Goal: Task Accomplishment & Management: Manage account settings

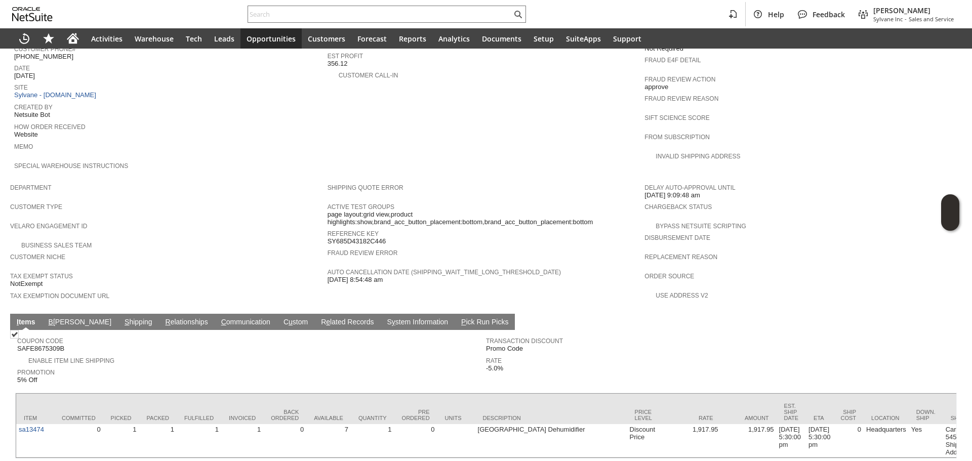
scroll to position [468, 0]
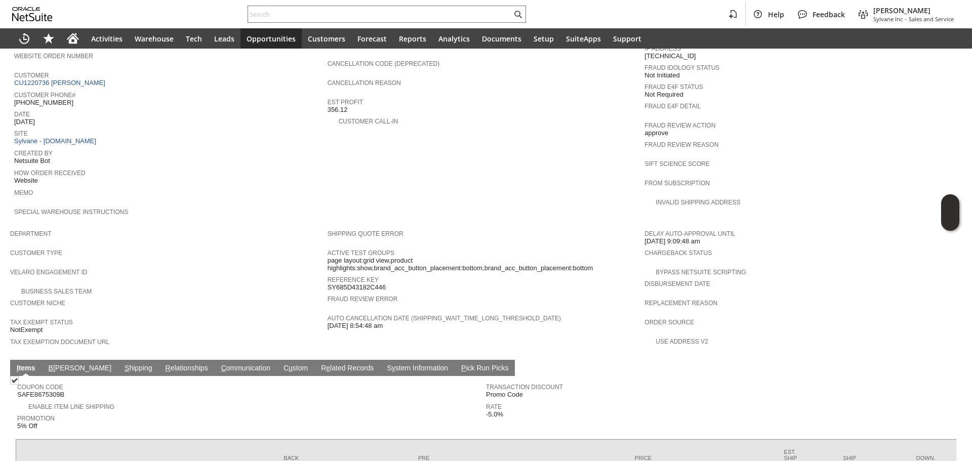
drag, startPoint x: 85, startPoint y: 348, endPoint x: 103, endPoint y: 346, distance: 18.4
click at [122, 364] on link "S hipping" at bounding box center [138, 369] width 33 height 10
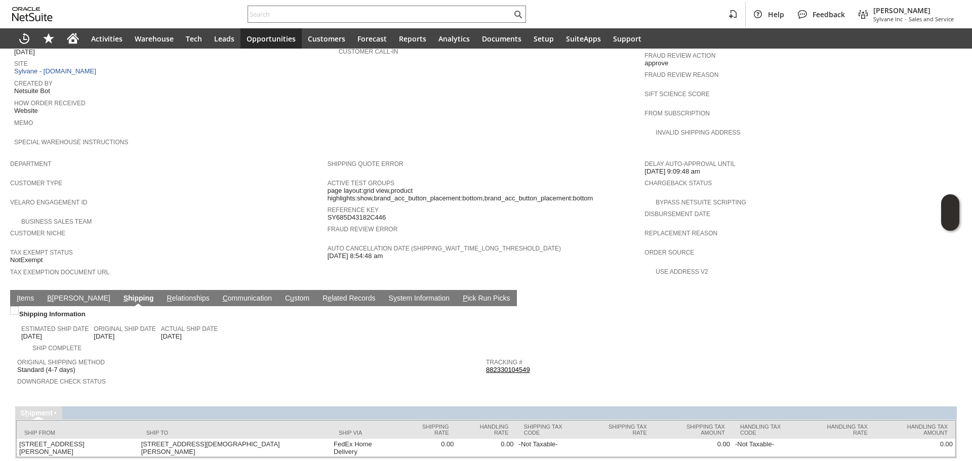
scroll to position [485, 0]
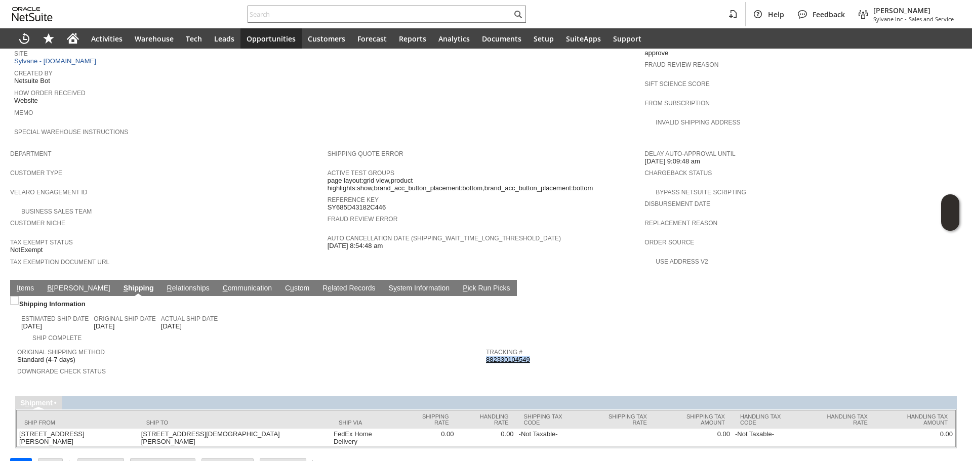
copy link "882330104549"
drag, startPoint x: 548, startPoint y: 336, endPoint x: 482, endPoint y: 338, distance: 65.8
click at [486, 346] on div "Tracking # 882330104549" at bounding box center [718, 355] width 464 height 18
click at [25, 284] on link "I tems" at bounding box center [25, 289] width 22 height 10
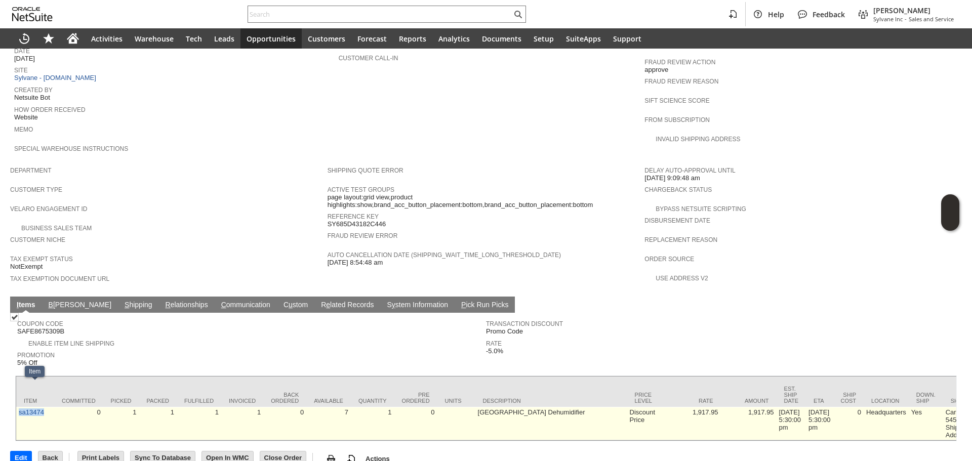
copy link "sa13474"
drag, startPoint x: 47, startPoint y: 394, endPoint x: 17, endPoint y: 394, distance: 29.9
click at [17, 407] on td "sa13474" at bounding box center [35, 423] width 38 height 33
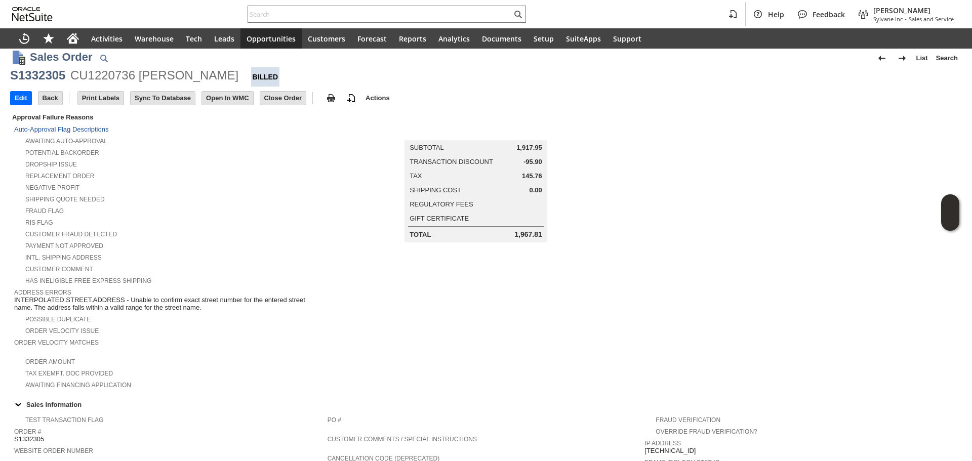
scroll to position [0, 0]
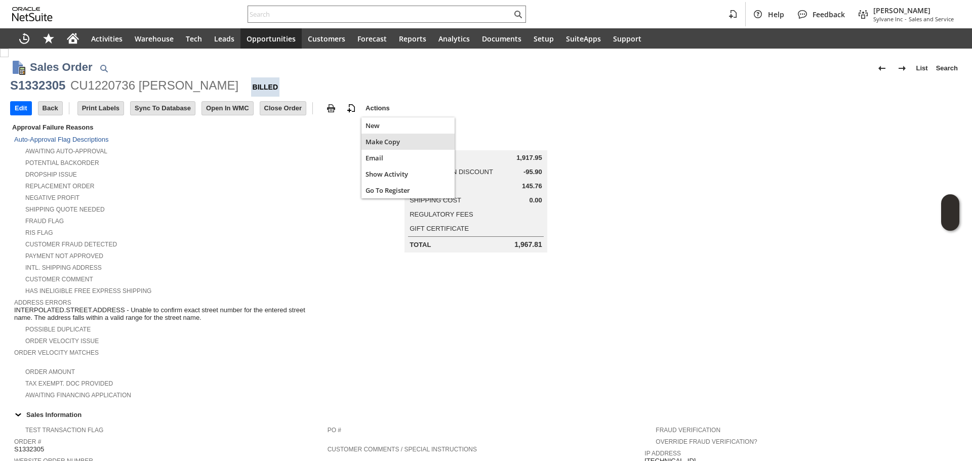
click at [388, 142] on span "Make Copy" at bounding box center [407, 141] width 85 height 9
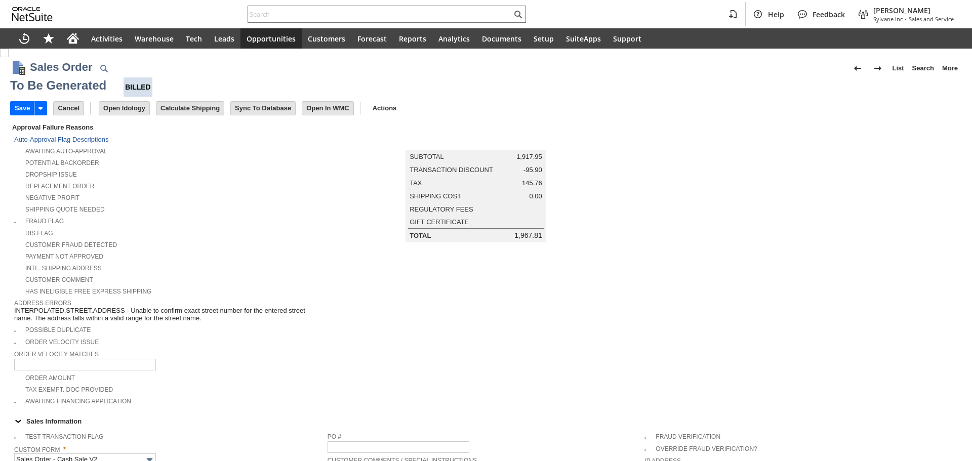
scroll to position [405, 0]
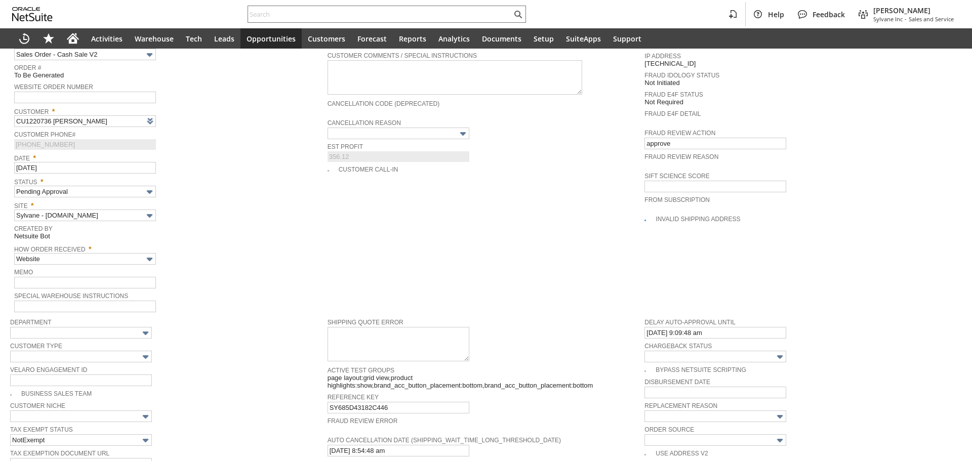
type input "Headquarters - Phone/Fax"
type input "sa13474"
type input "OK"
type input "Make Copy"
type input "Promo Code"
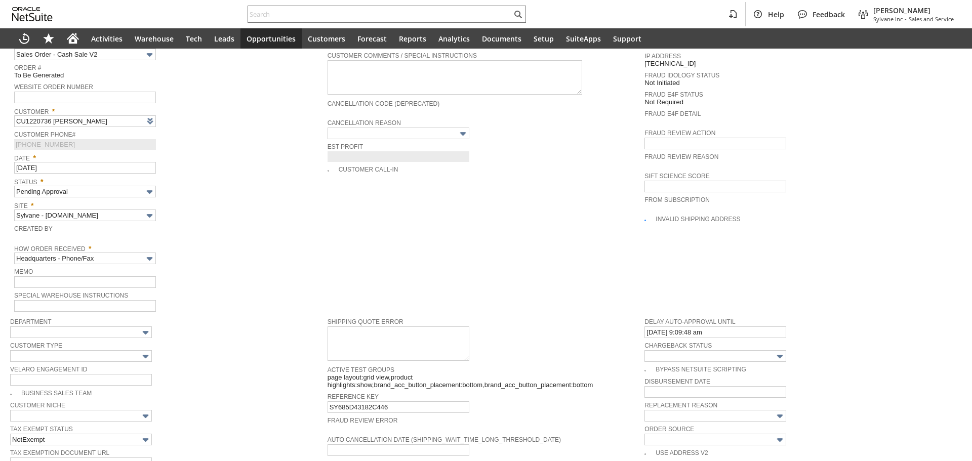
type input "-5.0%"
type input "Intelligent Recommendations¹⁰"
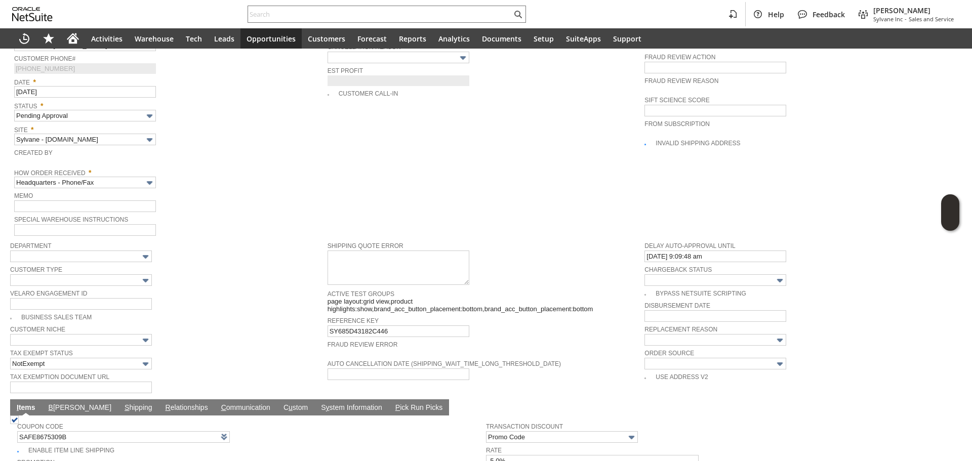
scroll to position [455, 0]
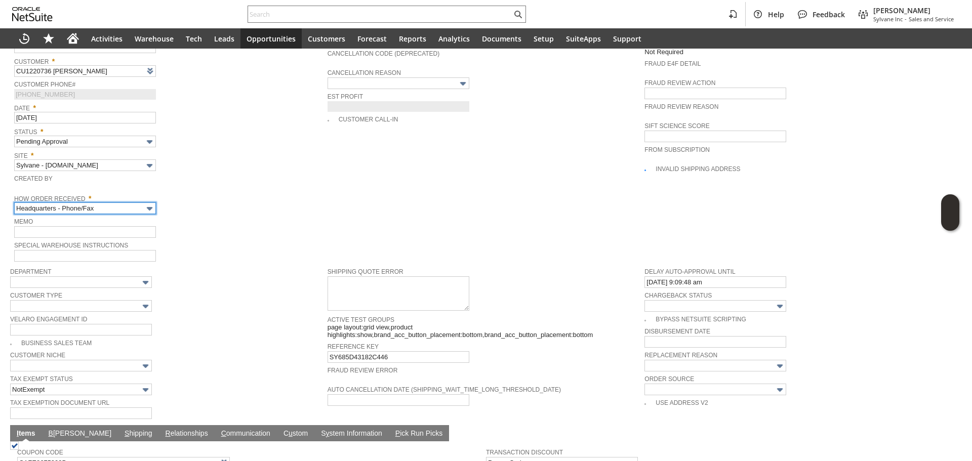
click at [134, 202] on input "Headquarters - Phone/Fax" at bounding box center [85, 208] width 142 height 12
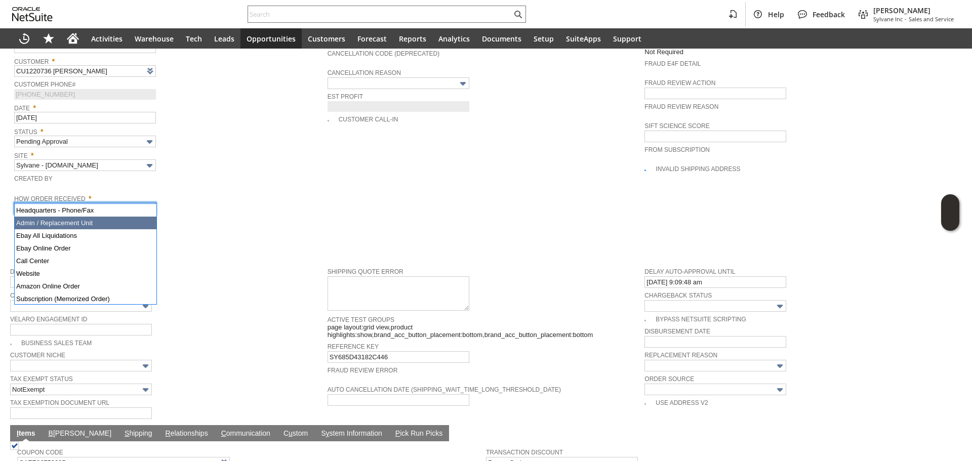
drag, startPoint x: 102, startPoint y: 224, endPoint x: 235, endPoint y: 225, distance: 133.6
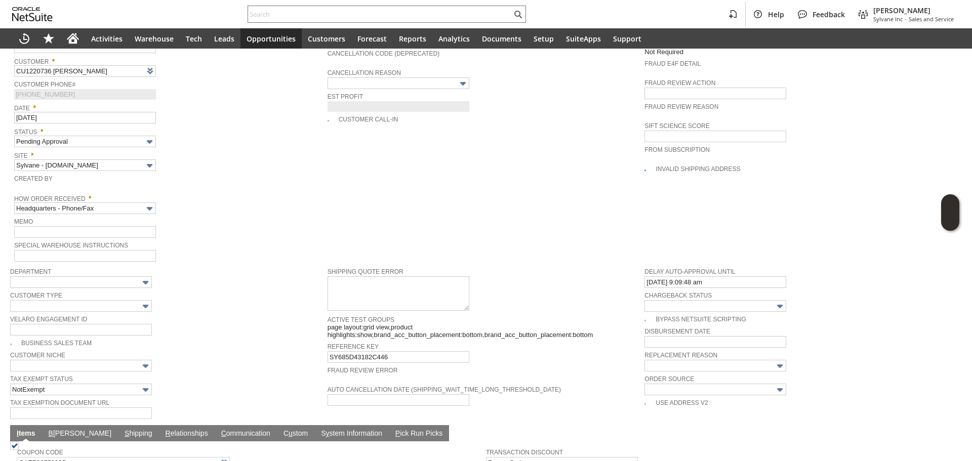
type input "Admin / Replacement Unit"
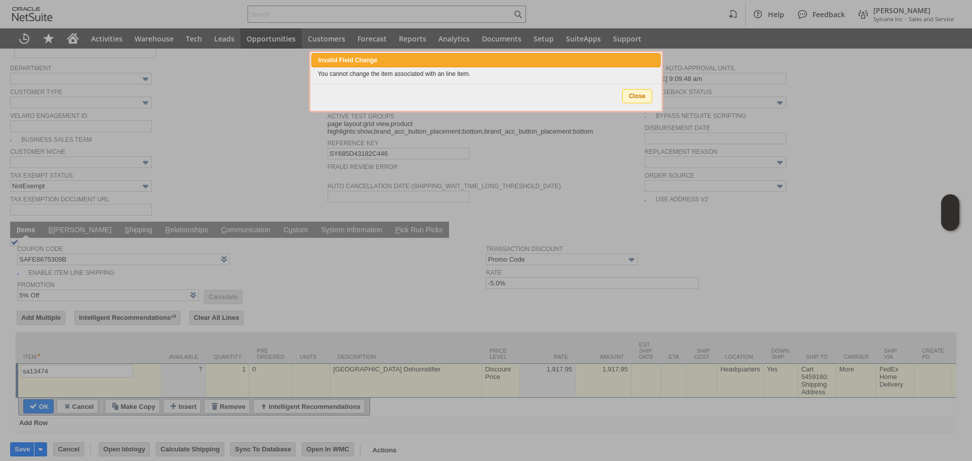
click at [649, 90] on span "Close" at bounding box center [637, 96] width 29 height 13
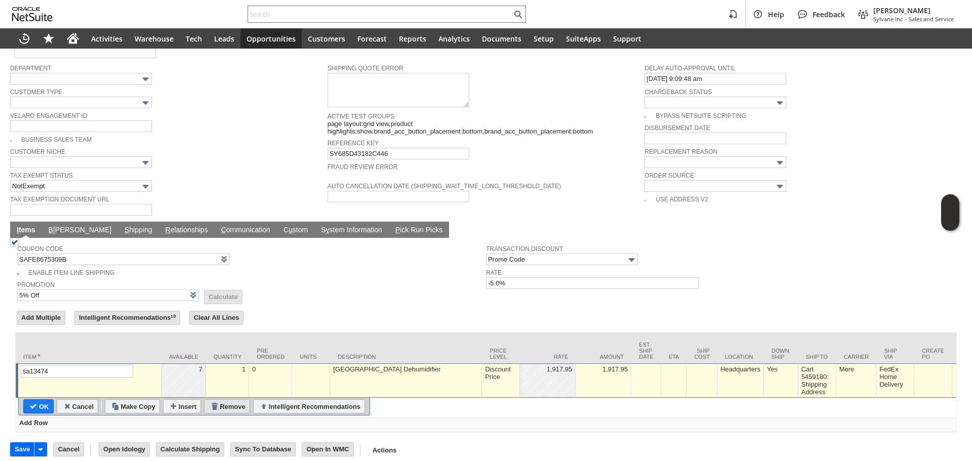
click at [232, 400] on input "Remove" at bounding box center [226, 406] width 45 height 13
type input "Promo Code"
type input "-5.0%"
type input "Add"
type input "Copy Previous"
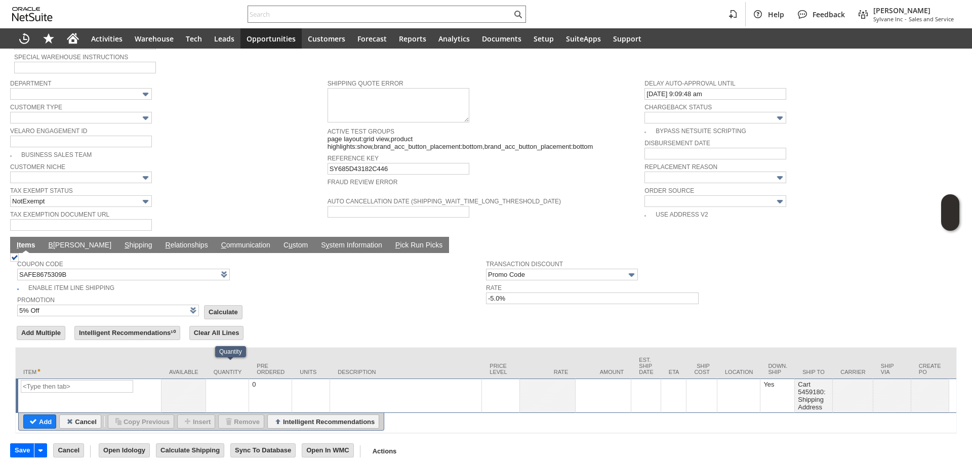
type input "Intelligent Recommendations ⁰"
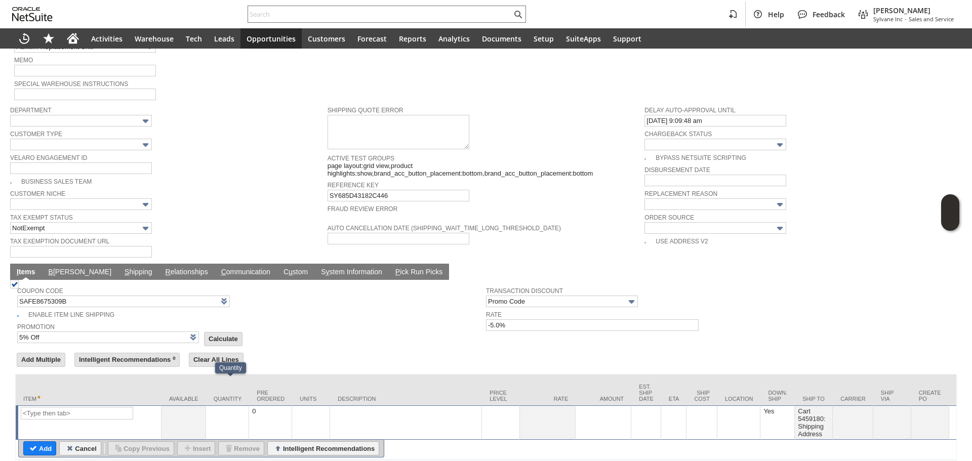
scroll to position [491, 0]
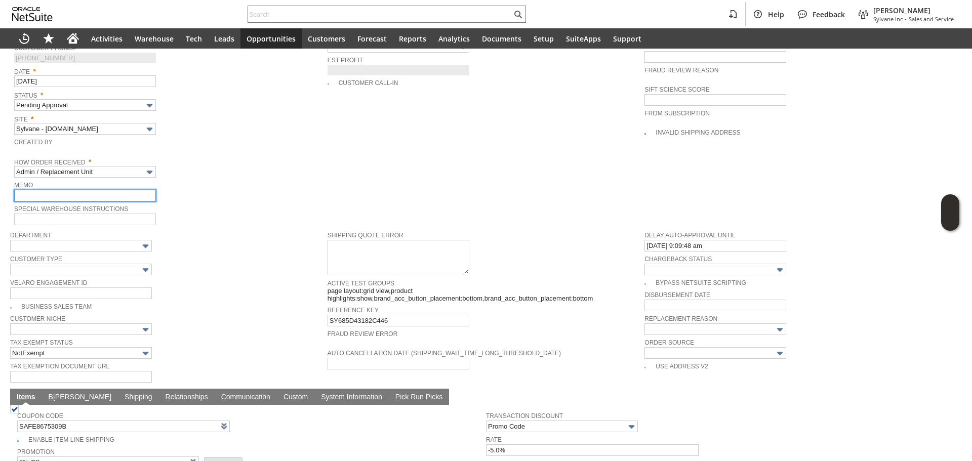
click at [106, 190] on input "text" at bounding box center [85, 196] width 142 height 12
type input "Replacement Order / unit was damaged in shipping and cx asks if we can send 6-p…"
click at [674, 336] on span "Order Source" at bounding box center [800, 341] width 312 height 11
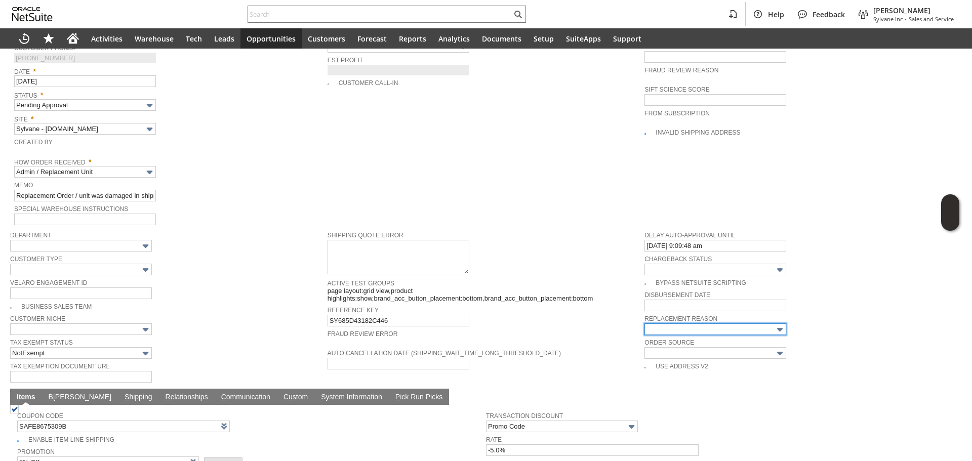
click at [682, 323] on input "text" at bounding box center [715, 329] width 142 height 12
type input "Other"
click at [550, 305] on div "Reference Key SY685D43182C446" at bounding box center [483, 315] width 312 height 23
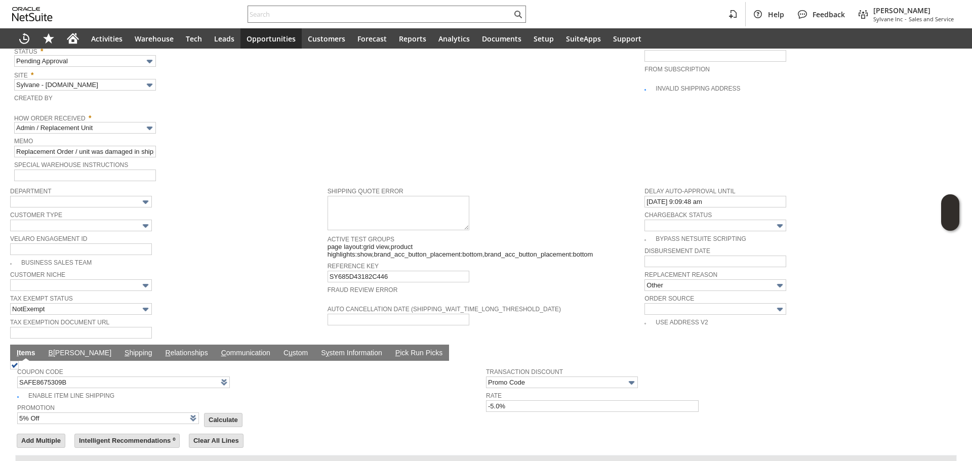
scroll to position [644, 0]
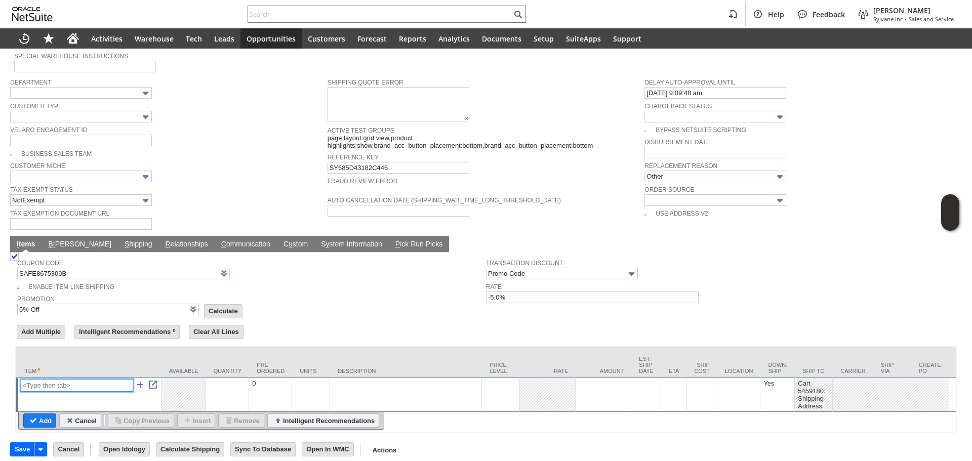
click at [76, 379] on input "text" at bounding box center [77, 385] width 112 height 13
paste input "sa13561k"
type input "sa13561k"
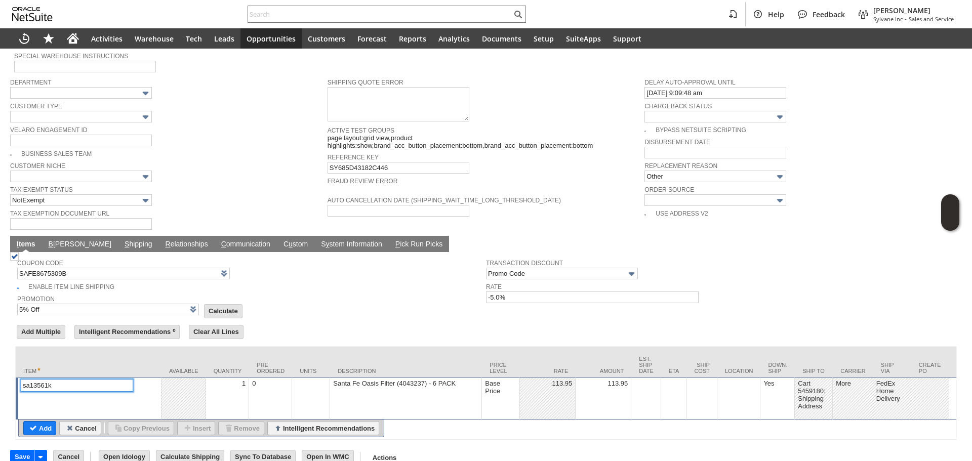
type input "1"
type input "sa13561k"
click at [283, 397] on td "0" at bounding box center [270, 399] width 43 height 42
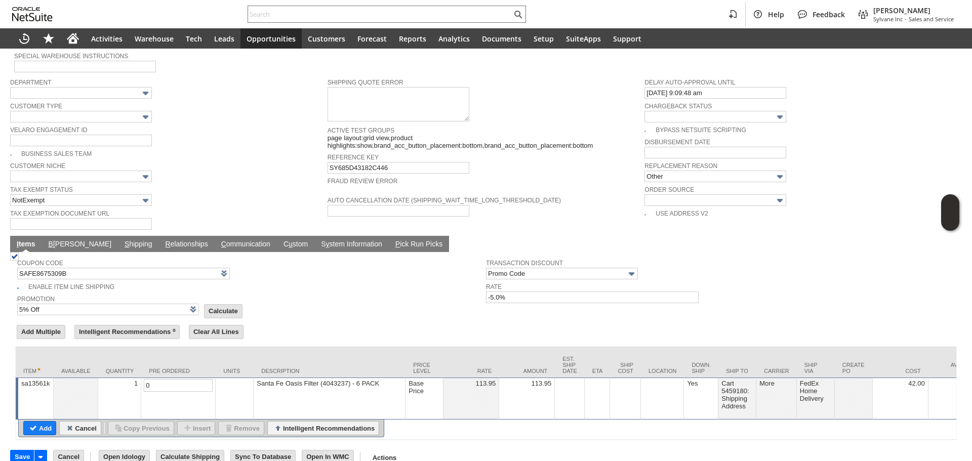
click at [136, 386] on td "1" at bounding box center [120, 399] width 44 height 42
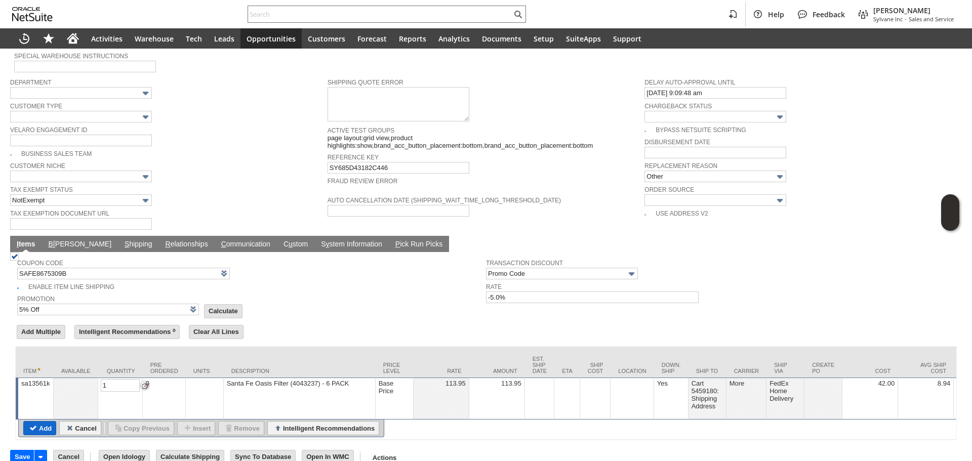
click at [31, 422] on input "Add" at bounding box center [40, 428] width 32 height 13
type input "Promo Code"
type input "-5.0%"
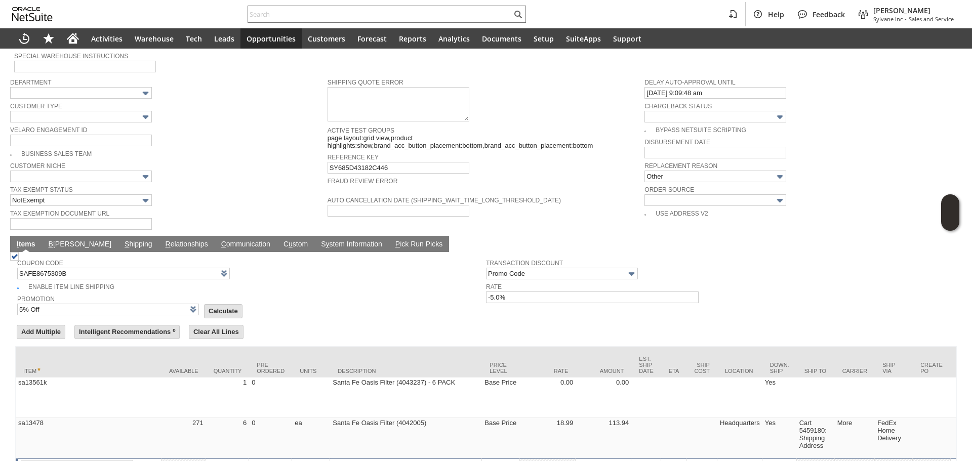
type input "Intelligent Recommendations¹⁰"
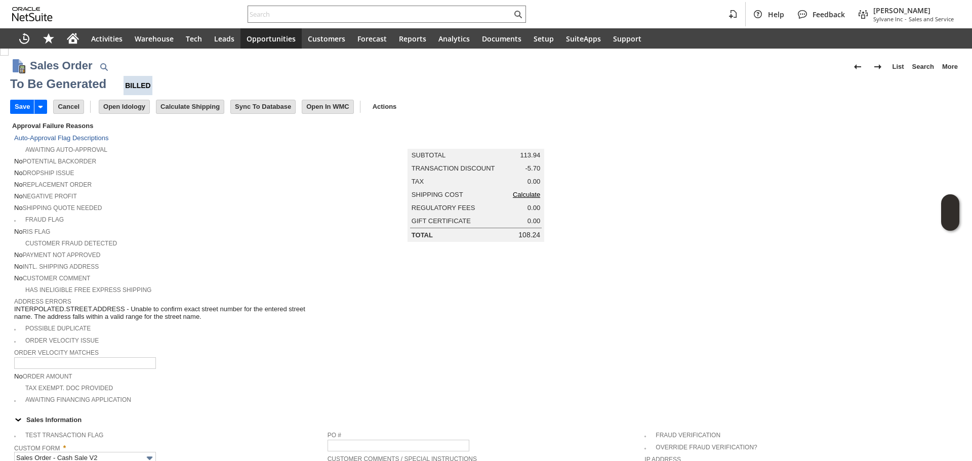
scroll to position [0, 0]
click at [527, 198] on link "Calculate" at bounding box center [526, 196] width 27 height 8
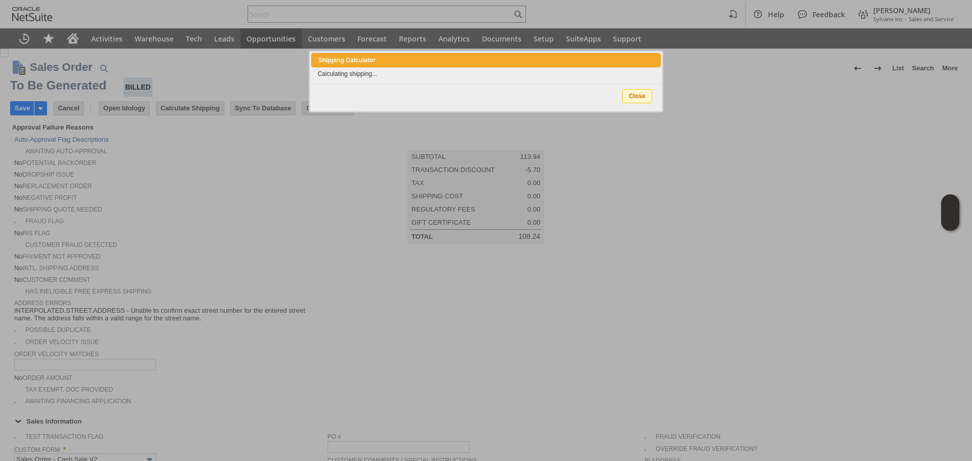
click at [645, 99] on span "Close" at bounding box center [637, 96] width 29 height 13
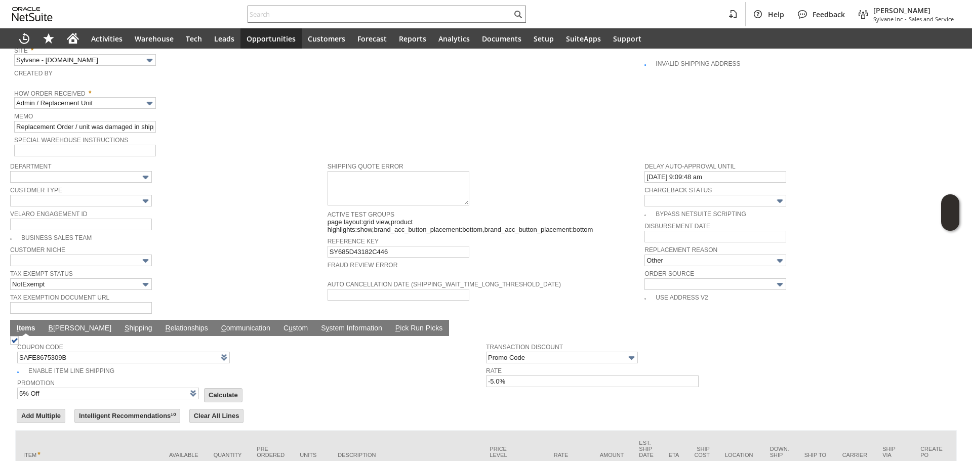
scroll to position [709, 0]
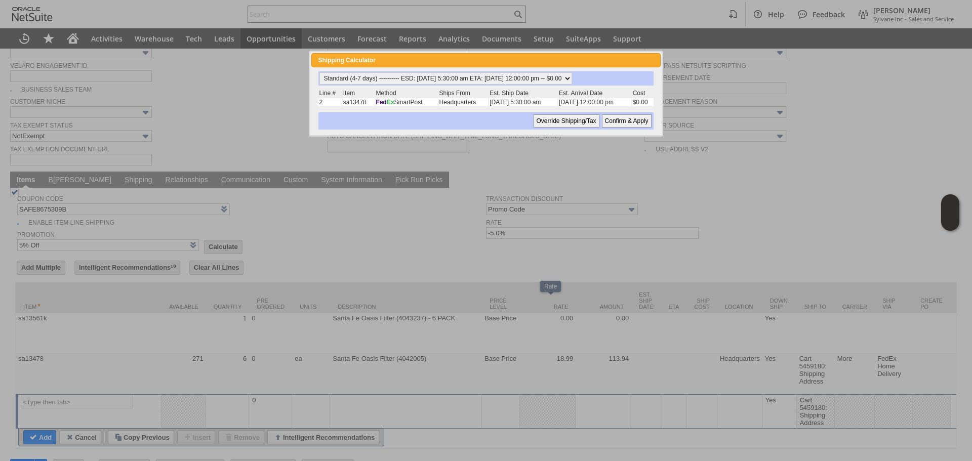
click at [558, 351] on div at bounding box center [486, 230] width 972 height 461
click at [579, 130] on div "Override Shipping/Tax Confirm & Apply" at bounding box center [485, 120] width 335 height 17
click at [580, 111] on div "Standard (4-7 days) ---------- ESD: 08/30/2025 5:30:00 am ETA: 09/04/2025 12:00…" at bounding box center [485, 100] width 337 height 58
click at [561, 121] on input "Override Shipping/Tax" at bounding box center [566, 120] width 66 height 13
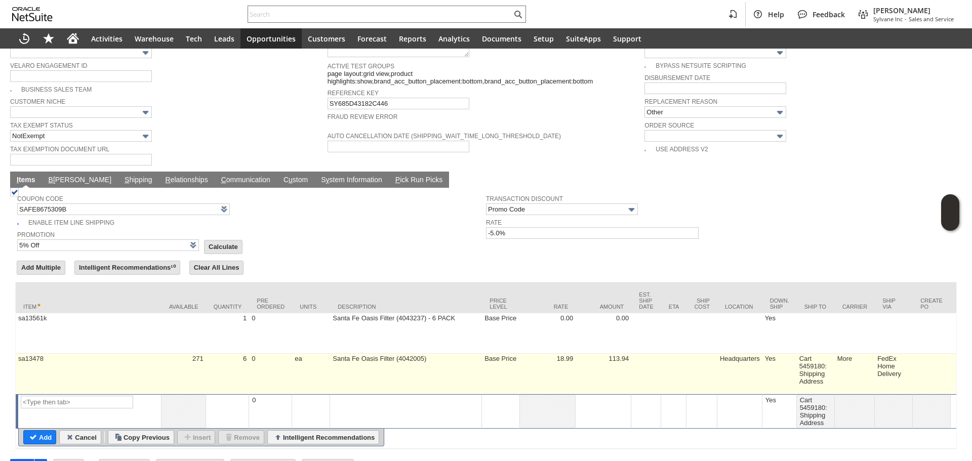
click at [569, 360] on td "18.99" at bounding box center [548, 374] width 56 height 40
type input "sa13478"
type input "OK"
type input "Make Copy"
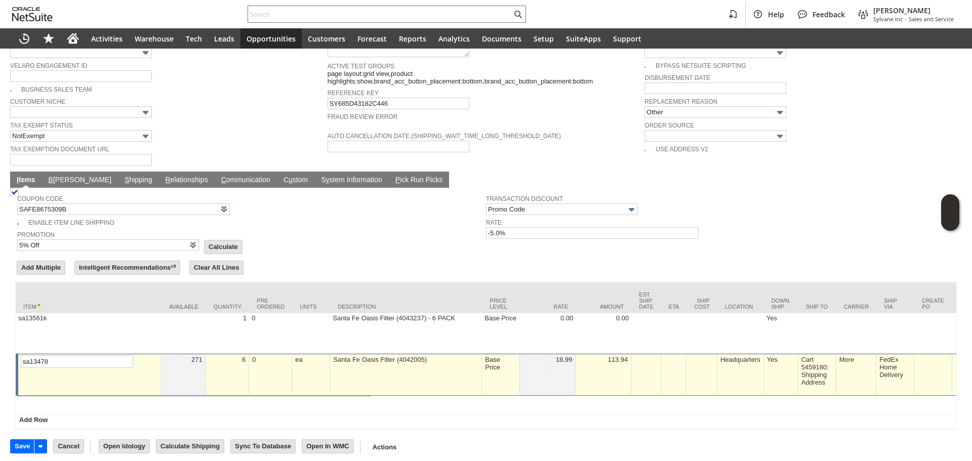
scroll to position [706, 0]
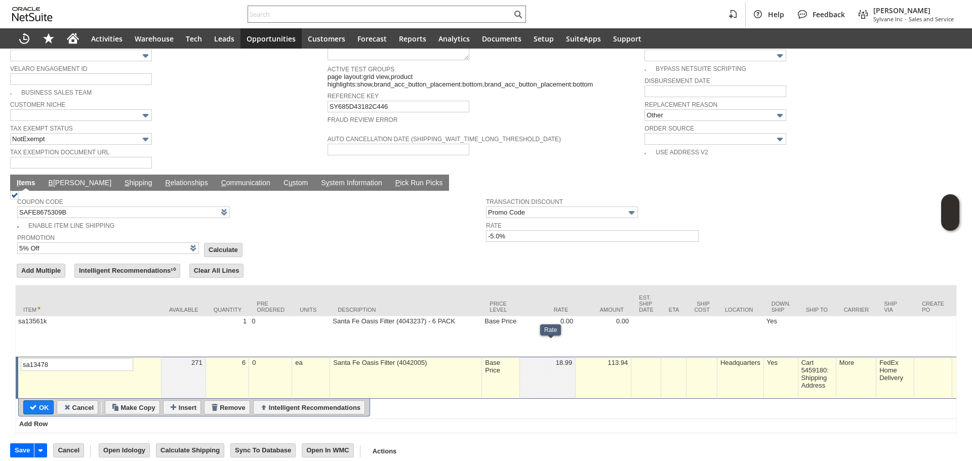
click at [481, 366] on td "Santa Fe Oasis Filter (4042005)" at bounding box center [406, 378] width 152 height 42
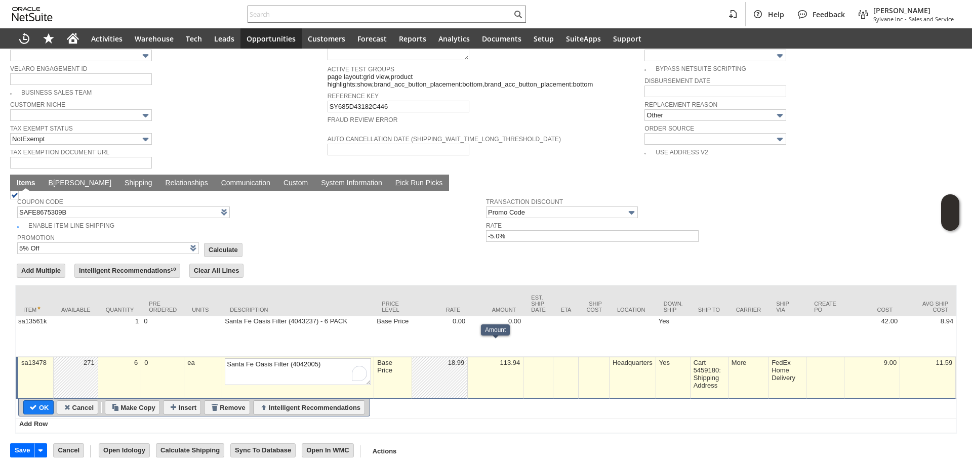
click at [396, 360] on td "Base Price" at bounding box center [393, 378] width 38 height 42
click at [409, 358] on input "Base Price" at bounding box center [393, 364] width 32 height 13
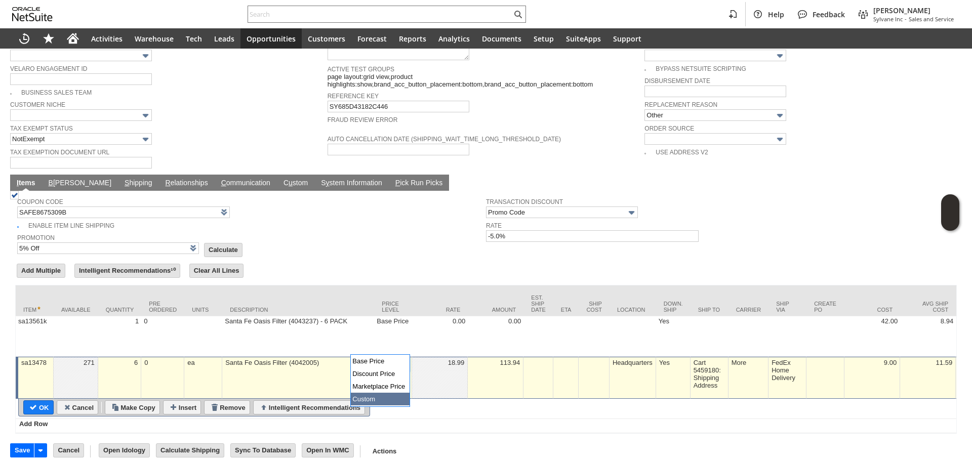
type input "Custom"
click at [429, 365] on td at bounding box center [440, 378] width 56 height 42
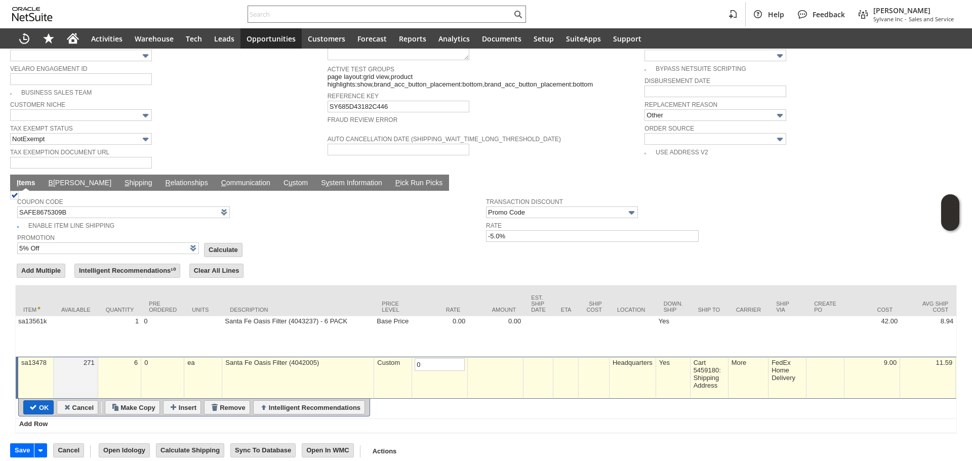
type input "0.00"
click at [40, 401] on input "OK" at bounding box center [38, 407] width 29 height 13
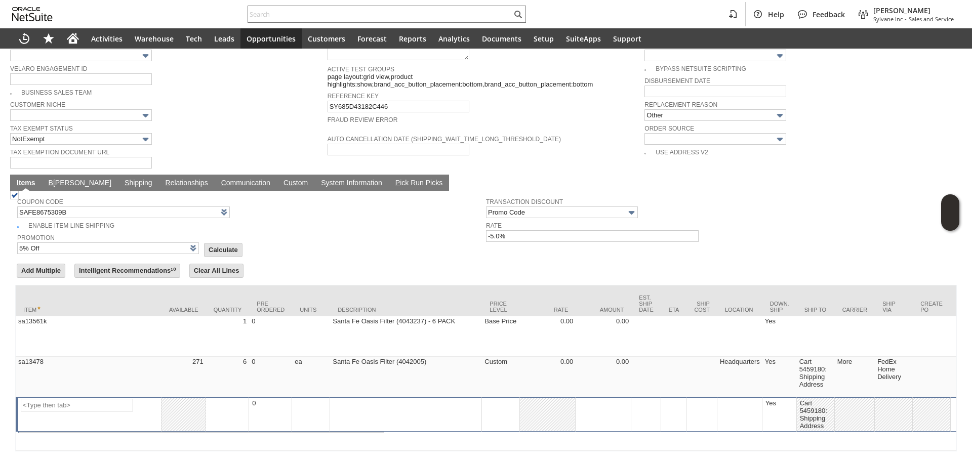
type input "Promo Code"
type input "-5.0%"
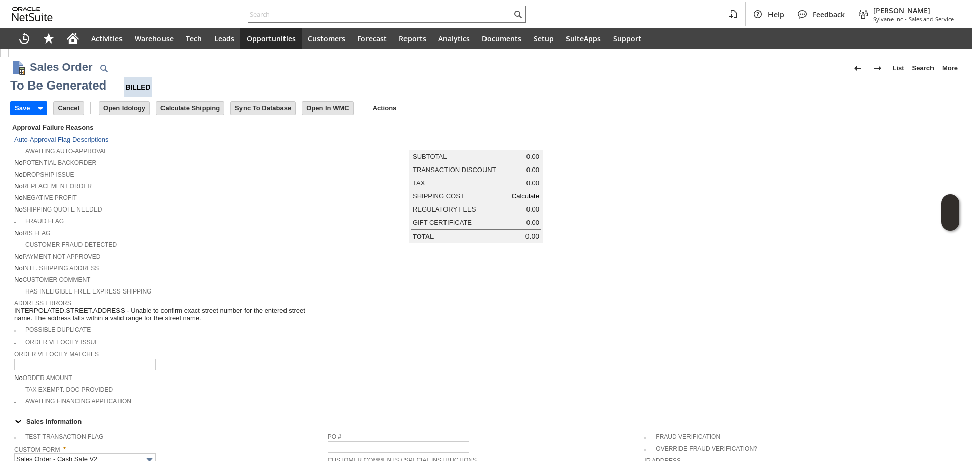
click at [515, 199] on link "Calculate" at bounding box center [525, 196] width 27 height 8
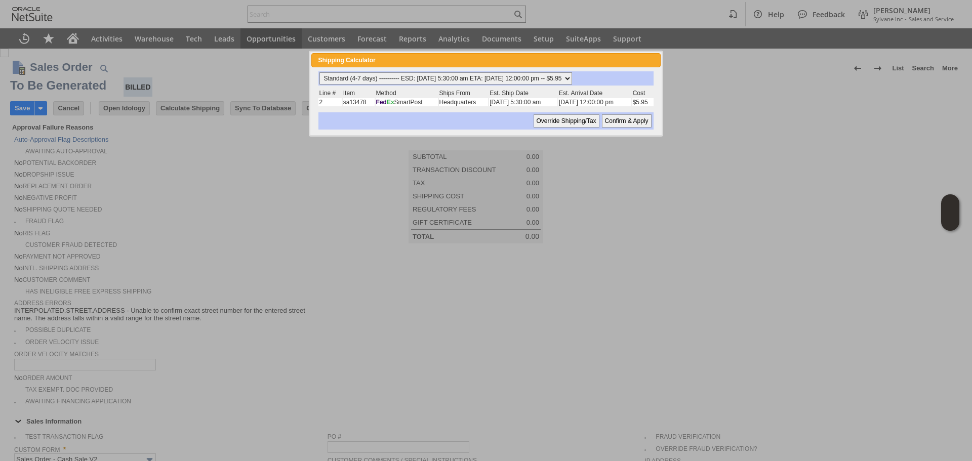
click at [467, 73] on select "Standard (4-7 days) ---------- ESD: 08/30/2025 5:30:00 am ETA: 09/04/2025 12:00…" at bounding box center [445, 78] width 253 height 12
select select "2 Day ------------------------ ESD: 08/30/2025 5:30:00 am ETA: 09/02/2025 12:00…"
click at [319, 72] on select "Standard (4-7 days) ---------- ESD: 08/30/2025 5:30:00 am ETA: 09/04/2025 12:00…" at bounding box center [445, 78] width 253 height 12
click at [636, 124] on input "Confirm & Apply" at bounding box center [627, 120] width 50 height 13
type input "Promo Code"
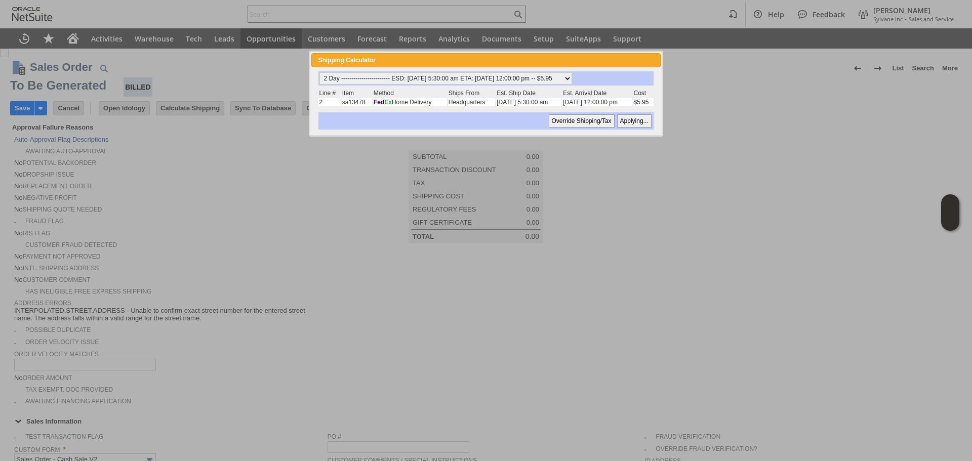
type input "-5.0%"
type input "Add"
type input "Copy Previous"
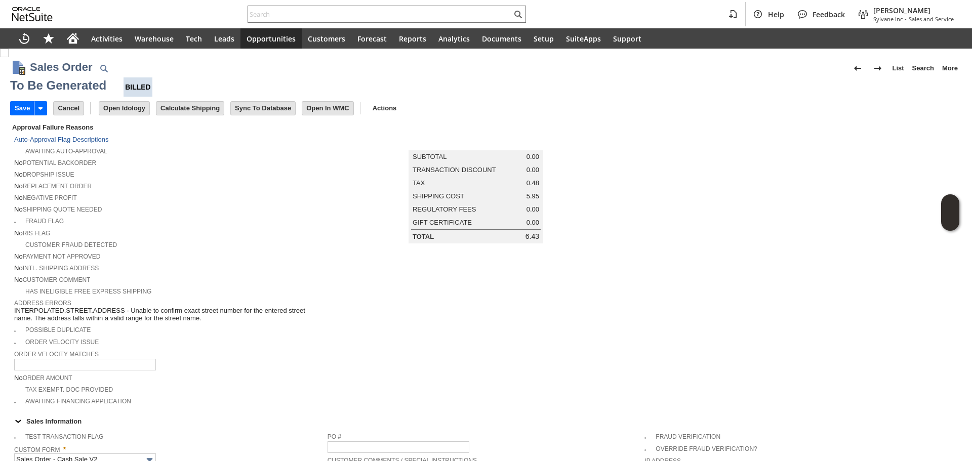
scroll to position [724, 0]
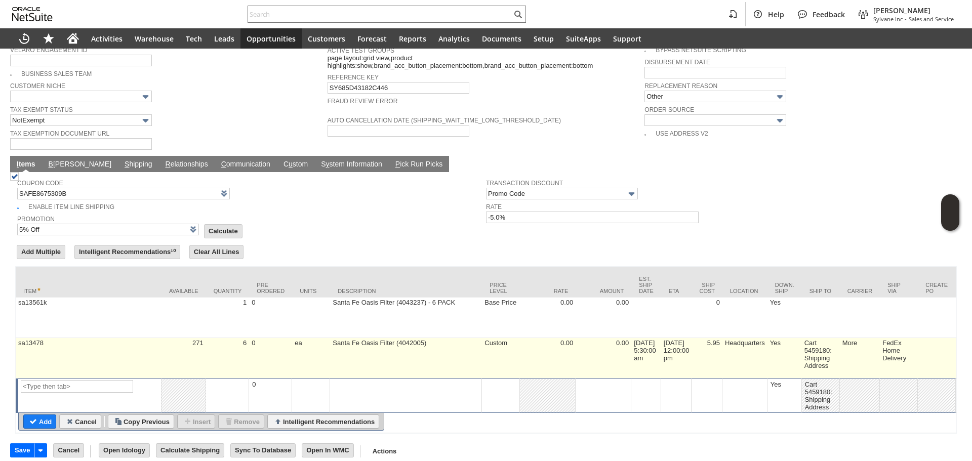
click at [715, 340] on td "5.95" at bounding box center [706, 358] width 31 height 40
type input "5.95"
type input "OK"
type input "Make Copy"
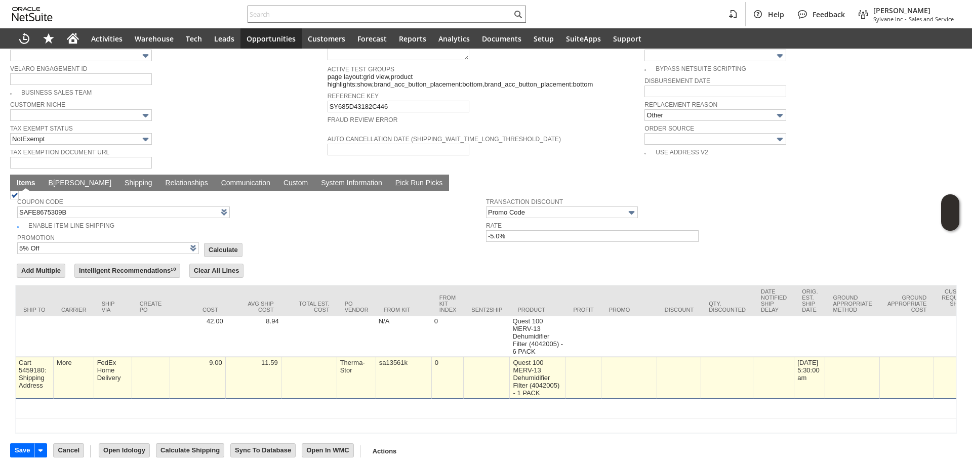
scroll to position [0, 1502]
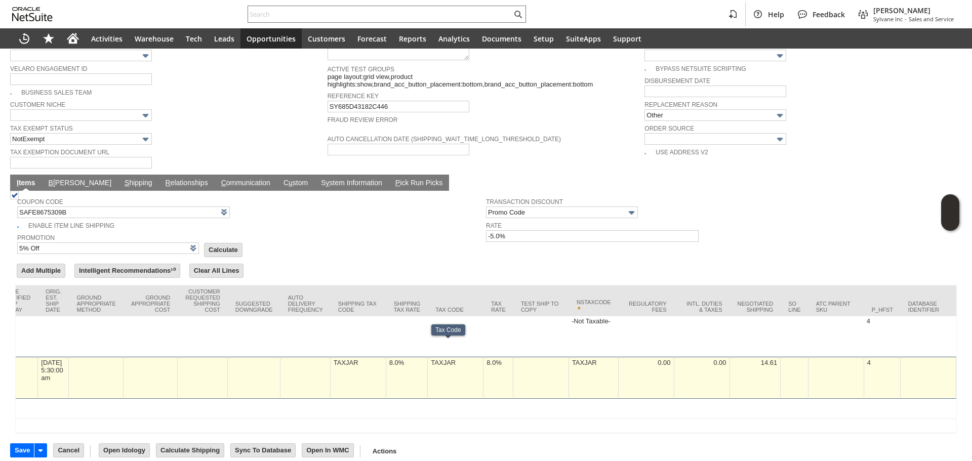
type input "0"
click at [494, 361] on td "8.0%" at bounding box center [498, 378] width 30 height 42
type input "0.0%"
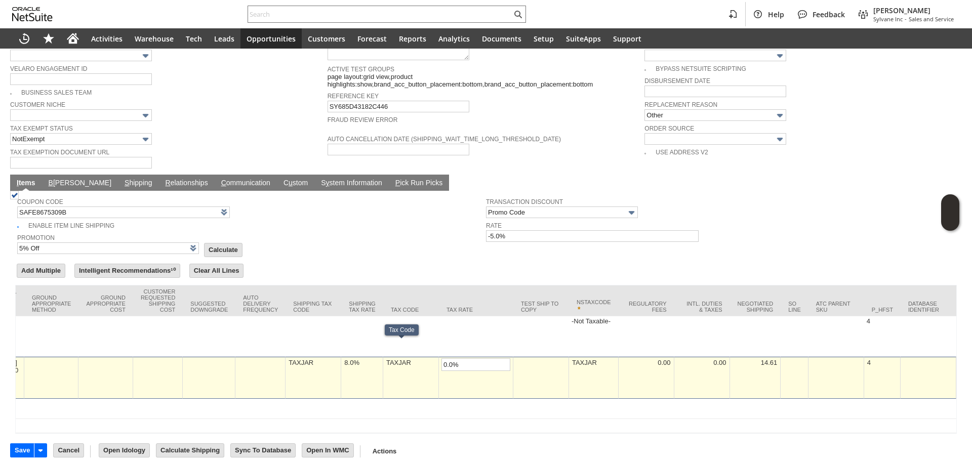
click at [383, 368] on td "TAXJAR" at bounding box center [411, 378] width 56 height 42
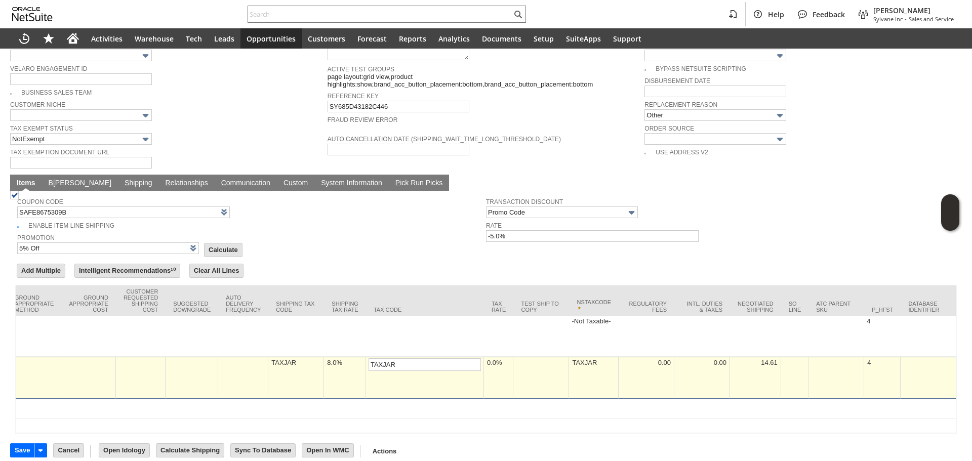
click at [353, 366] on td "8.0%" at bounding box center [345, 378] width 42 height 42
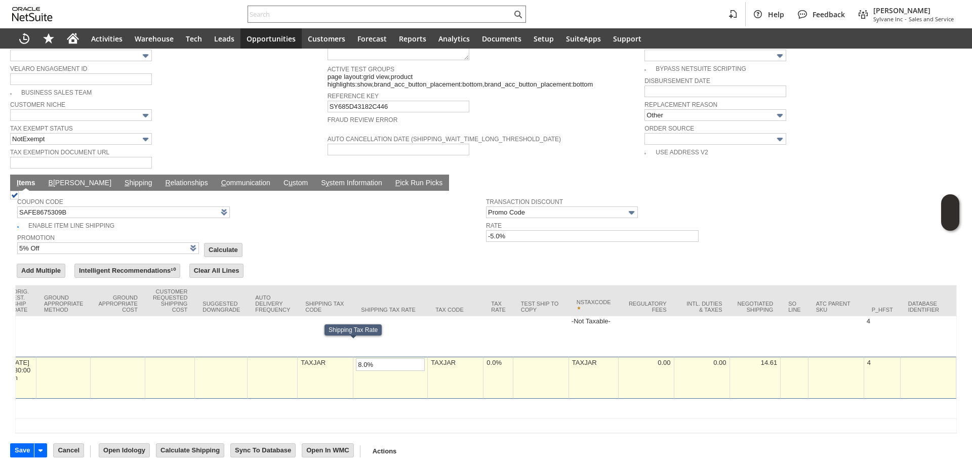
scroll to position [0, 1491]
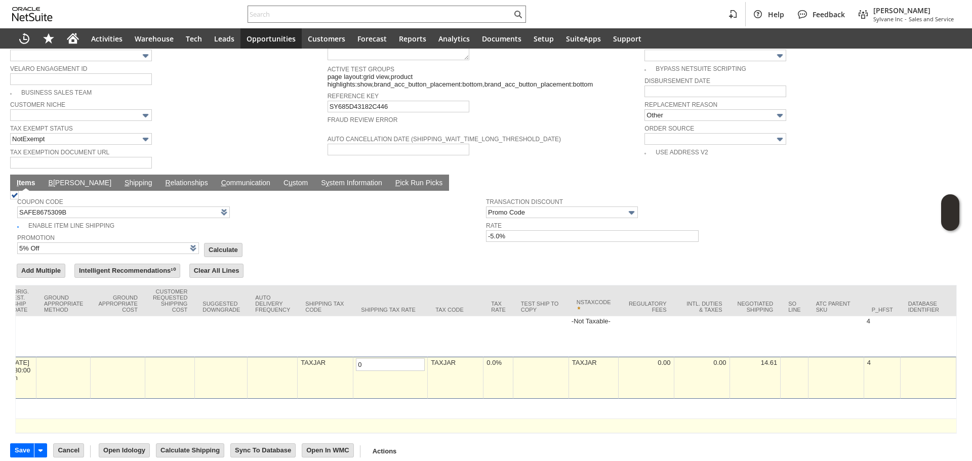
type input "0.0%"
drag, startPoint x: 658, startPoint y: 416, endPoint x: 102, endPoint y: 409, distance: 555.8
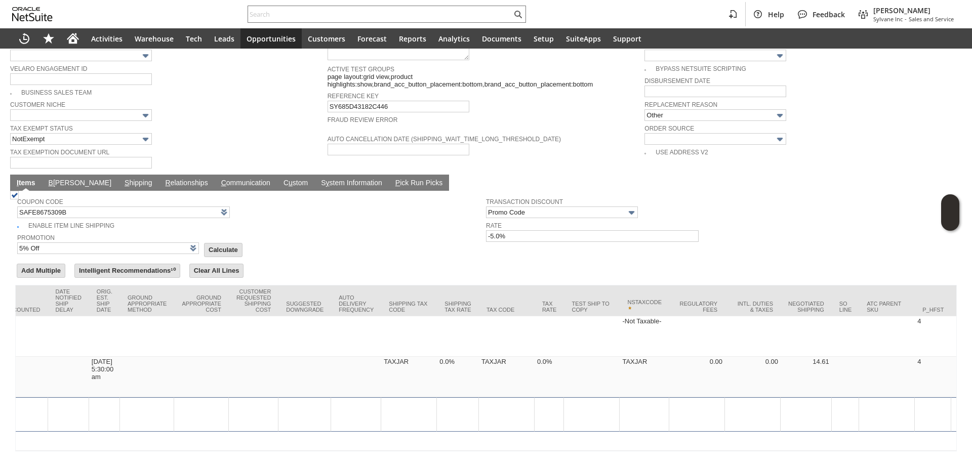
type input "Promo Code"
type input "-5.0%"
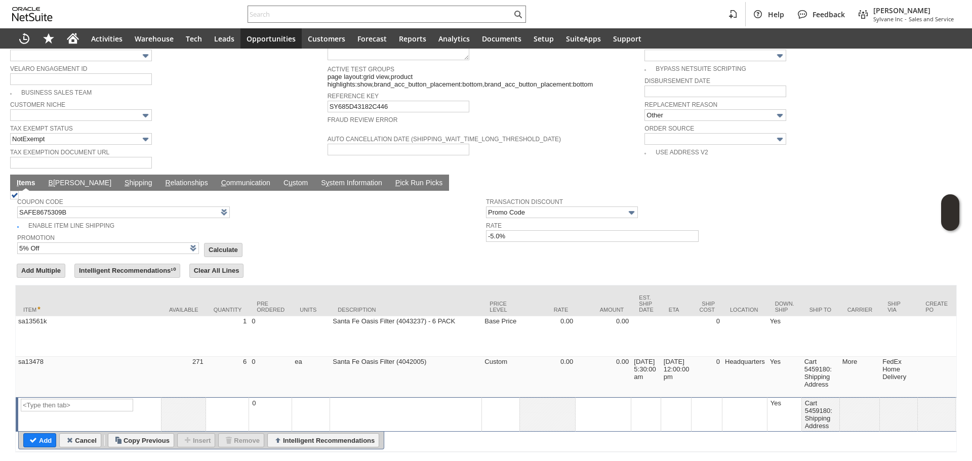
drag, startPoint x: 102, startPoint y: 409, endPoint x: 342, endPoint y: 413, distance: 239.4
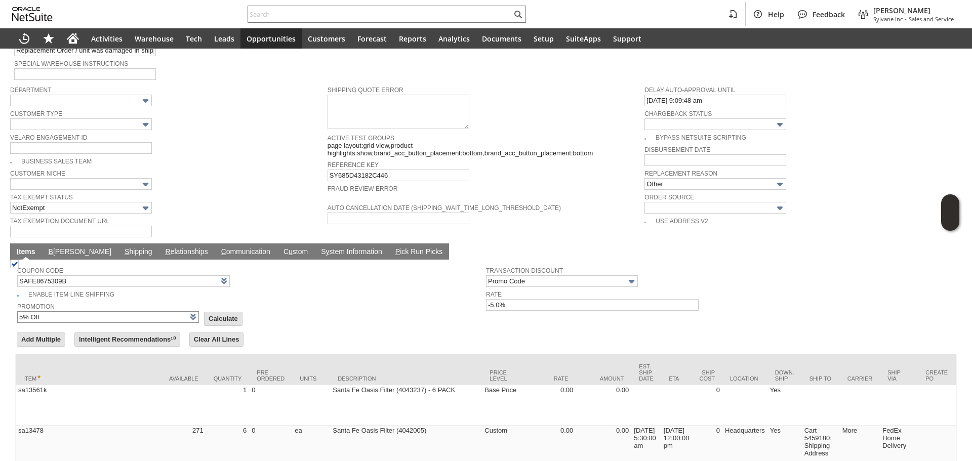
scroll to position [725, 0]
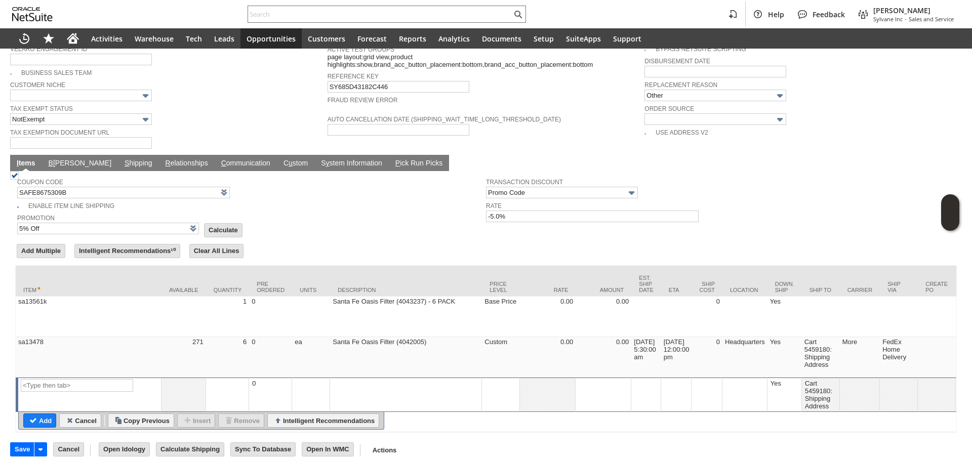
click at [223, 224] on input "Calculate" at bounding box center [222, 230] width 37 height 13
click at [56, 155] on td "B illing" at bounding box center [80, 163] width 76 height 16
type input "Promo Code"
type input "-5.0%"
click at [57, 159] on link "B illing" at bounding box center [80, 164] width 68 height 10
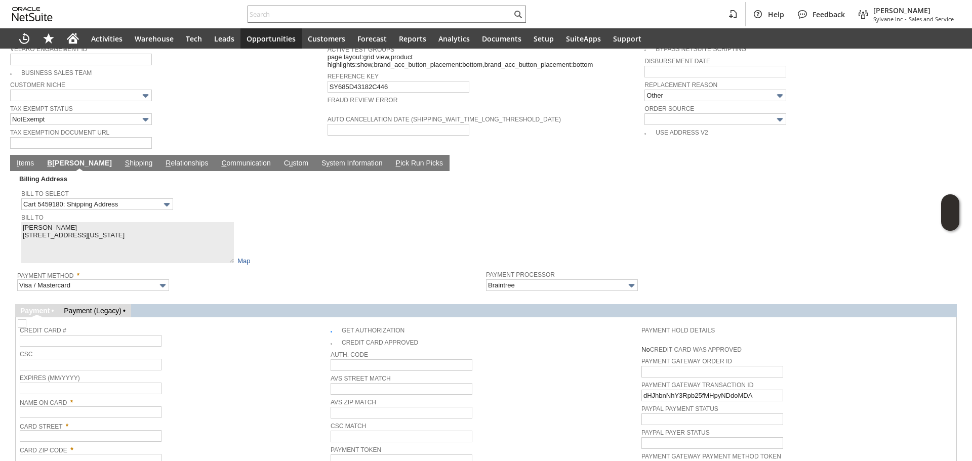
click at [338, 326] on span at bounding box center [336, 330] width 11 height 9
click at [26, 319] on img at bounding box center [22, 323] width 9 height 9
checkbox input "false"
click at [244, 324] on div "Credit Card #" at bounding box center [173, 335] width 306 height 23
click at [68, 406] on input "text" at bounding box center [91, 412] width 142 height 12
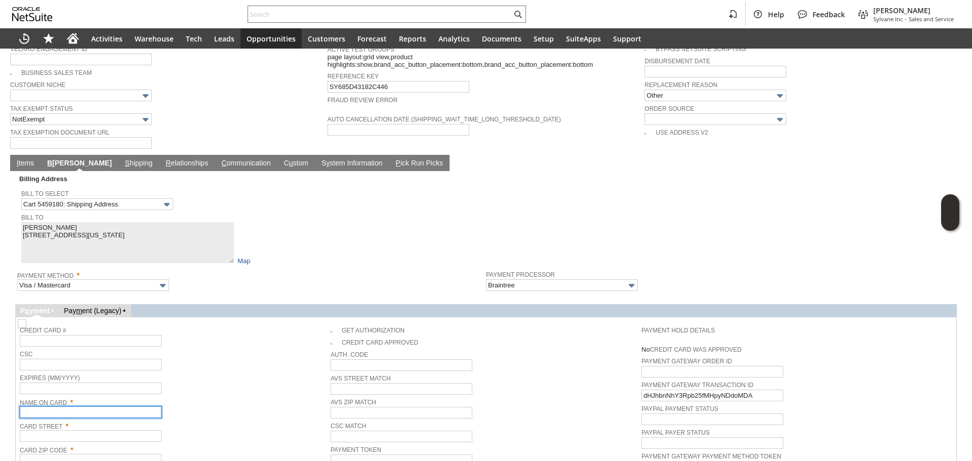
paste input "Thomas McGrath"
type input "Thomas McGrath"
click at [93, 419] on span "Card Street *" at bounding box center [173, 424] width 306 height 11
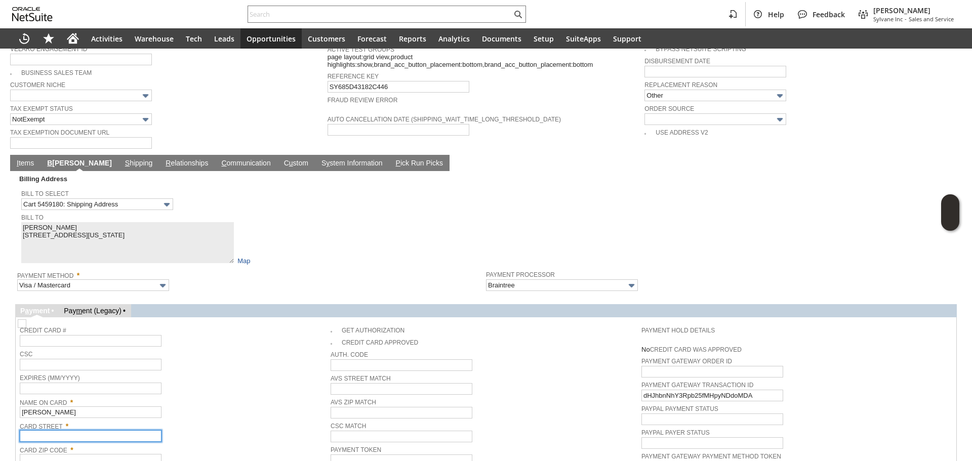
click at [93, 430] on input "text" at bounding box center [91, 436] width 142 height 12
paste input "350 W 51st"
type input "350 W 51st"
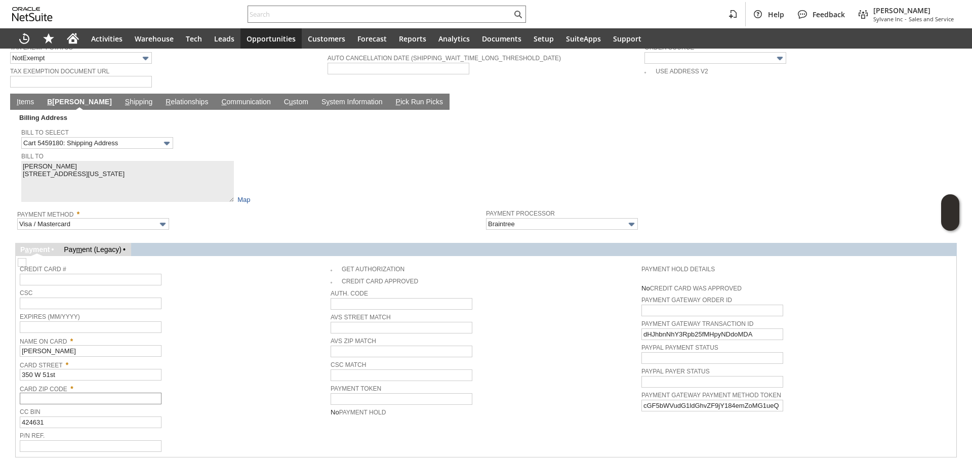
scroll to position [807, 0]
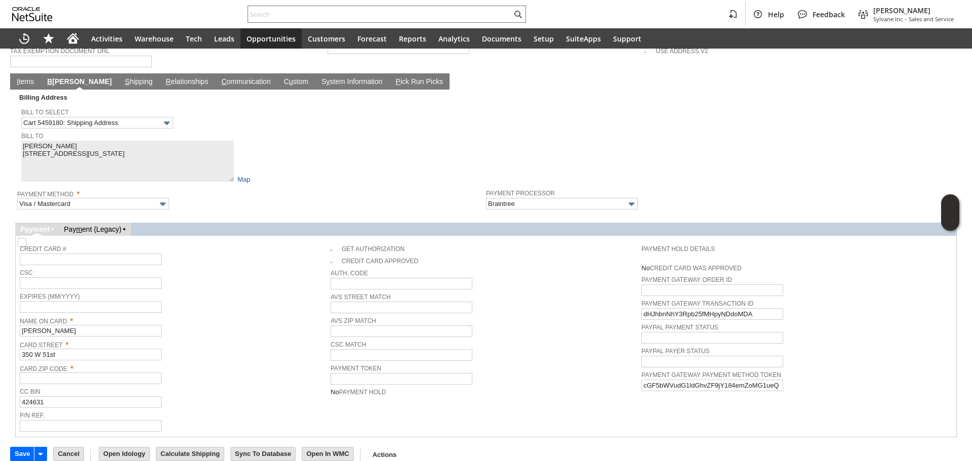
click at [97, 371] on td "Card Zip Code *" at bounding box center [175, 373] width 311 height 24
click at [129, 373] on input "text" at bounding box center [91, 379] width 142 height 12
paste input "10019"
type input "10019"
click at [249, 361] on span "Card Zip Code *" at bounding box center [173, 366] width 306 height 11
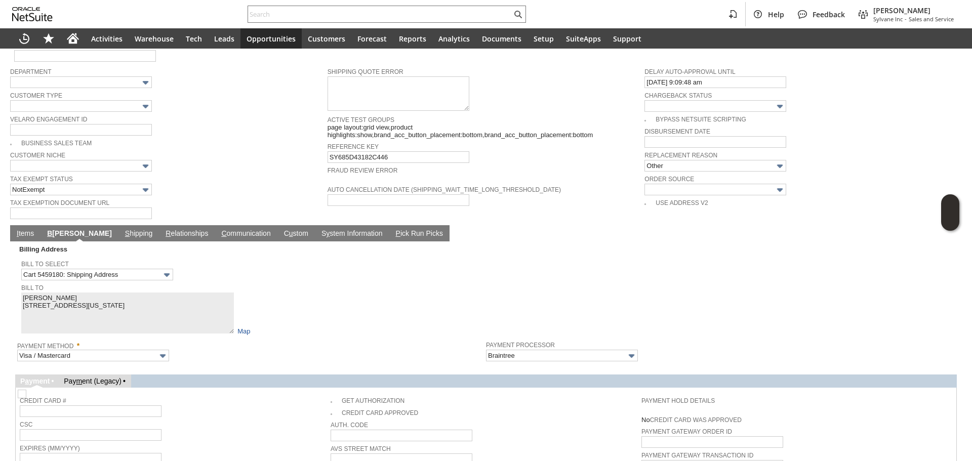
click at [20, 229] on link "I tems" at bounding box center [25, 234] width 22 height 10
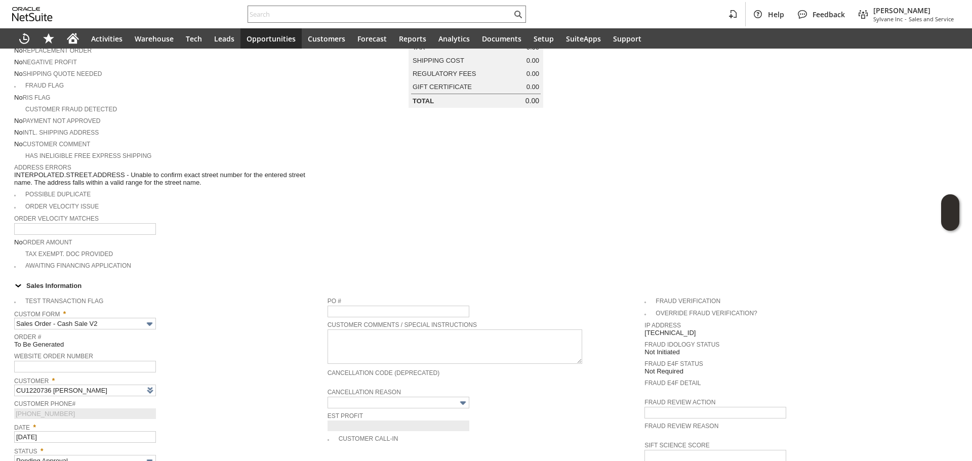
scroll to position [0, 0]
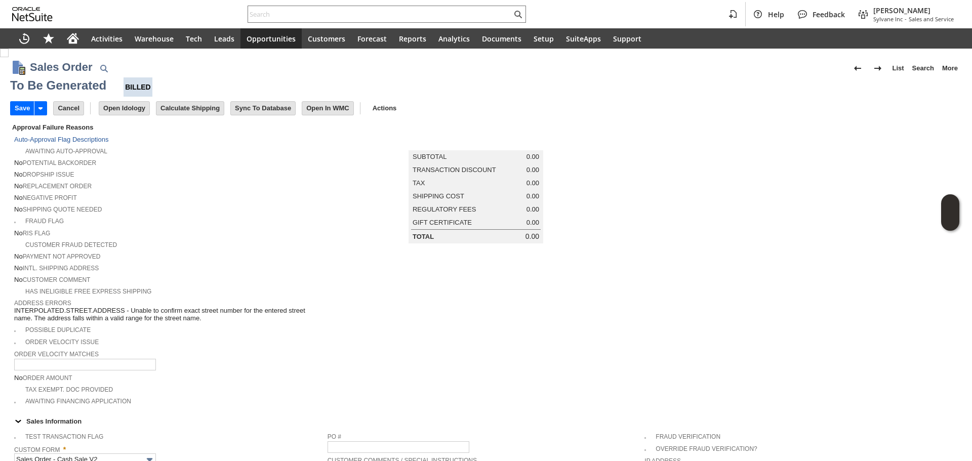
click at [26, 110] on input "Save" at bounding box center [22, 108] width 23 height 13
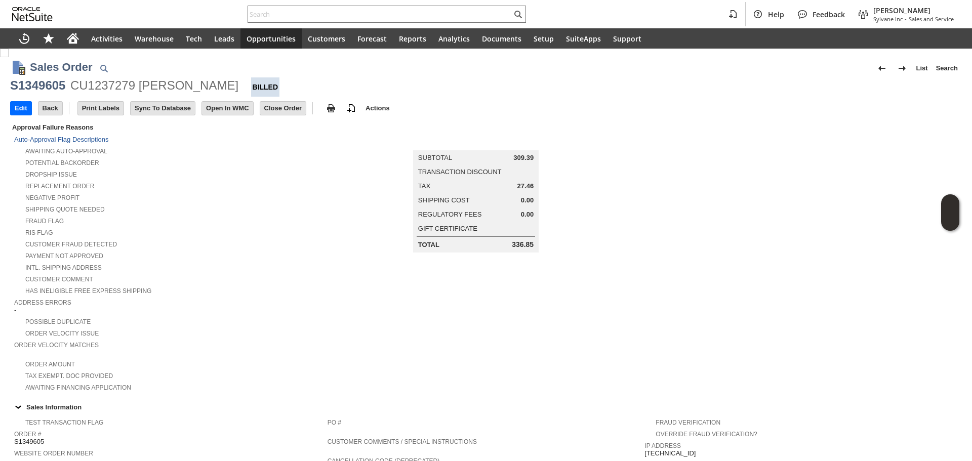
click at [45, 76] on div "Sales Order List Search" at bounding box center [496, 68] width 932 height 19
click at [59, 89] on div "S1349605" at bounding box center [37, 85] width 55 height 16
copy div "S1349605"
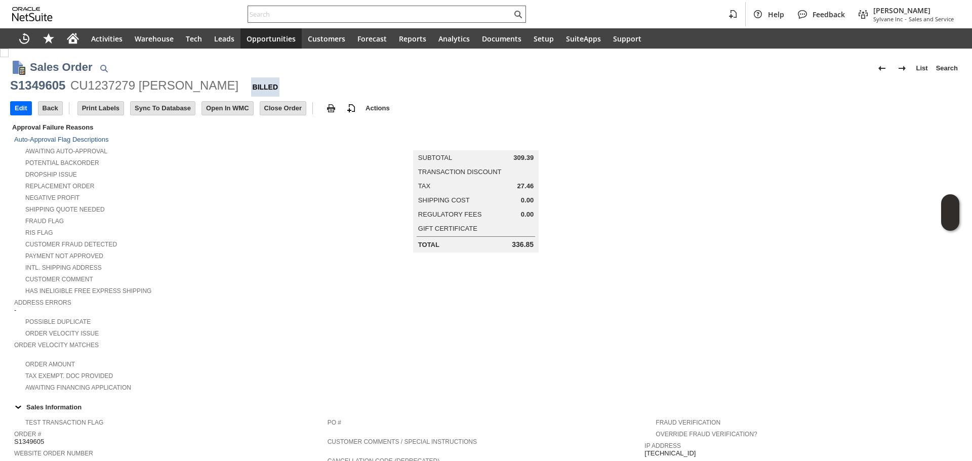
click at [407, 8] on div at bounding box center [386, 14] width 278 height 17
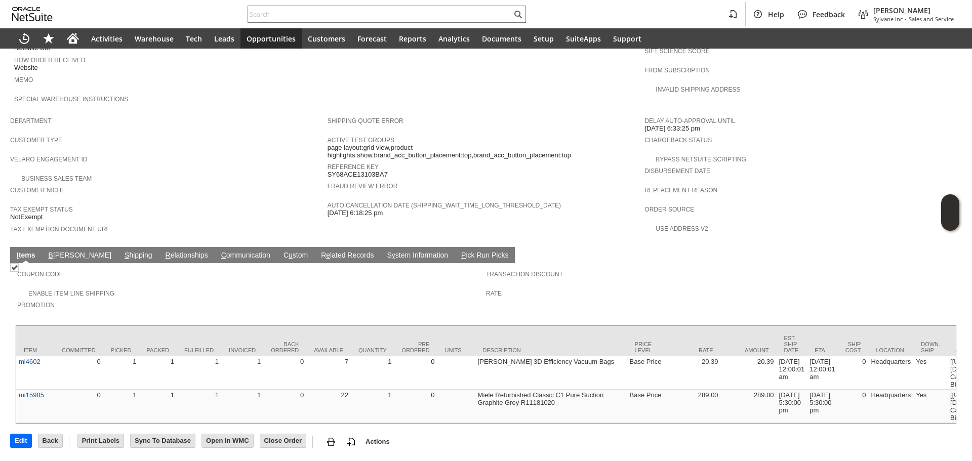
click at [122, 251] on link "S hipping" at bounding box center [138, 256] width 33 height 10
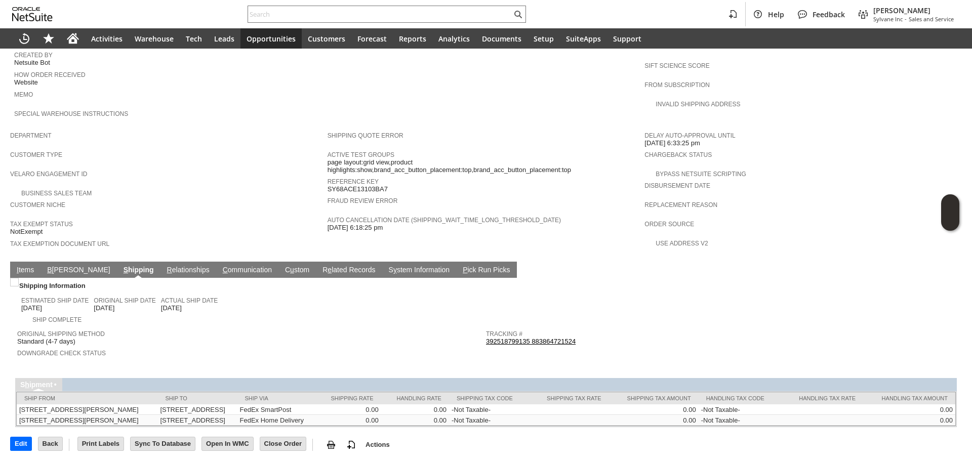
click at [547, 338] on link "392518799135 883864721524" at bounding box center [531, 342] width 90 height 8
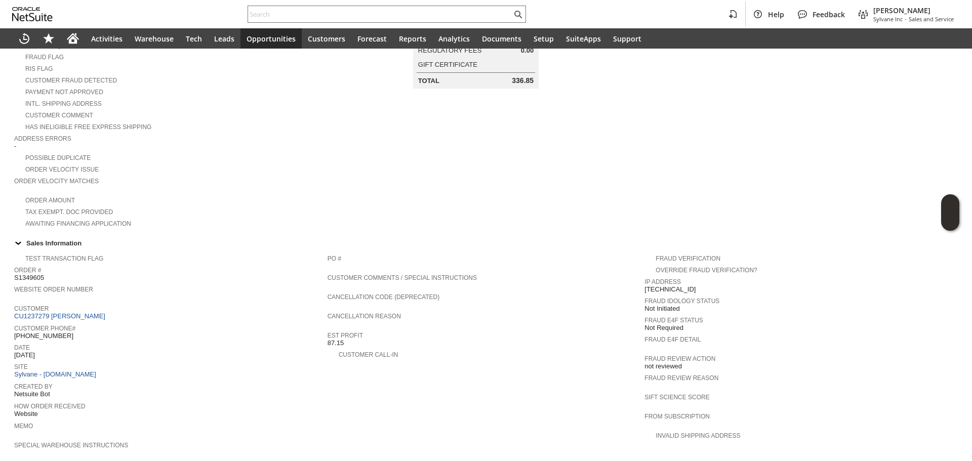
scroll to position [0, 0]
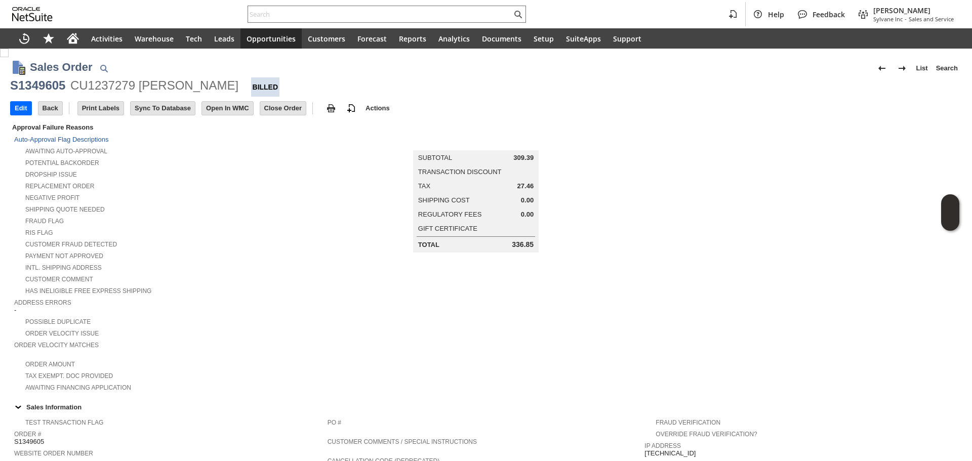
click at [47, 84] on div "S1349605" at bounding box center [37, 85] width 55 height 16
copy div "S1349605"
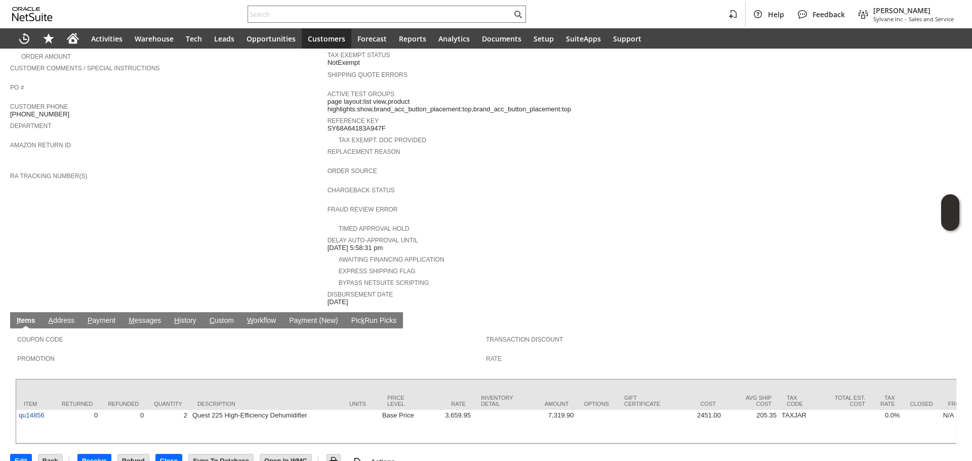
scroll to position [262, 0]
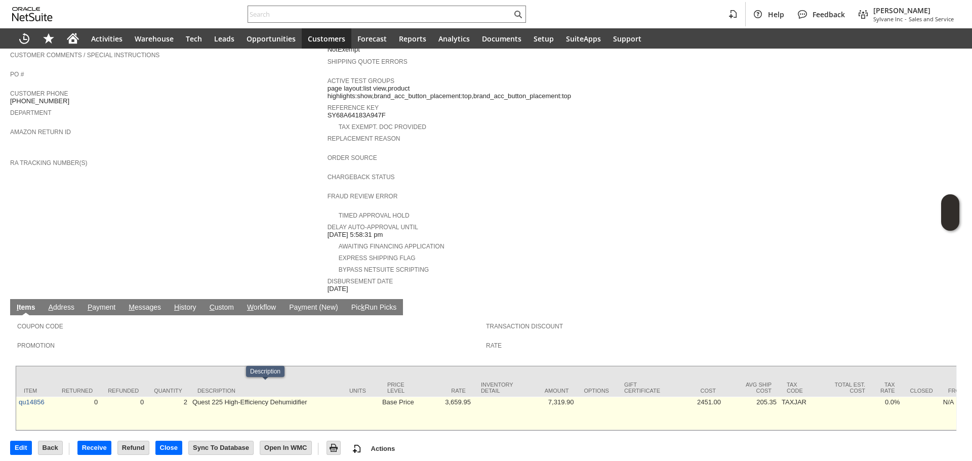
click at [209, 400] on td "Quest 225 High-Efficiency Dehumidifier" at bounding box center [266, 413] width 152 height 33
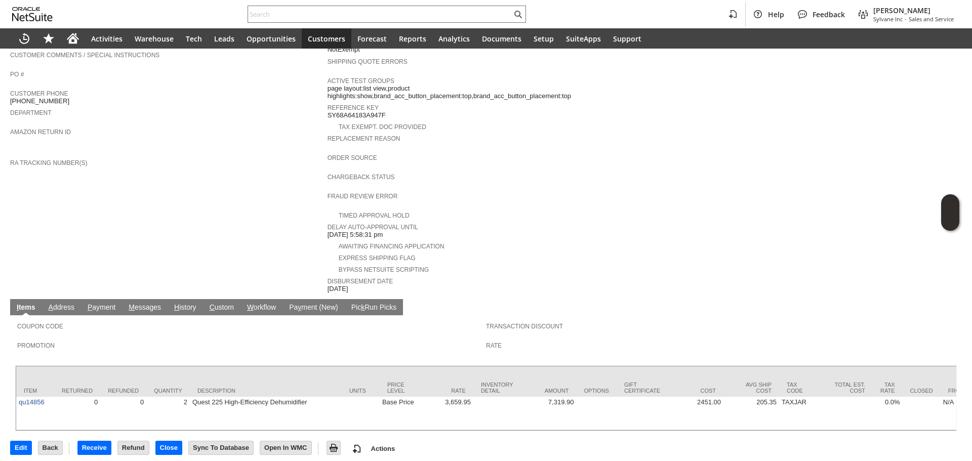
scroll to position [0, 0]
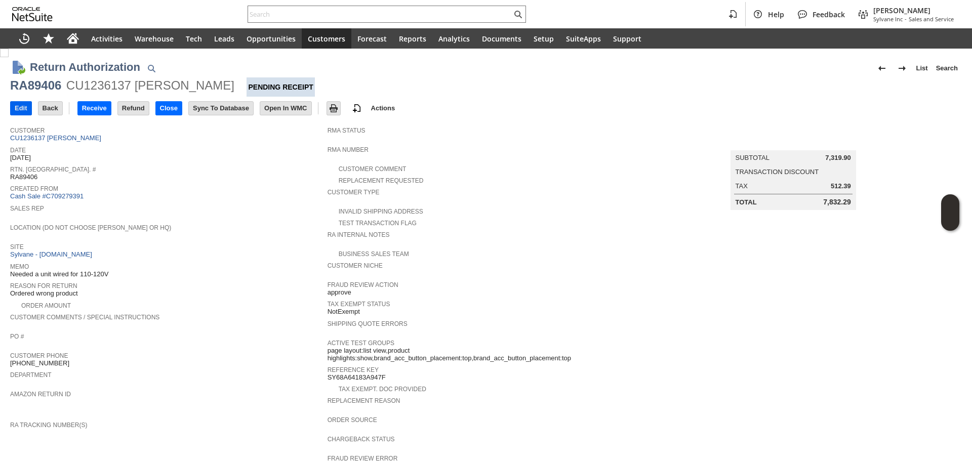
click at [23, 105] on input "Edit" at bounding box center [21, 108] width 21 height 13
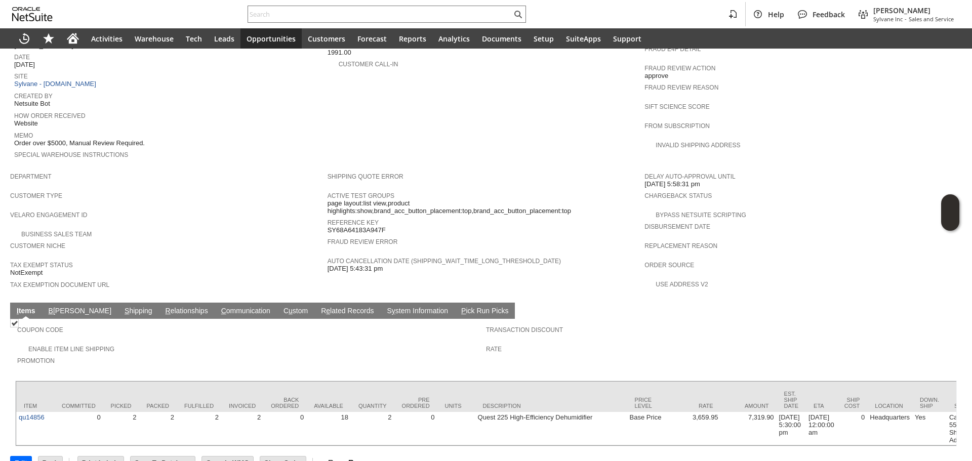
scroll to position [456, 0]
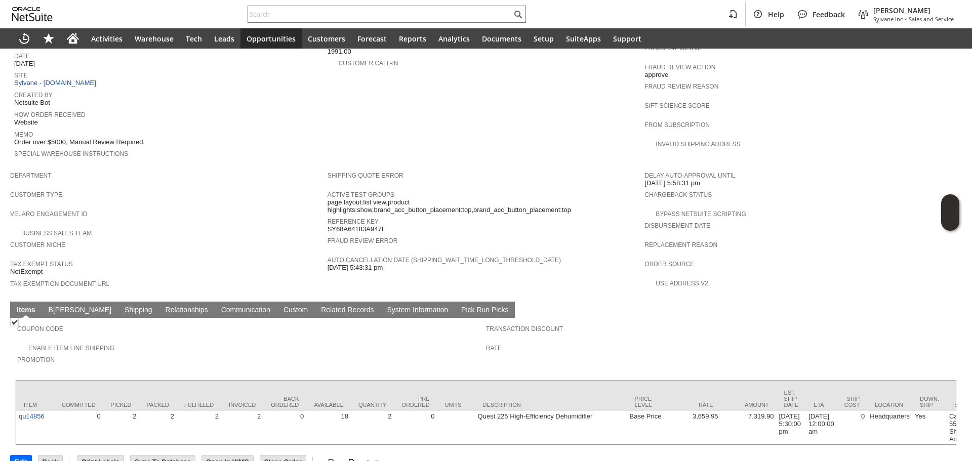
click at [118, 302] on td "S hipping" at bounding box center [138, 310] width 41 height 16
click at [122, 306] on link "S hipping" at bounding box center [138, 311] width 33 height 10
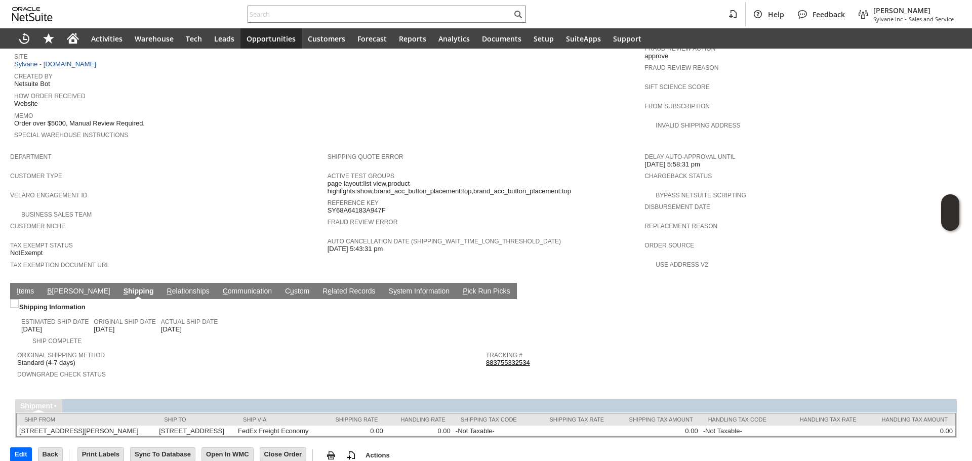
scroll to position [477, 0]
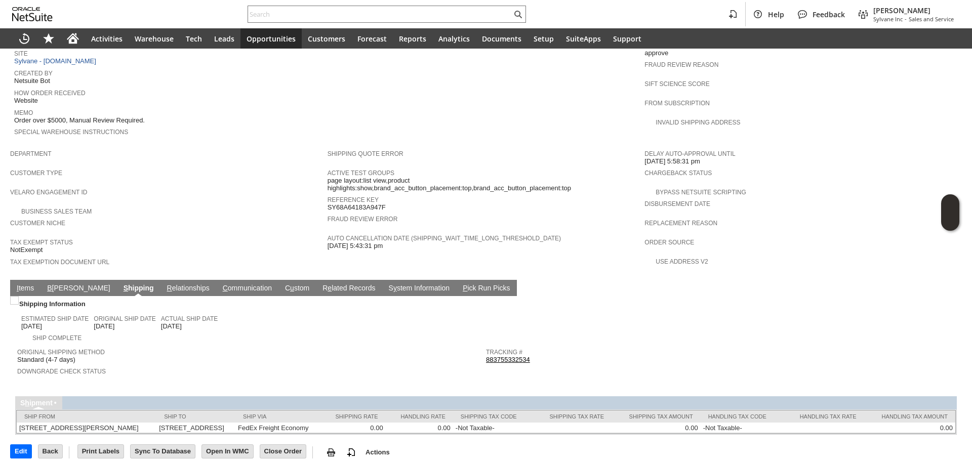
click at [24, 284] on link "I tems" at bounding box center [25, 289] width 22 height 10
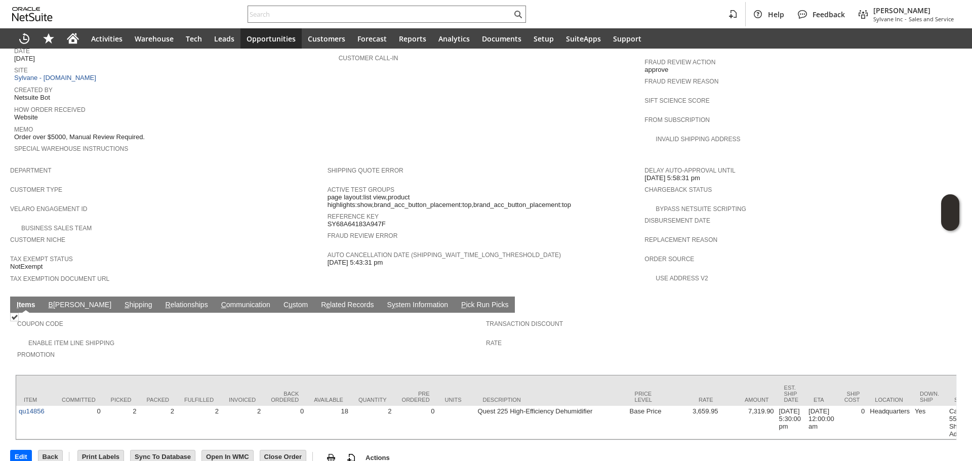
click at [118, 297] on td "S hipping" at bounding box center [138, 305] width 41 height 16
click at [122, 301] on link "S hipping" at bounding box center [138, 306] width 33 height 10
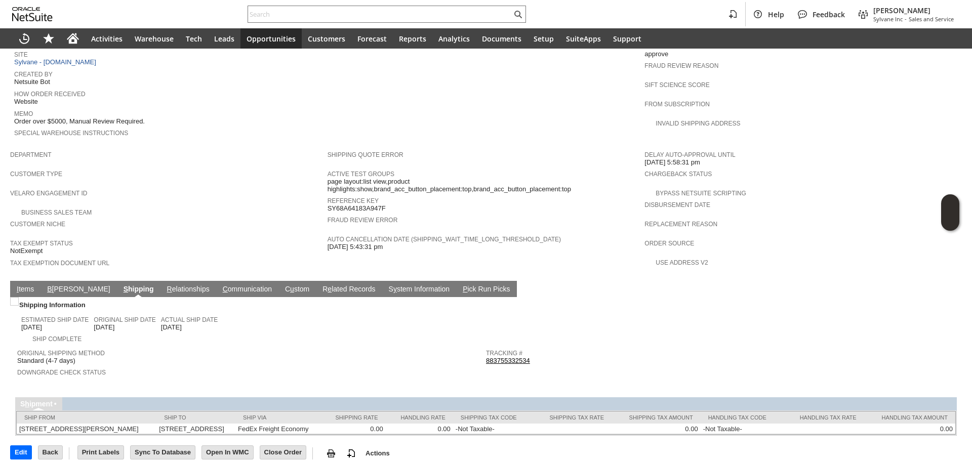
scroll to position [477, 0]
click at [25, 284] on link "I tems" at bounding box center [25, 289] width 22 height 10
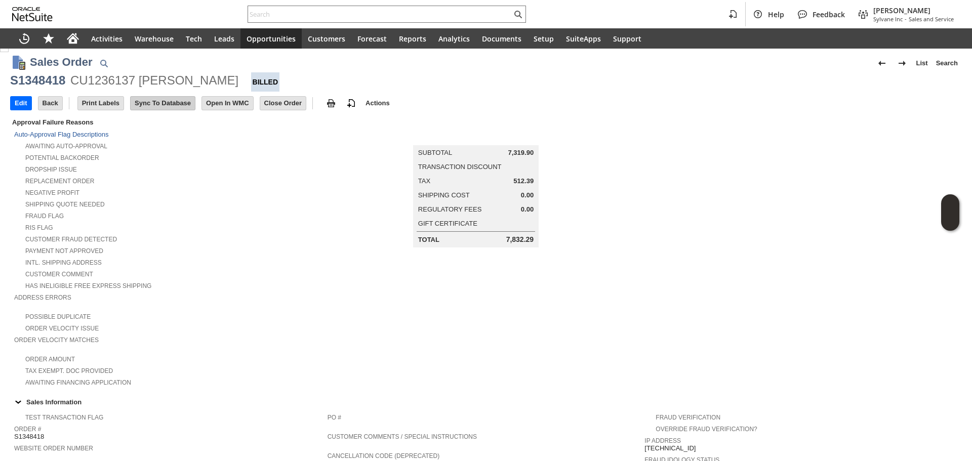
scroll to position [0, 0]
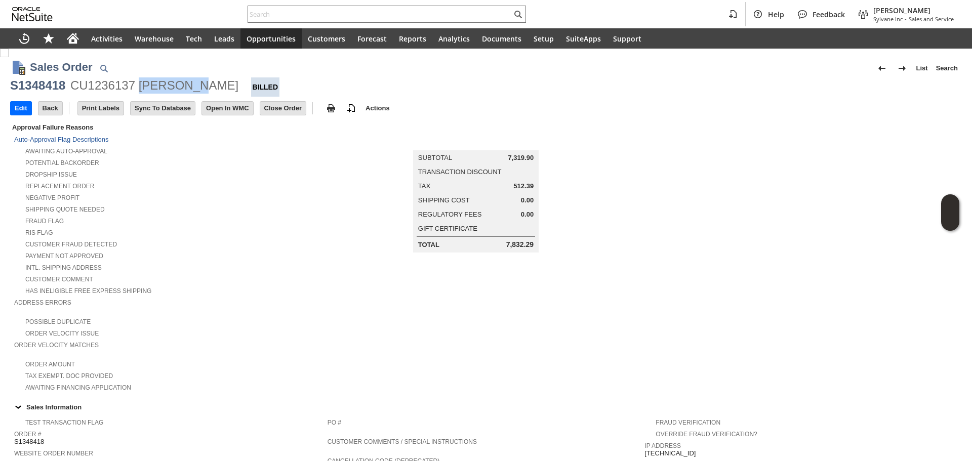
copy div "brayan ba"
copy div "brayan bae"
copy div "[PERSON_NAME]"
drag, startPoint x: 143, startPoint y: 88, endPoint x: 204, endPoint y: 88, distance: 61.2
click at [204, 88] on div "CU1236137 [PERSON_NAME]" at bounding box center [154, 85] width 168 height 16
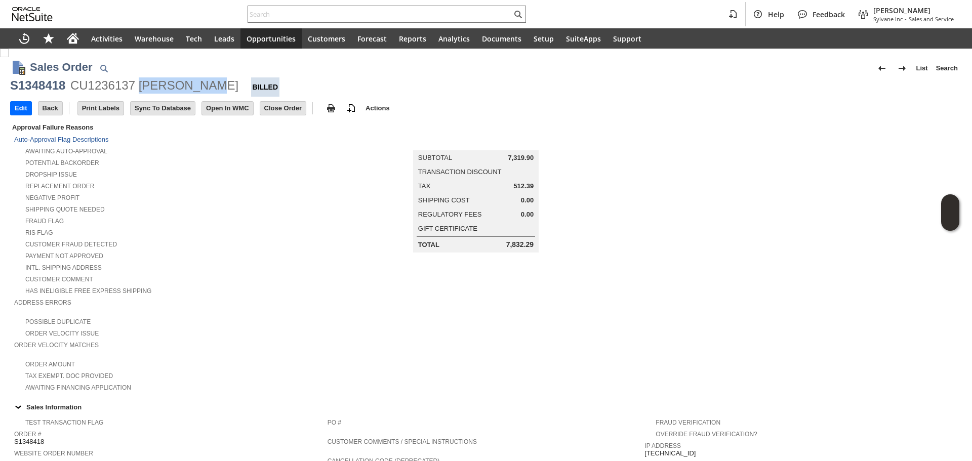
copy div "[PERSON_NAME]"
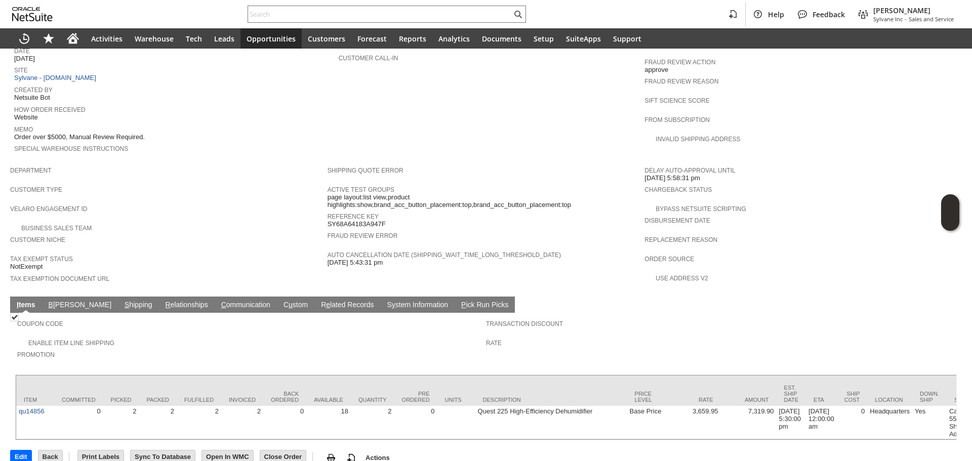
click at [122, 301] on link "S hipping" at bounding box center [138, 306] width 33 height 10
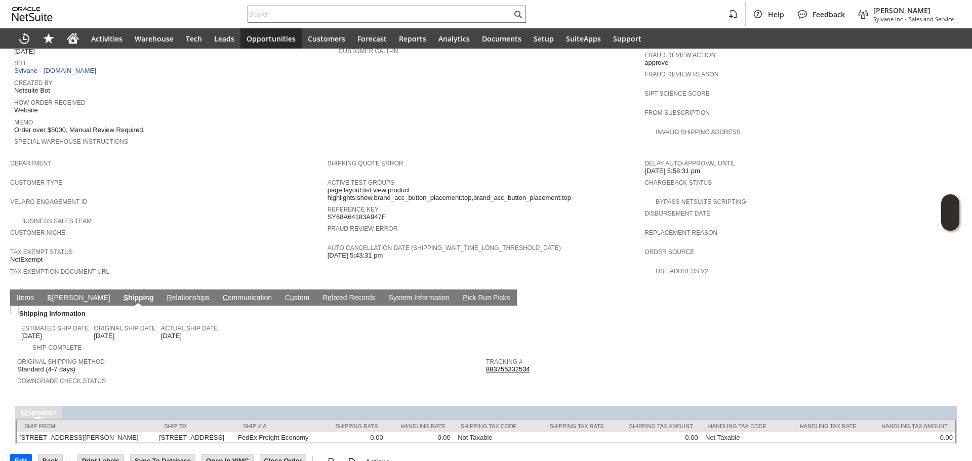
scroll to position [477, 0]
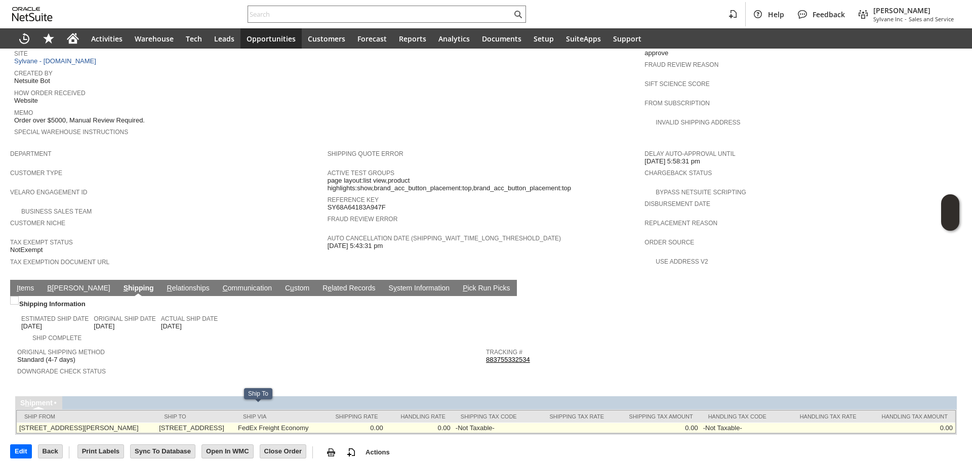
drag, startPoint x: 158, startPoint y: 408, endPoint x: 252, endPoint y: 414, distance: 94.3
click at [255, 423] on tr "245 Hembree Park Drive Suite 124 Roswell, GA 30076 US 7346 W COMMERCIAL BLVD FO…" at bounding box center [486, 428] width 938 height 11
click at [235, 423] on td "7346 W COMMERCIAL BLVD FORT LAUDERDALE FL 33319-2128 United States" at bounding box center [195, 428] width 79 height 11
copy td "7346 W COMMERCIAL BLVD"
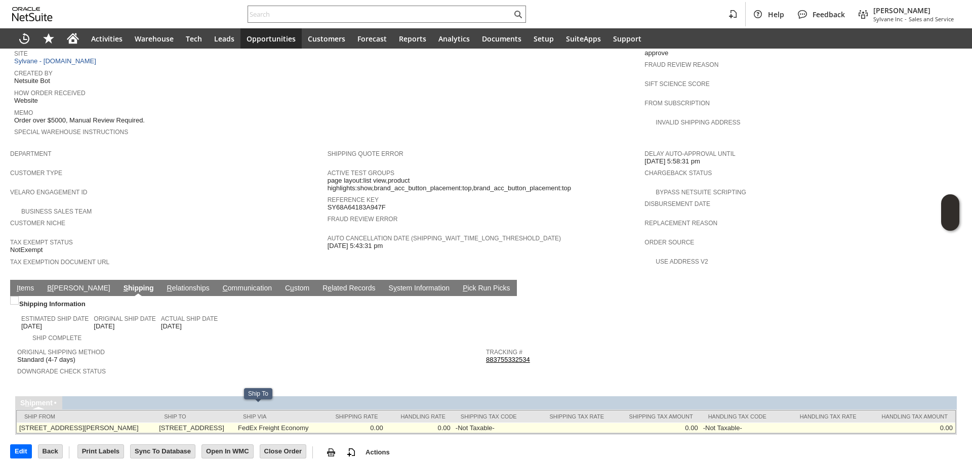
copy td "7346 W COMMERCIAL BLVD"
copy td "7346 W COMMERCIAL BLVD FOR"
copy td "7346 W COMMERCIAL BLVD FORT"
drag, startPoint x: 160, startPoint y: 410, endPoint x: 268, endPoint y: 408, distance: 108.3
click at [235, 423] on td "7346 W COMMERCIAL BLVD FORT LAUDERDALE FL 33319-2128 United States" at bounding box center [195, 428] width 79 height 11
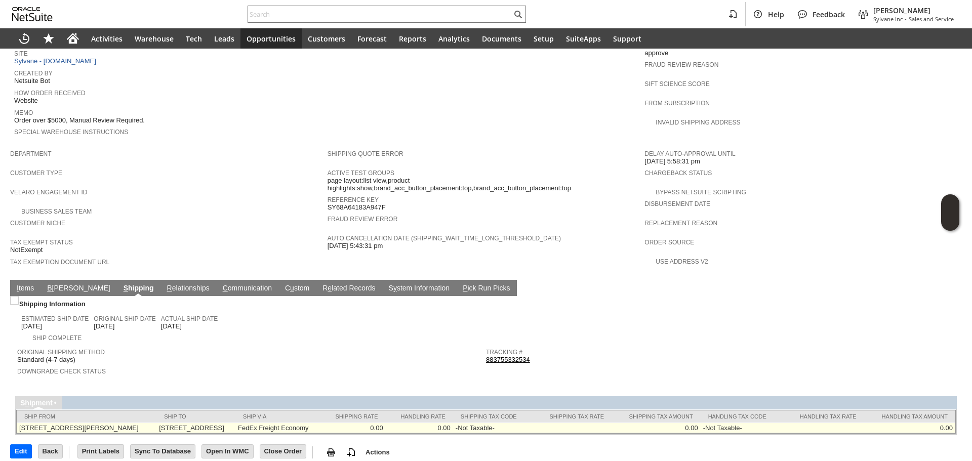
click at [235, 423] on td "7346 W COMMERCIAL BLVD FORT LAUDERDALE FL 33319-2128 United States" at bounding box center [195, 428] width 79 height 11
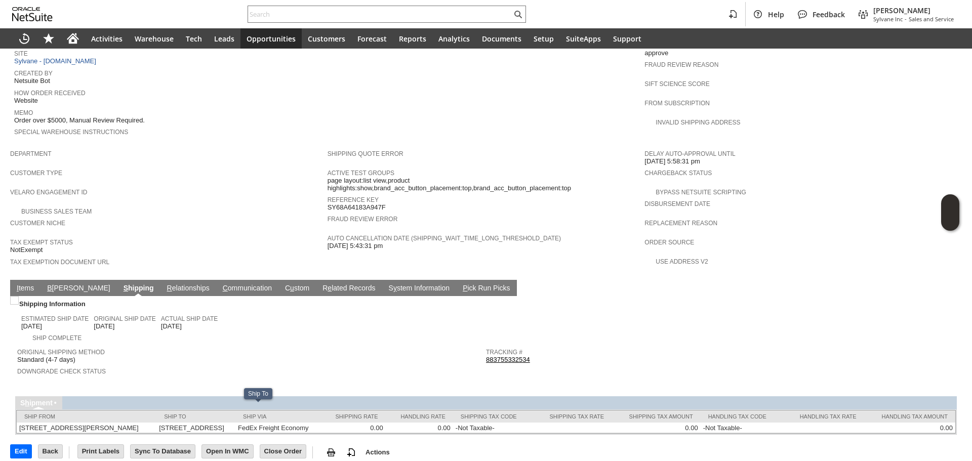
copy td "33319"
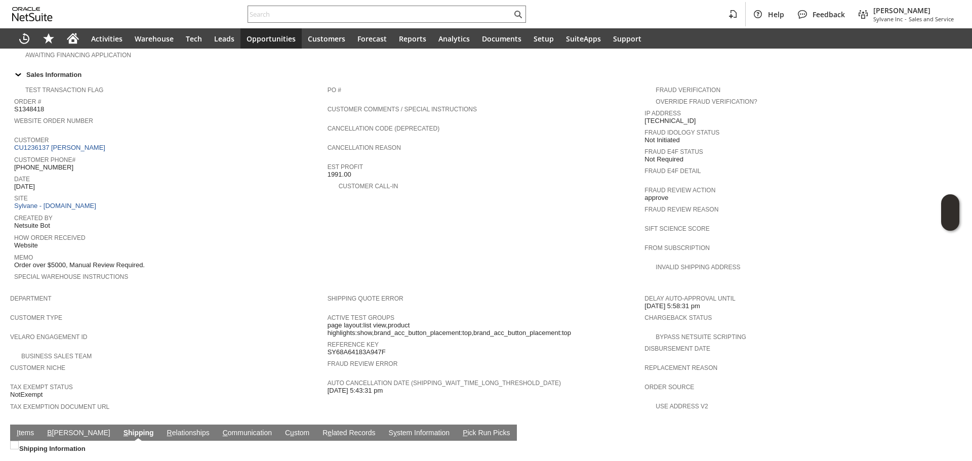
scroll to position [275, 0]
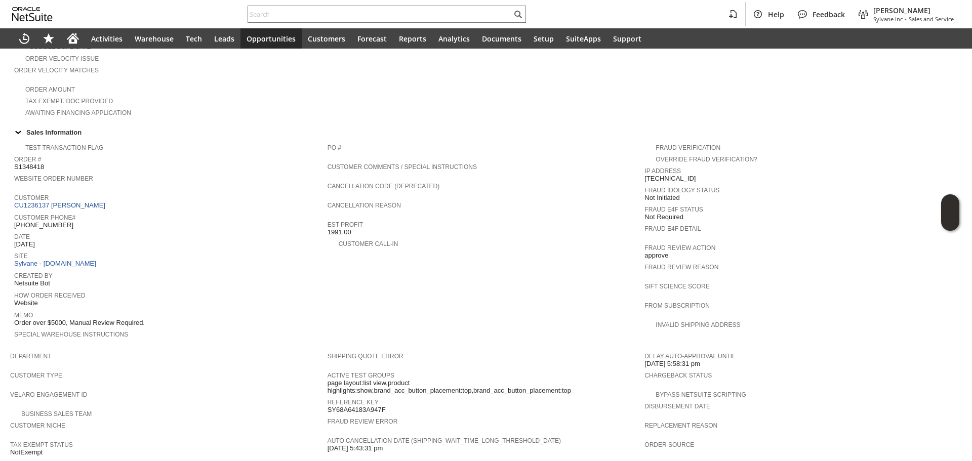
click at [49, 221] on span "(786) 702-0183" at bounding box center [43, 225] width 59 height 8
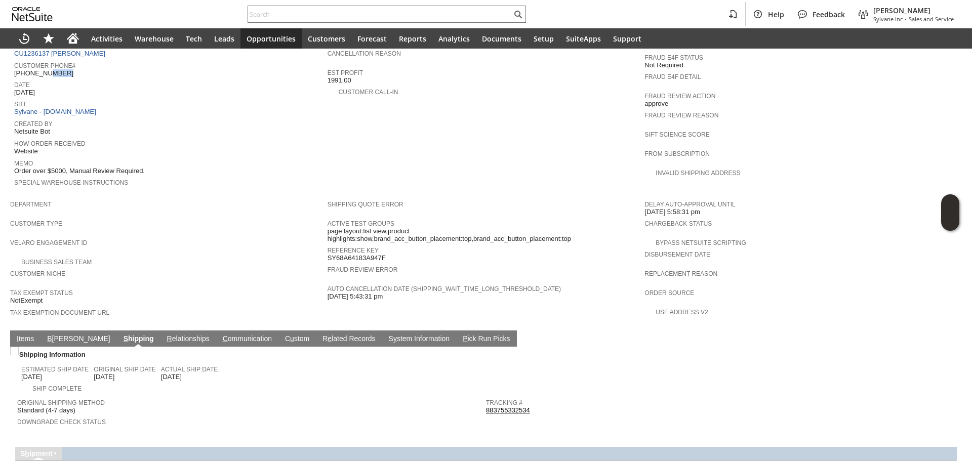
click at [29, 335] on link "I tems" at bounding box center [25, 340] width 22 height 10
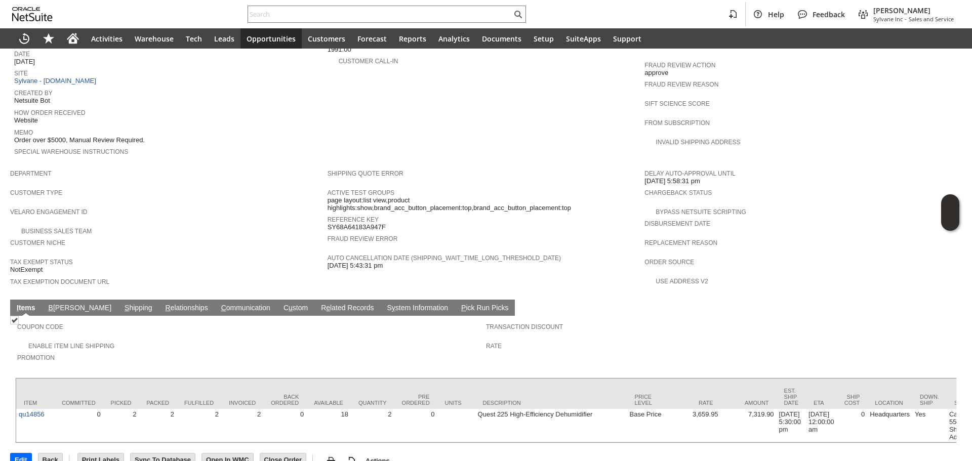
scroll to position [461, 0]
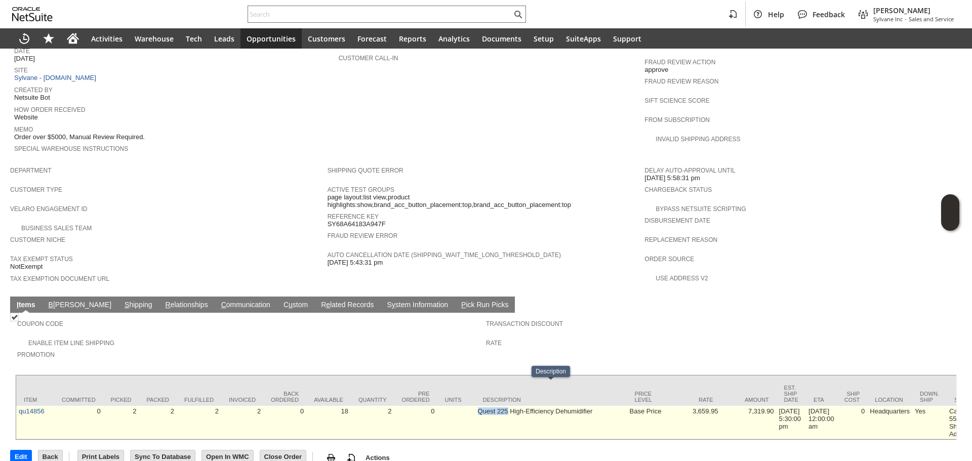
drag, startPoint x: 478, startPoint y: 392, endPoint x: 507, endPoint y: 392, distance: 29.4
click at [507, 406] on td "Quest 225 High-Efficiency Dehumidifier" at bounding box center [551, 422] width 152 height 33
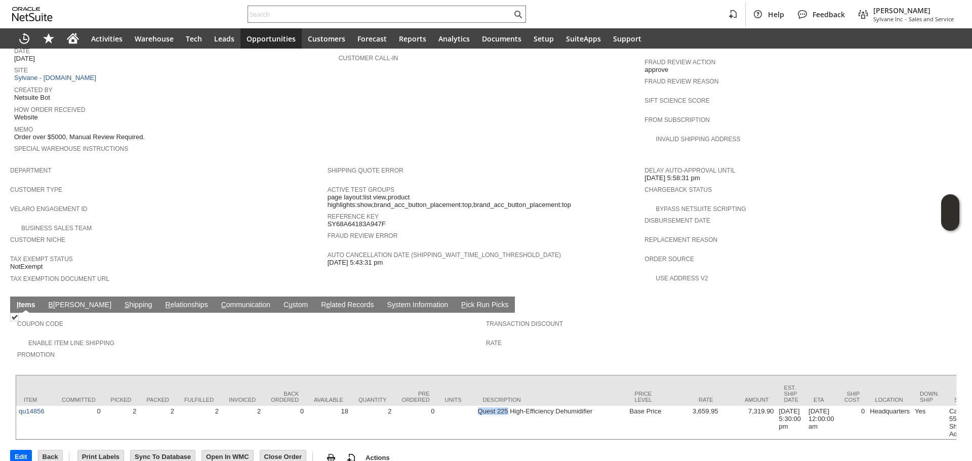
click at [125, 301] on span "S" at bounding box center [127, 305] width 5 height 8
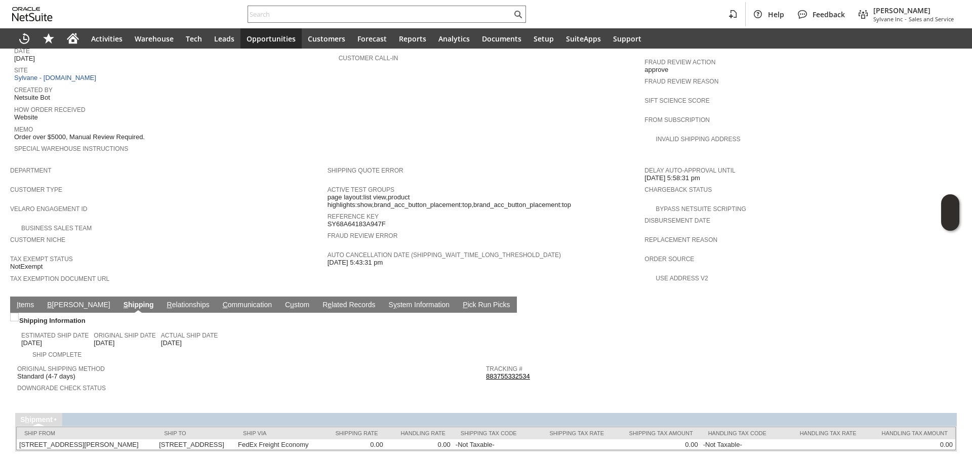
click at [27, 301] on link "I tems" at bounding box center [25, 306] width 22 height 10
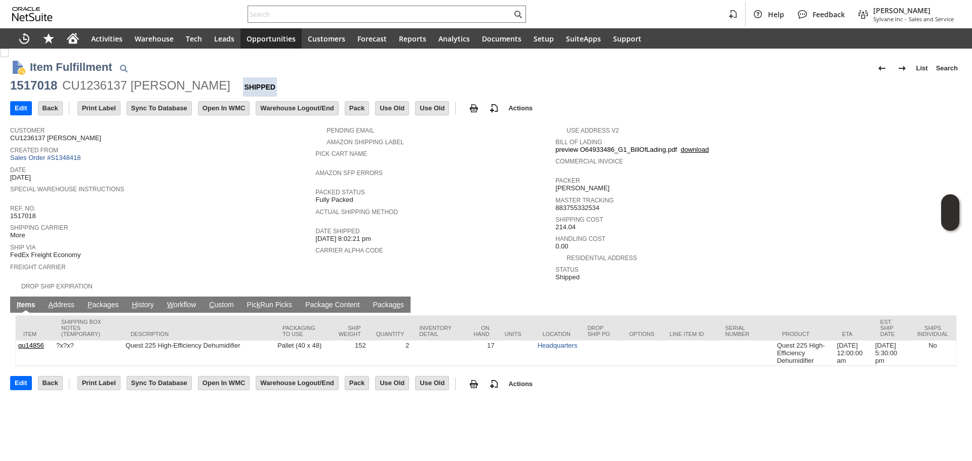
click at [105, 301] on link "P ackages" at bounding box center [103, 306] width 36 height 10
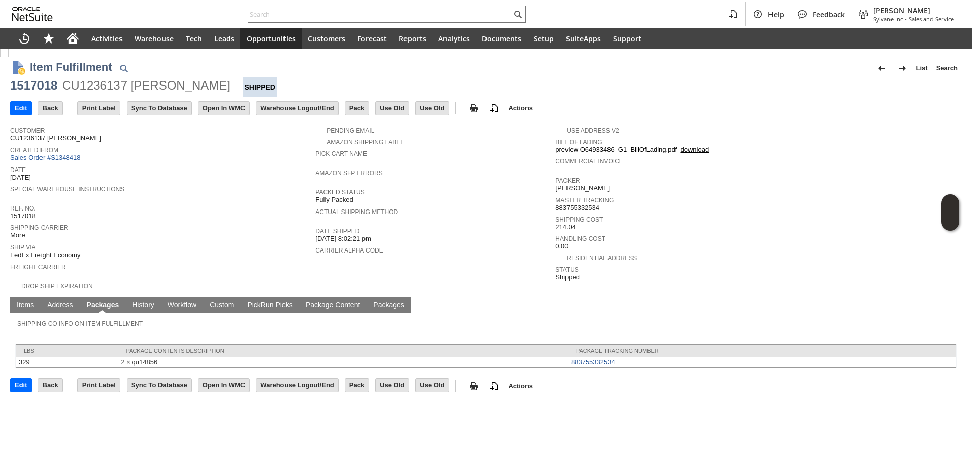
click at [28, 301] on link "I tems" at bounding box center [25, 306] width 22 height 10
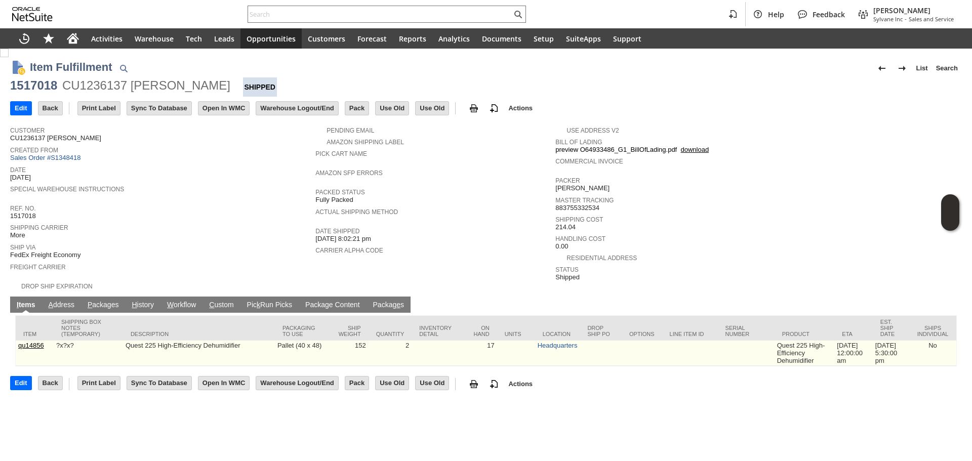
drag, startPoint x: 522, startPoint y: 339, endPoint x: 631, endPoint y: 338, distance: 108.8
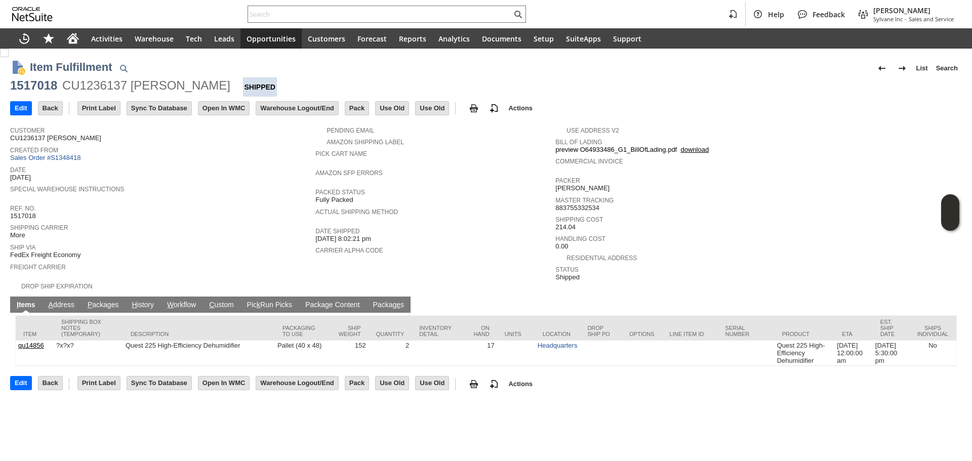
click at [64, 301] on link "A ddress" at bounding box center [61, 306] width 31 height 10
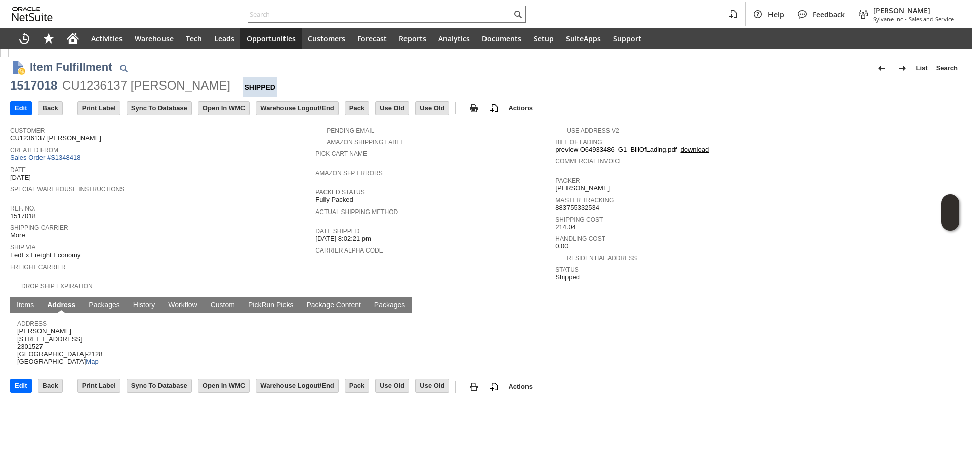
click at [99, 301] on link "P ackages" at bounding box center [104, 306] width 36 height 10
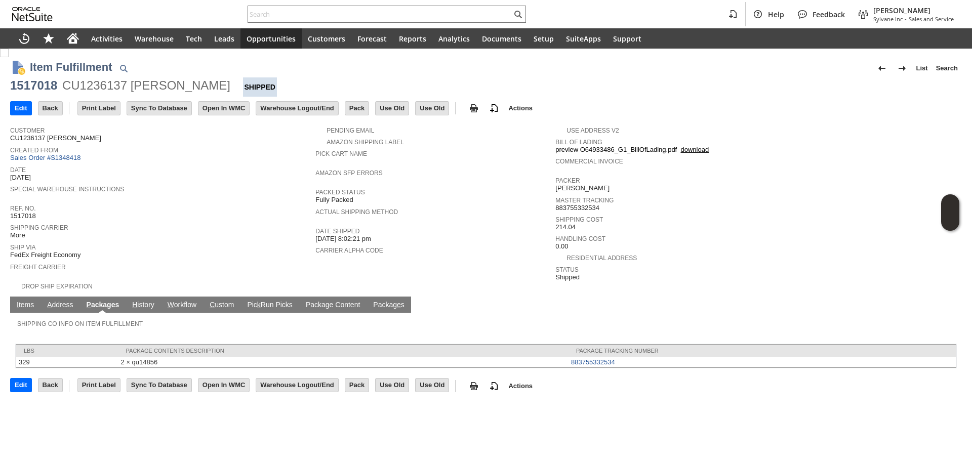
click at [145, 301] on link "H istory" at bounding box center [143, 306] width 27 height 10
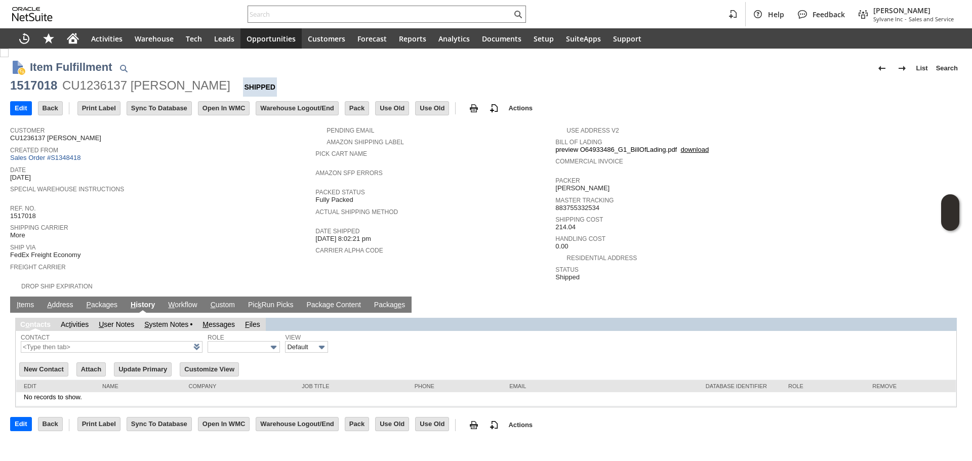
click at [188, 301] on link "W orkflow" at bounding box center [183, 306] width 34 height 10
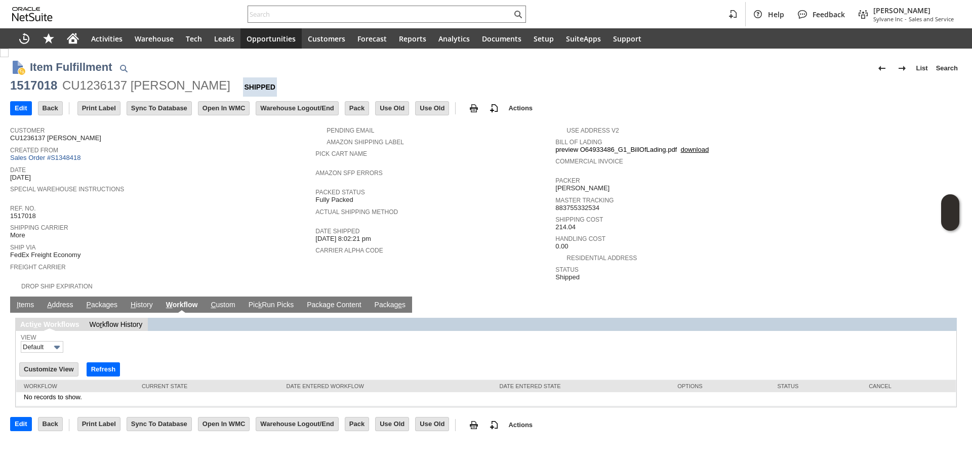
click at [220, 301] on link "C ustom" at bounding box center [222, 306] width 29 height 10
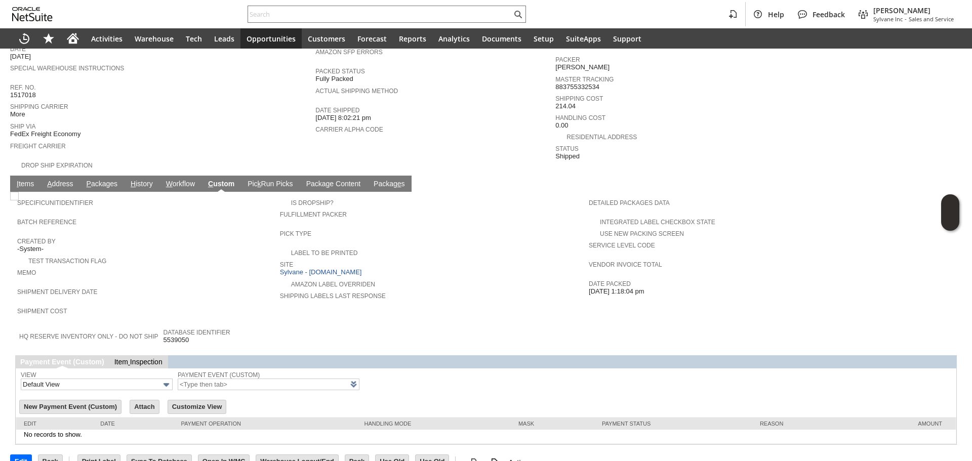
scroll to position [132, 0]
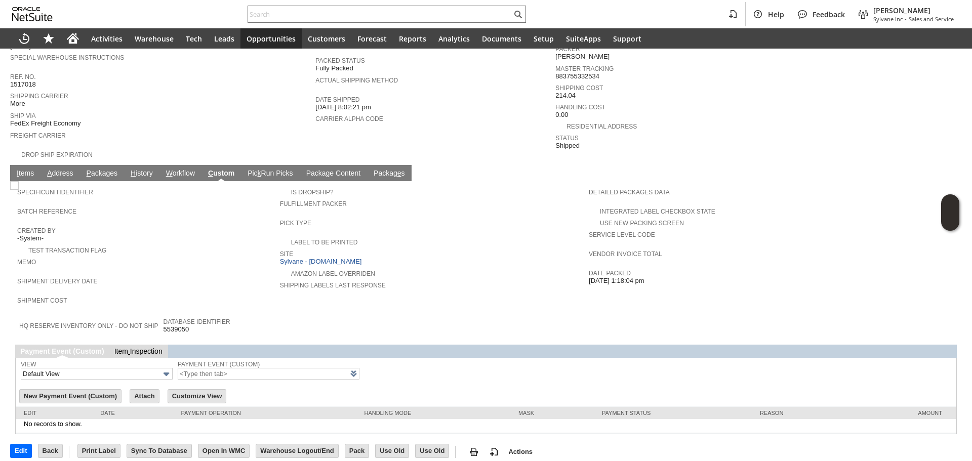
click at [275, 169] on link "Pic k Run Picks" at bounding box center [270, 174] width 50 height 10
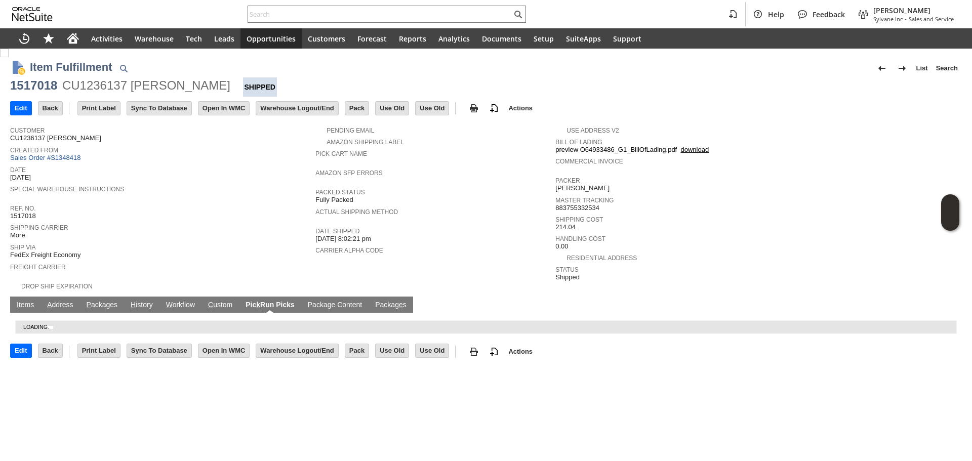
scroll to position [0, 0]
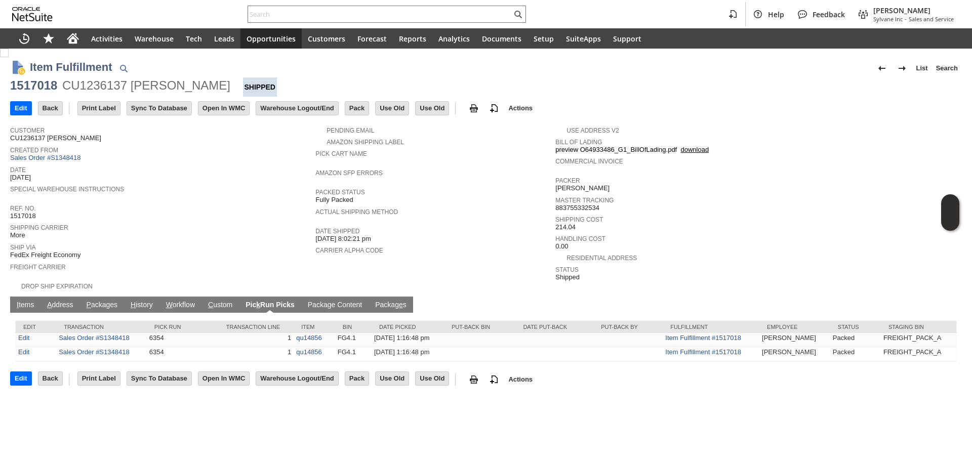
click at [332, 301] on span "g" at bounding box center [329, 305] width 4 height 8
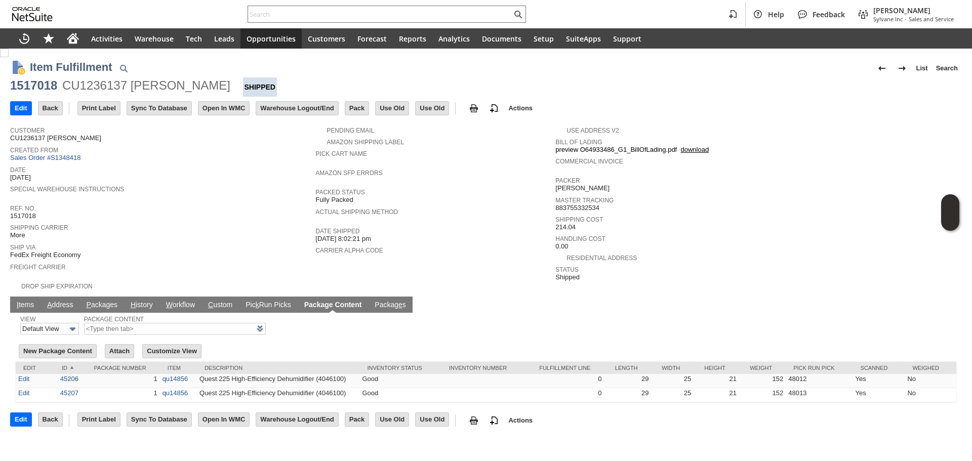
click at [388, 302] on link "Packag e s" at bounding box center [390, 306] width 36 height 10
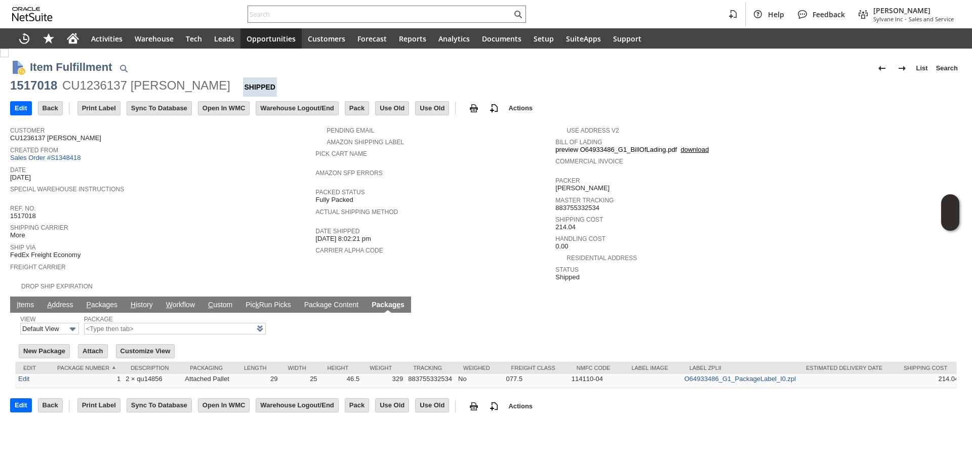
scroll to position [0, 5]
drag, startPoint x: 561, startPoint y: 375, endPoint x: 612, endPoint y: 370, distance: 51.3
click at [612, 374] on tr "Edit 1 2 × qu14856 Attached Pallet 29 25 46.5 329 883755332534 No 077.5 114110-…" at bounding box center [483, 381] width 945 height 14
copy tr "114110-04"
click at [606, 377] on td "114110-04" at bounding box center [591, 381] width 55 height 14
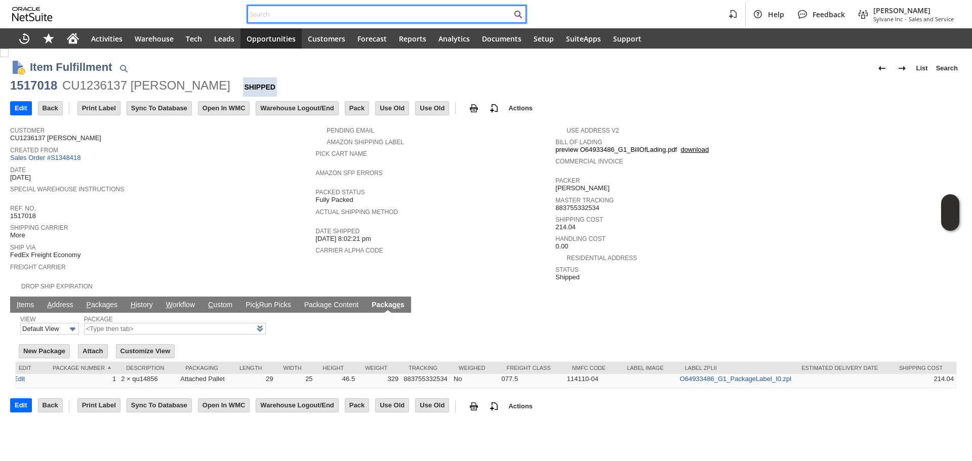
click at [360, 19] on input "text" at bounding box center [380, 14] width 264 height 12
paste input "5082723095"
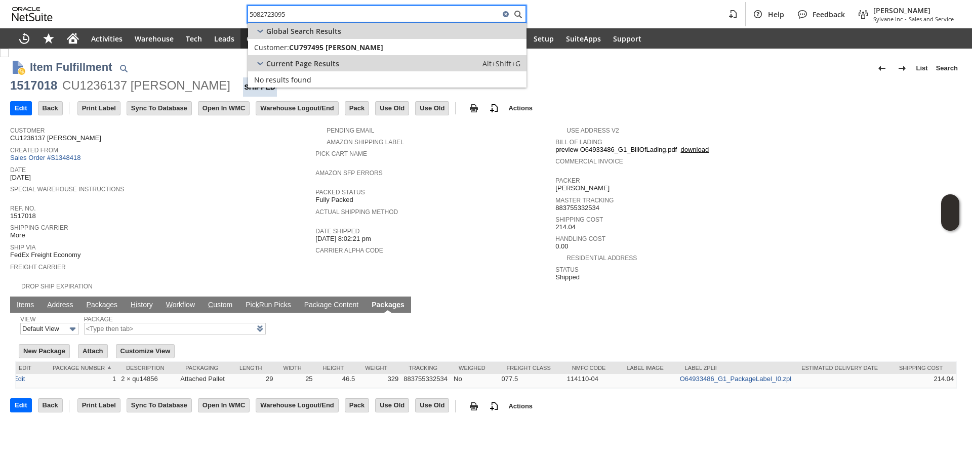
type input "5082723095"
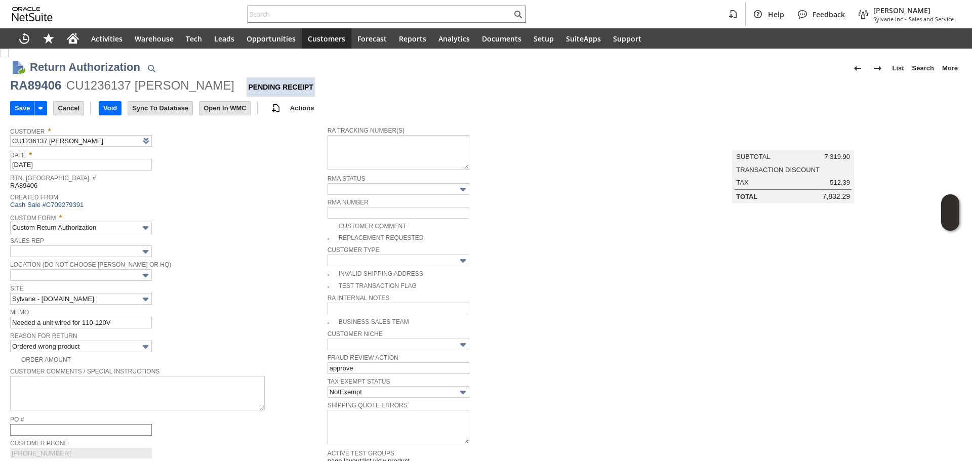
type input "Add"
type input "Copy Previous"
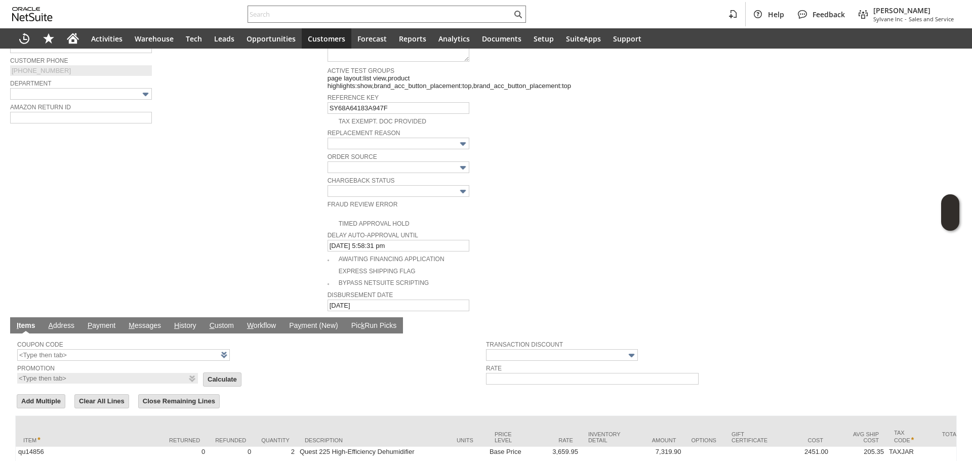
scroll to position [457, 0]
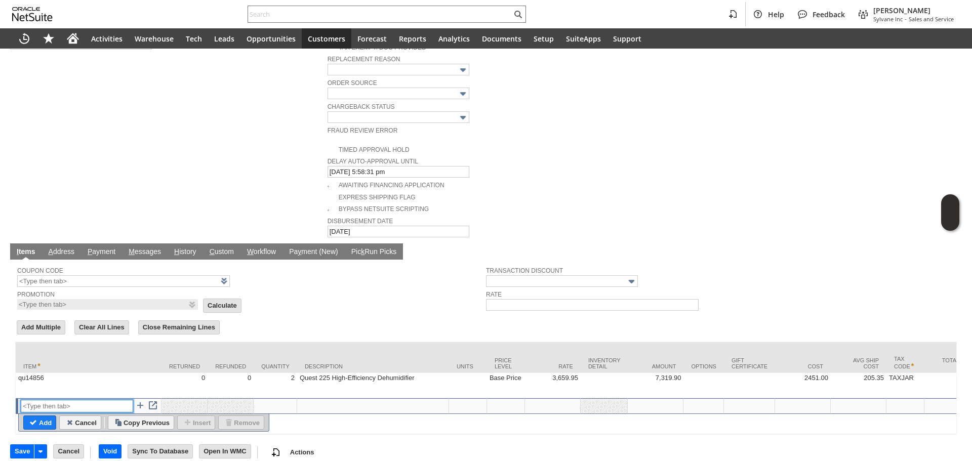
click at [74, 400] on input "text" at bounding box center [77, 406] width 112 height 13
drag, startPoint x: 74, startPoint y: 391, endPoint x: -40, endPoint y: 388, distance: 113.9
click at [0, 388] on html "Help Feedback [PERSON_NAME] Sylvane Inc - Sales and Service Activities Warehous…" at bounding box center [486, 230] width 972 height 461
type input "RSC1"
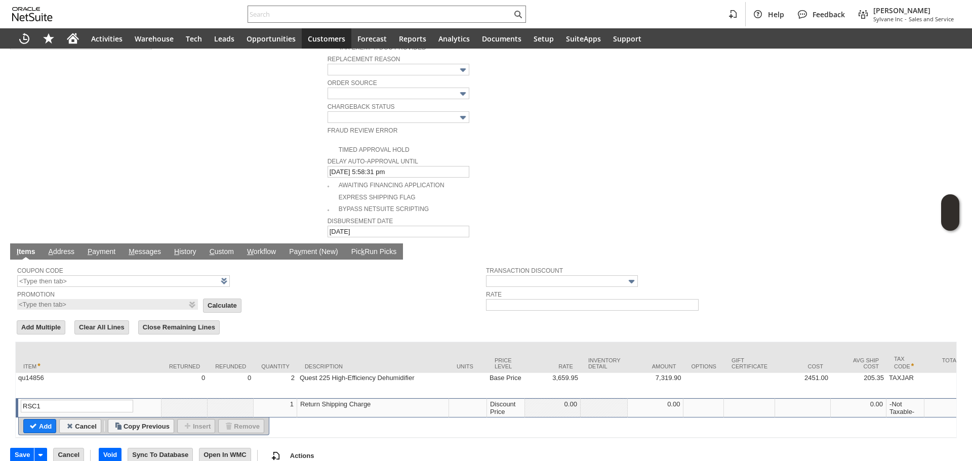
click at [494, 400] on div "Discount Price" at bounding box center [505, 408] width 32 height 16
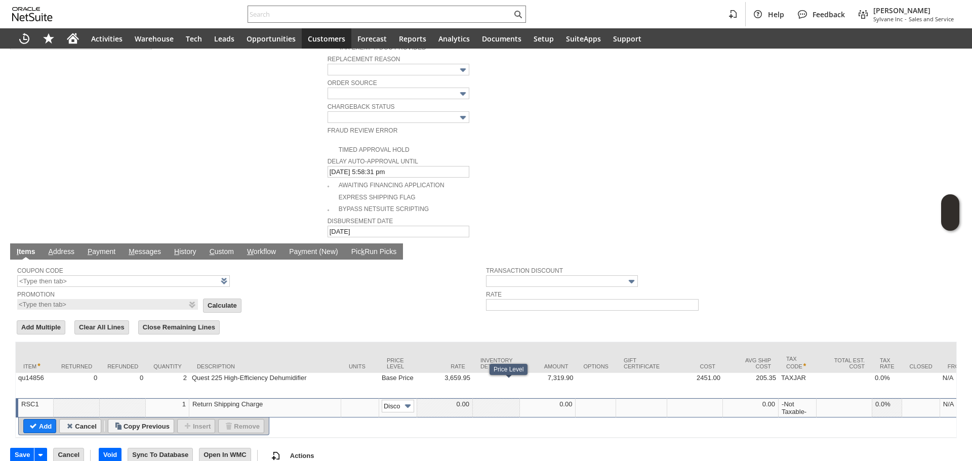
scroll to position [0, 16]
click at [406, 400] on img at bounding box center [408, 406] width 12 height 12
click at [407, 400] on img at bounding box center [408, 406] width 12 height 12
click at [400, 400] on input "Disco...rice" at bounding box center [398, 406] width 32 height 13
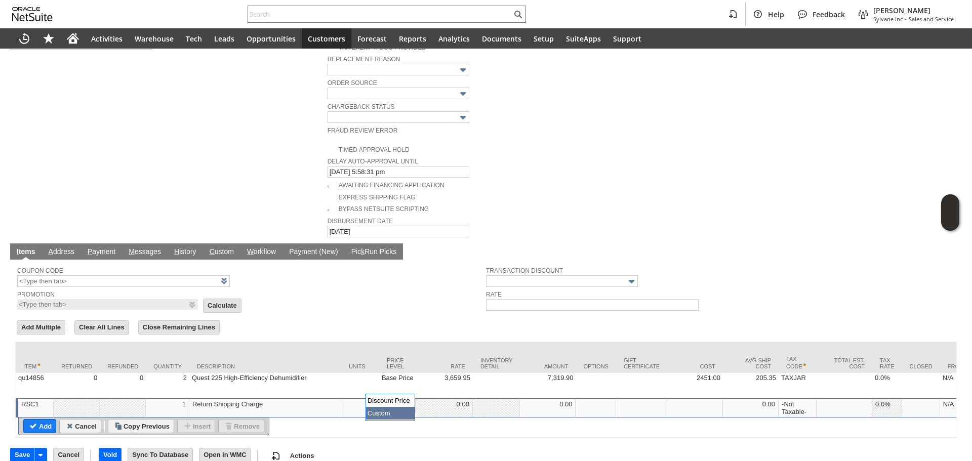
type input "Custom"
click at [446, 398] on td at bounding box center [445, 407] width 56 height 19
type input "-164.57"
click at [49, 420] on input "Add" at bounding box center [40, 426] width 32 height 13
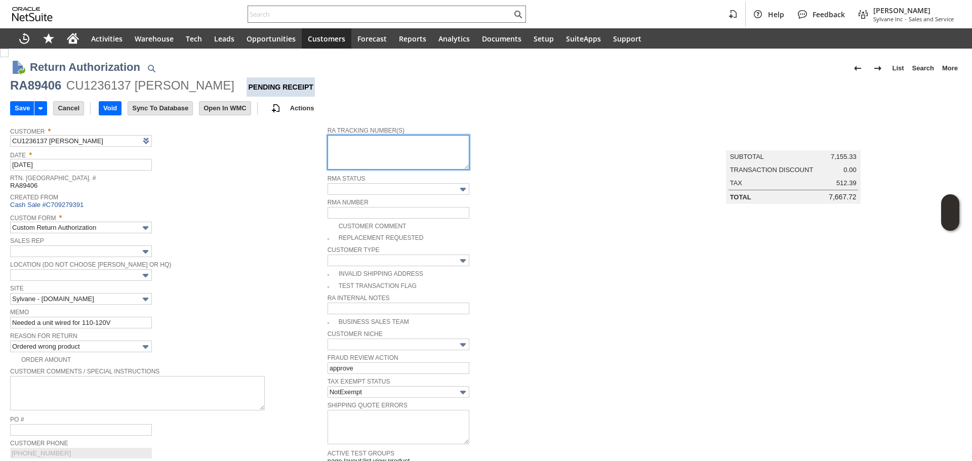
click at [358, 148] on textarea at bounding box center [398, 152] width 142 height 34
paste textarea "883962297098"
paste textarea "FedEx Freight Economy20250829HWO433501 08/29/2025 1 335.00 LBS 10:00 AM - 6:00 …"
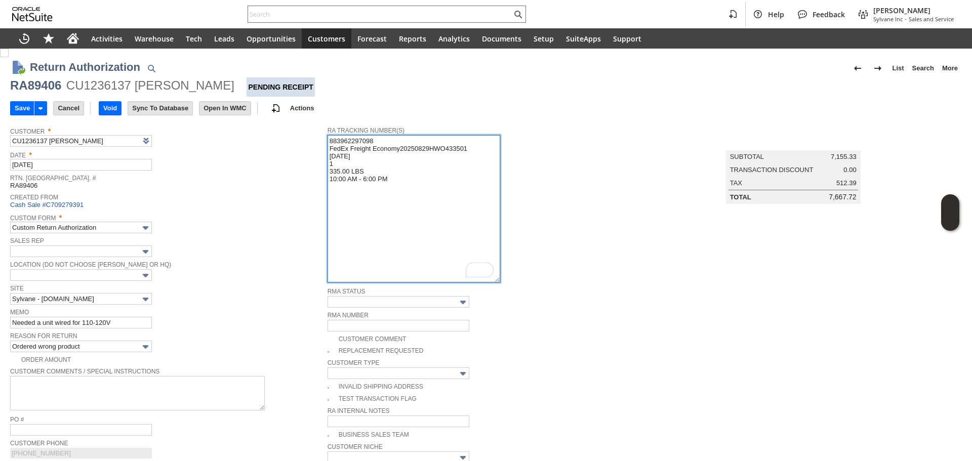
drag, startPoint x: 462, startPoint y: 167, endPoint x: 492, endPoint y: 280, distance: 117.0
click at [492, 280] on textarea "883962297098 FedEx Freight Economy20250829HWO433501 08/29/2025 1 335.00 LBS 10:…" at bounding box center [413, 208] width 173 height 147
drag, startPoint x: 374, startPoint y: 169, endPoint x: 310, endPoint y: 151, distance: 66.2
click at [310, 151] on tr "Customer * CU1236137 brayan baez List Search Date * 8/28/2025 Rtn. Auth. # RA89…" at bounding box center [486, 464] width 952 height 686
click at [446, 155] on textarea "883962297098 FedEx Freight Economy20250829HWO433501 08/29/2025 1 335.00 LBS 10:…" at bounding box center [413, 208] width 173 height 147
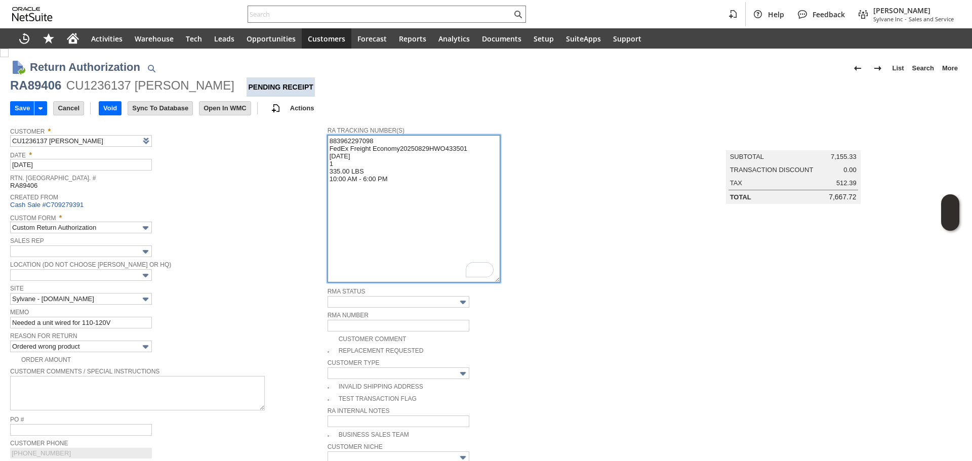
drag, startPoint x: 474, startPoint y: 147, endPoint x: 397, endPoint y: 147, distance: 76.9
click at [397, 147] on textarea "883962297098 FedEx Freight Economy20250829HWO433501 08/29/2025 1 335.00 LBS 10:…" at bounding box center [413, 208] width 173 height 147
drag, startPoint x: 370, startPoint y: 170, endPoint x: 324, endPoint y: 157, distance: 48.4
click at [324, 157] on tr "Customer * CU1236137 brayan baez List Search Date * 8/28/2025 Rtn. Auth. # RA89…" at bounding box center [486, 464] width 952 height 686
click at [422, 188] on textarea "883962297098 FedEx Freight Economy 08/29/2025 1 335.00 LBS 10:00 AM - 6:00 PM" at bounding box center [413, 208] width 173 height 147
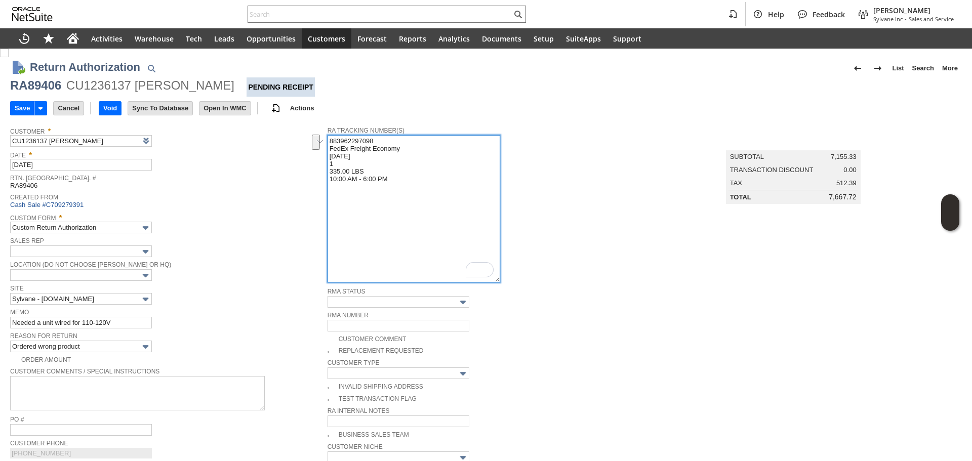
drag, startPoint x: 363, startPoint y: 172, endPoint x: 312, endPoint y: 164, distance: 51.6
click at [312, 164] on tr "Customer * CU1236137 brayan baez List Search Date * 8/28/2025 Rtn. Auth. # RA89…" at bounding box center [486, 464] width 952 height 686
type textarea "883962297098 FedEx Freight Economy 08/29/2025 10:00 AM - 6:00 PM"
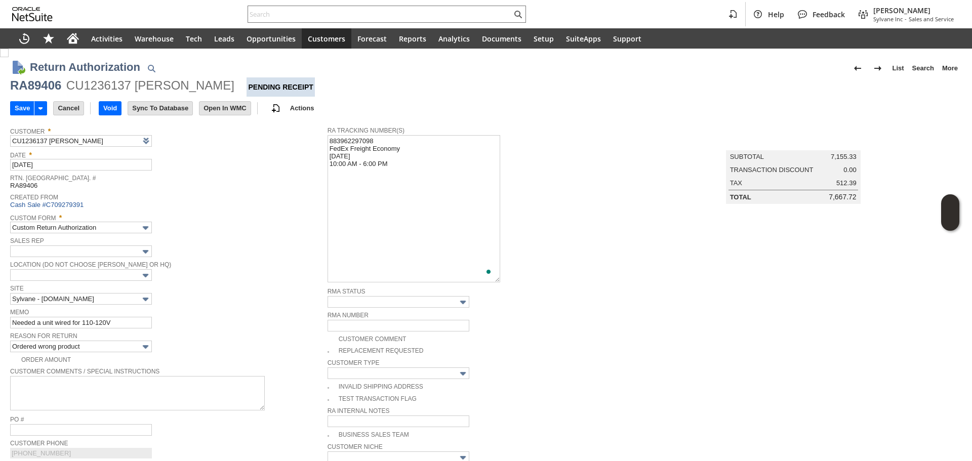
click at [279, 167] on div "Date * 8/28/2025" at bounding box center [166, 159] width 312 height 23
click at [23, 109] on input "Save" at bounding box center [22, 108] width 23 height 13
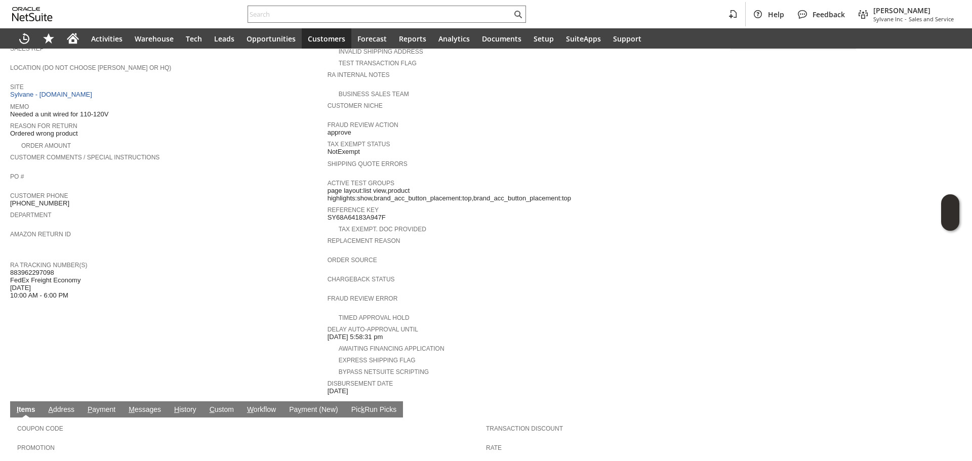
scroll to position [202, 0]
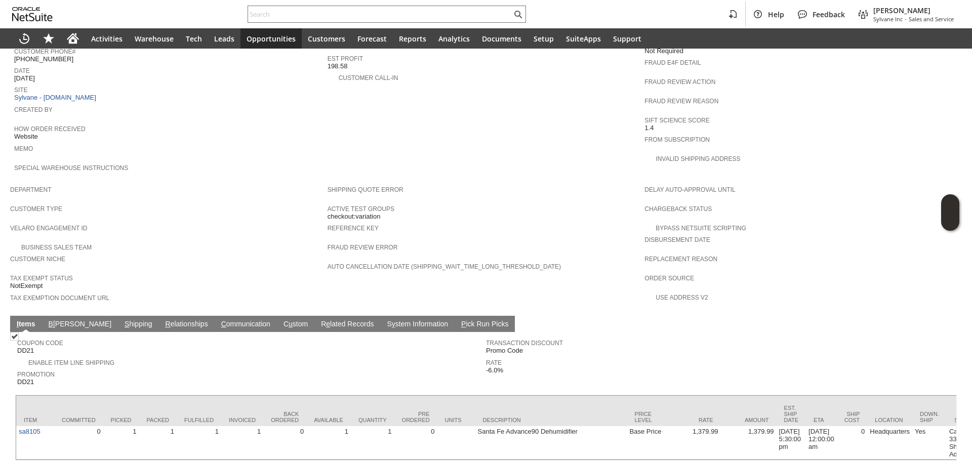
scroll to position [461, 0]
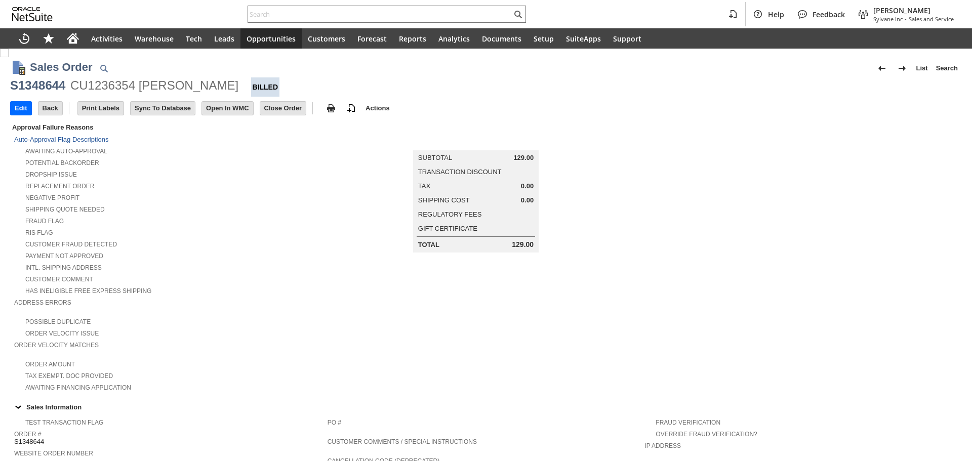
scroll to position [464, 0]
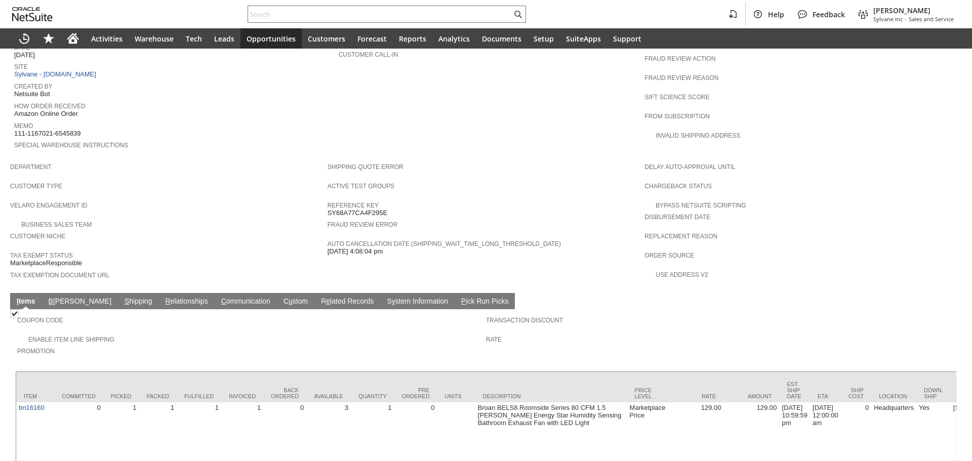
click at [343, 450] on div "Item Committed Picked Packed Fulfilled Invoiced Back Ordered Available Quantity…" at bounding box center [485, 419] width 941 height 96
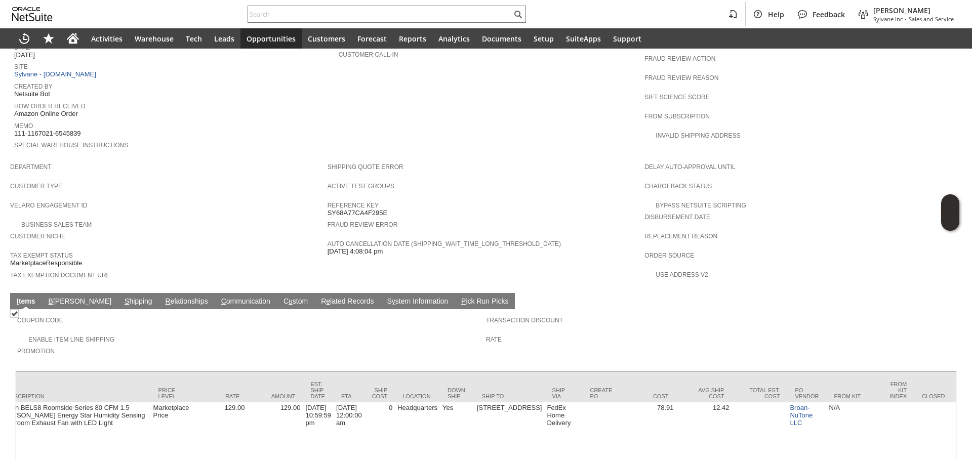
scroll to position [0, 0]
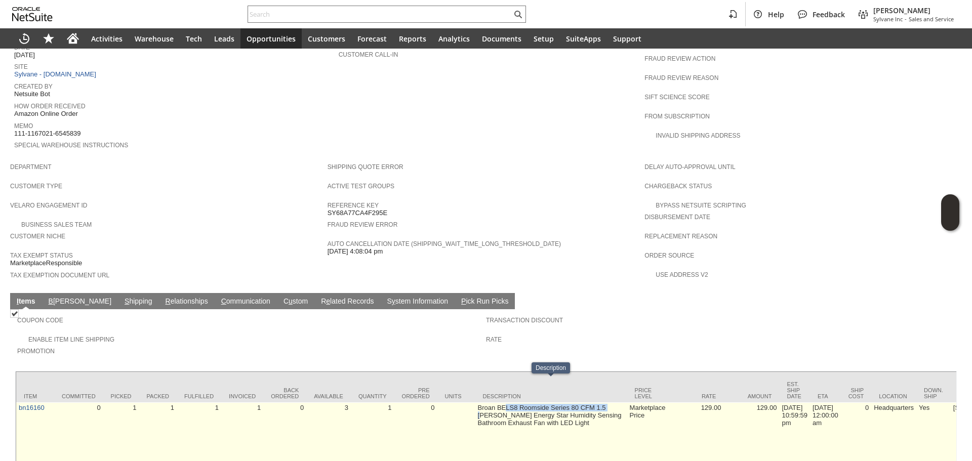
drag, startPoint x: 480, startPoint y: 388, endPoint x: 507, endPoint y: 385, distance: 27.0
click at [507, 402] on td "Broan BELS8 Roomside Series 80 CFM 1.5 [PERSON_NAME] Energy Star Humidity Sensi…" at bounding box center [551, 434] width 152 height 64
copy td "BELS8"
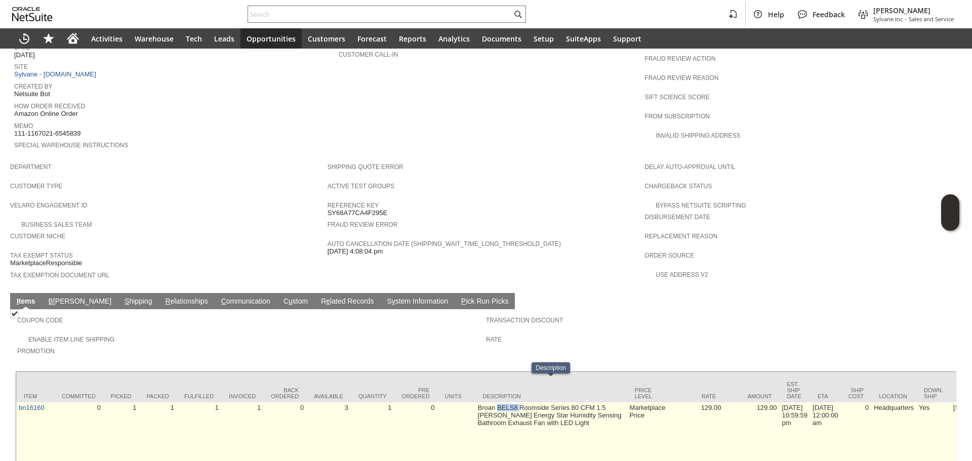
click at [507, 402] on td "Broan BELS8 Roomside Series 80 CFM 1.5 [PERSON_NAME] Energy Star Humidity Sensi…" at bounding box center [551, 434] width 152 height 64
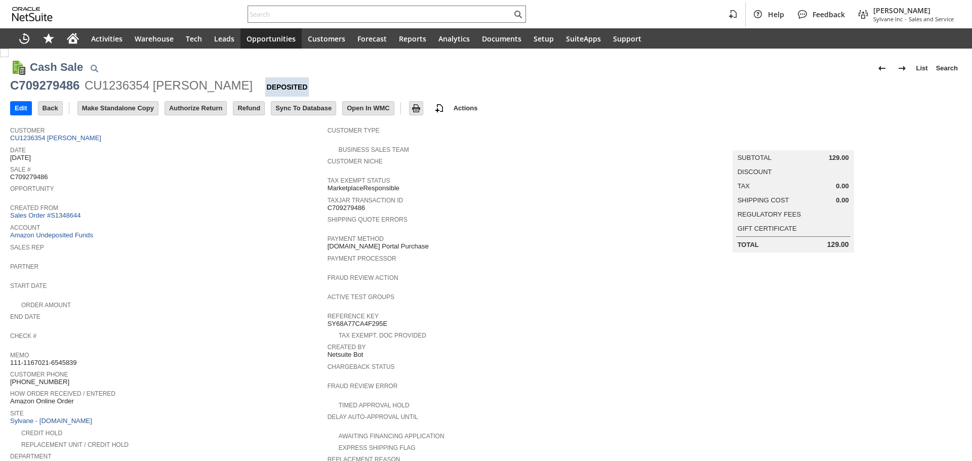
click at [180, 94] on div "C709279486 CU1236354 [PERSON_NAME] Deposited" at bounding box center [486, 86] width 952 height 19
click at [180, 105] on input "Authorize Return" at bounding box center [195, 108] width 61 height 13
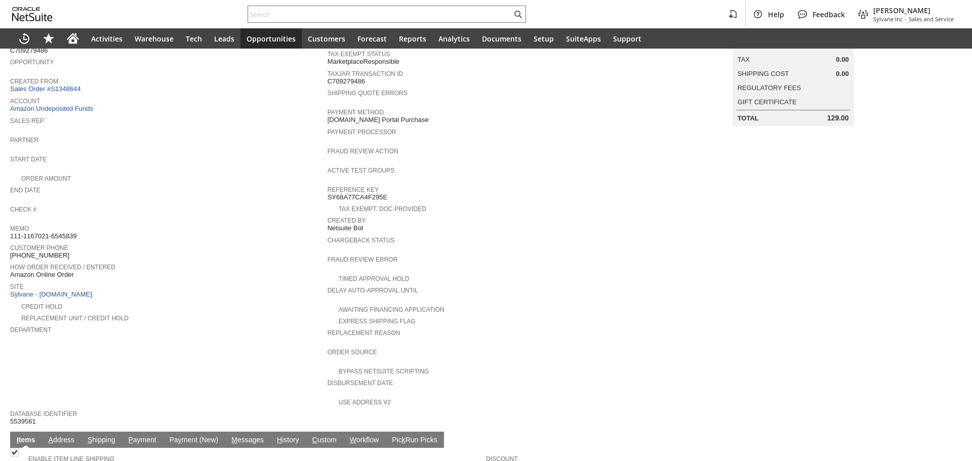
scroll to position [152, 0]
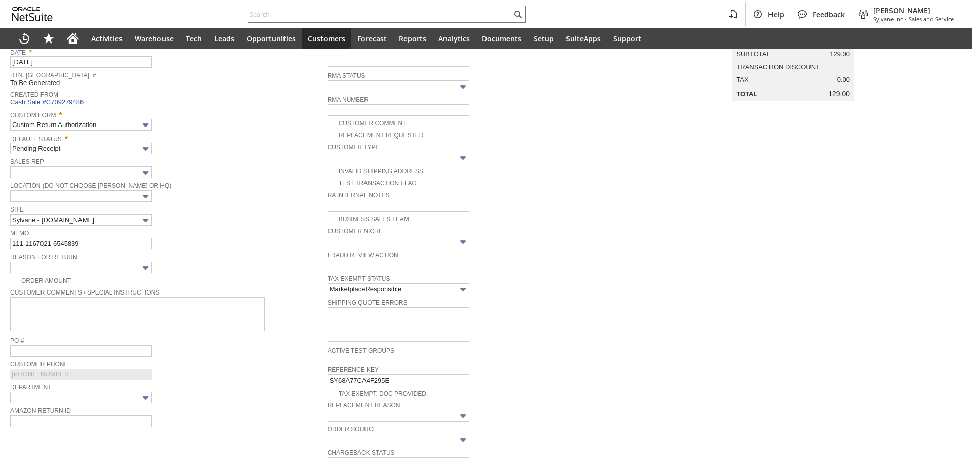
type input "Add"
type input "Copy Previous"
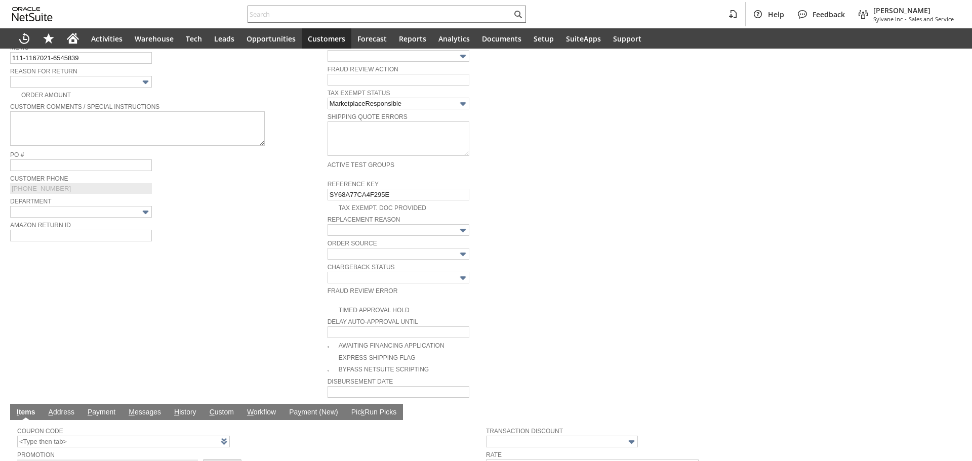
scroll to position [267, 0]
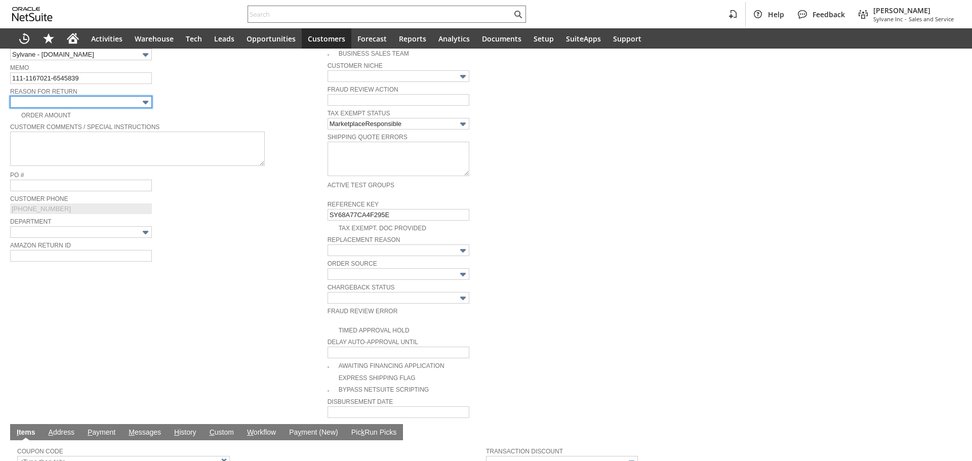
click at [118, 98] on input "text" at bounding box center [81, 102] width 142 height 12
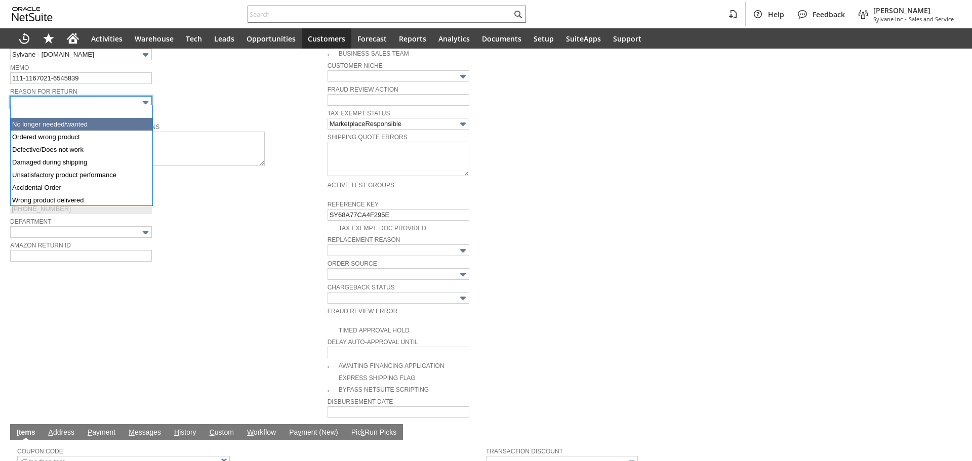
type input "Defective/Does not work"
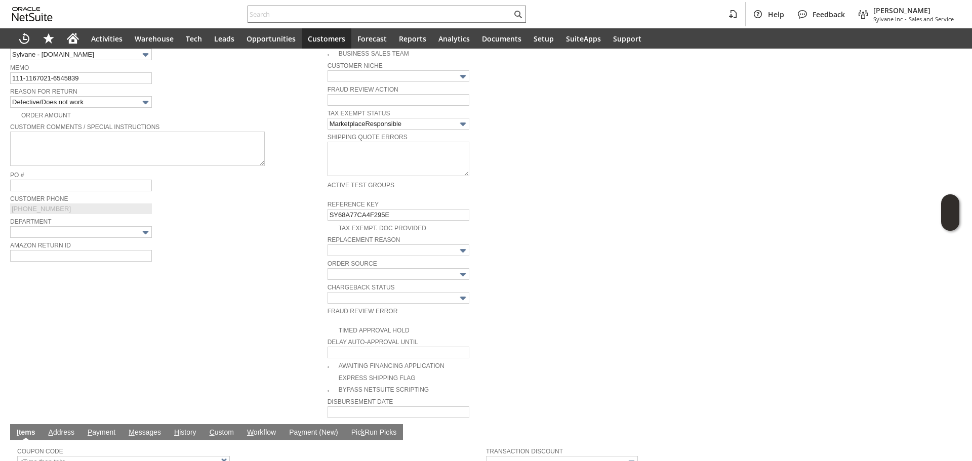
click at [216, 101] on div "Reason For Return Defective/Does not work" at bounding box center [166, 96] width 312 height 23
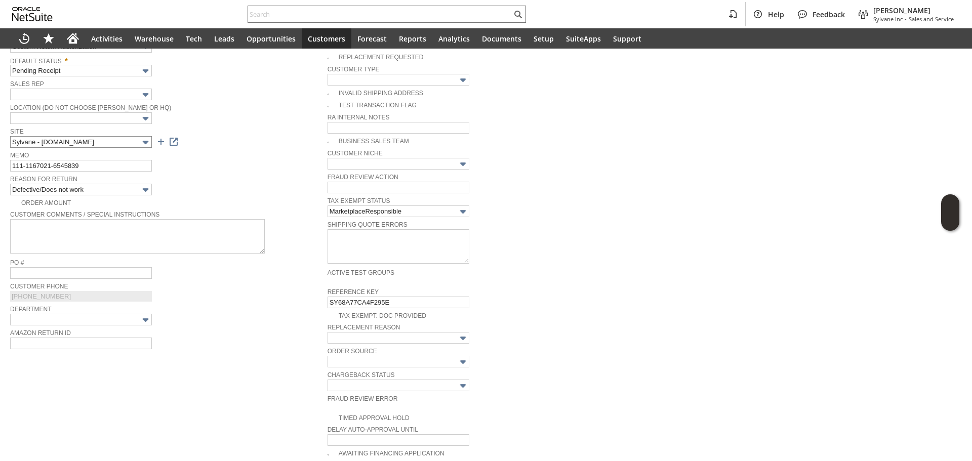
scroll to position [166, 0]
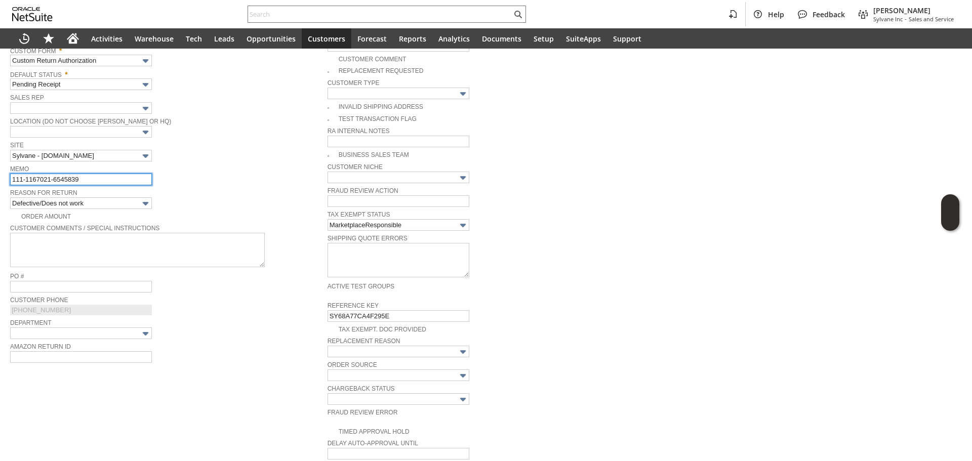
click at [101, 179] on input "111-1167021-6545839" at bounding box center [81, 180] width 142 height 12
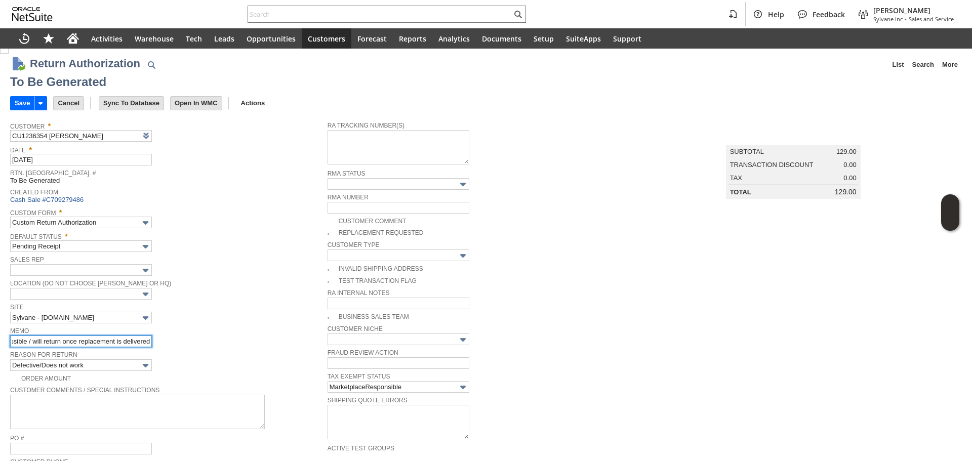
scroll to position [0, 0]
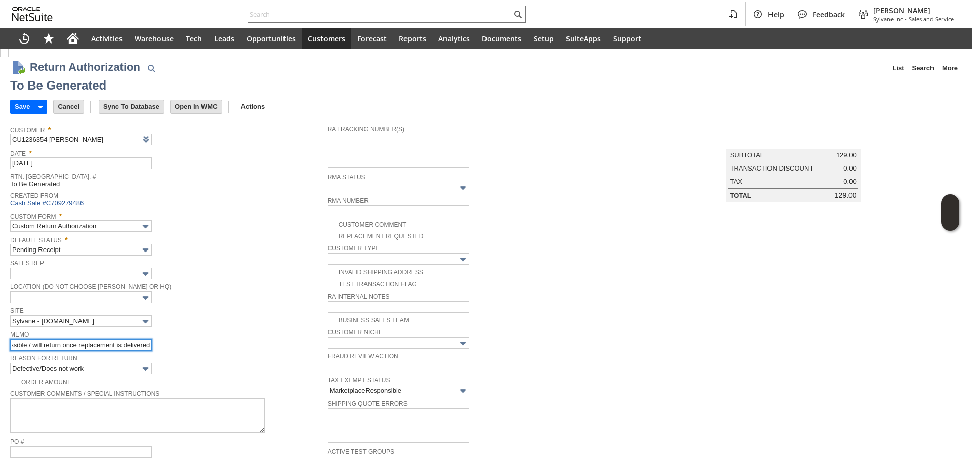
type input "mfg not responding /processing a replacement first as they want the replacement…"
click at [323, 234] on td "Default Status * Pending Receipt" at bounding box center [168, 245] width 317 height 24
click at [9, 57] on img at bounding box center [4, 53] width 9 height 9
checkbox input "true"
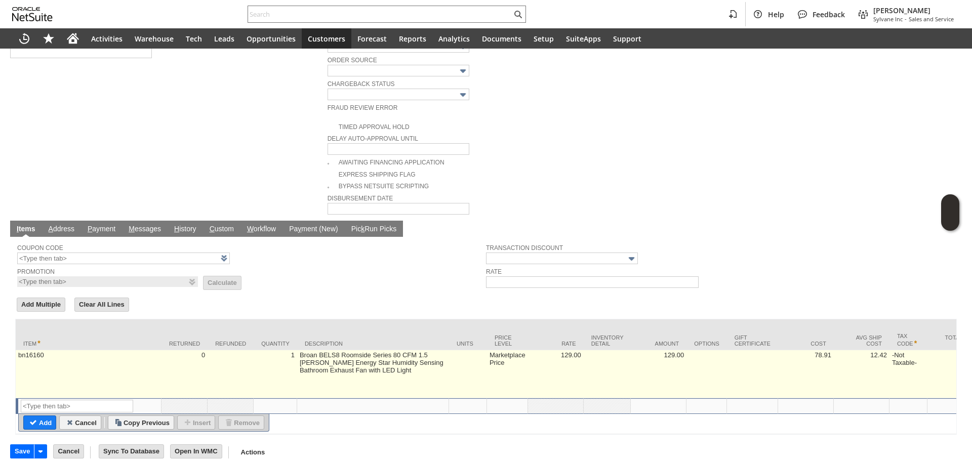
click at [517, 350] on td "Marketplace Price" at bounding box center [507, 374] width 41 height 48
type input "Marke...rice"
type input "129.00"
type input "OK"
type input "Make Copy"
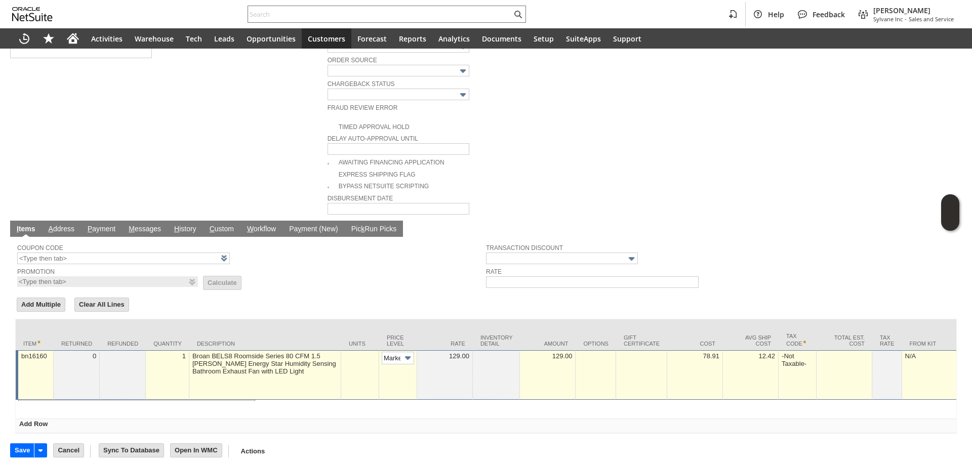
scroll to position [0, 18]
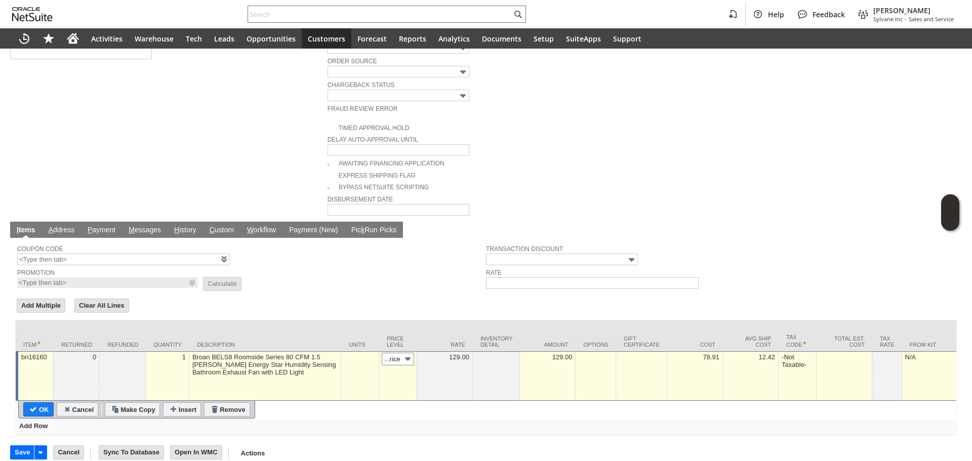
click at [386, 353] on input "Marke...rice" at bounding box center [398, 359] width 32 height 13
click at [383, 398] on div "Base Price Discount Price Marketplace Price Custom" at bounding box center [385, 373] width 59 height 52
type input "Custom"
click at [450, 365] on td at bounding box center [445, 376] width 56 height 50
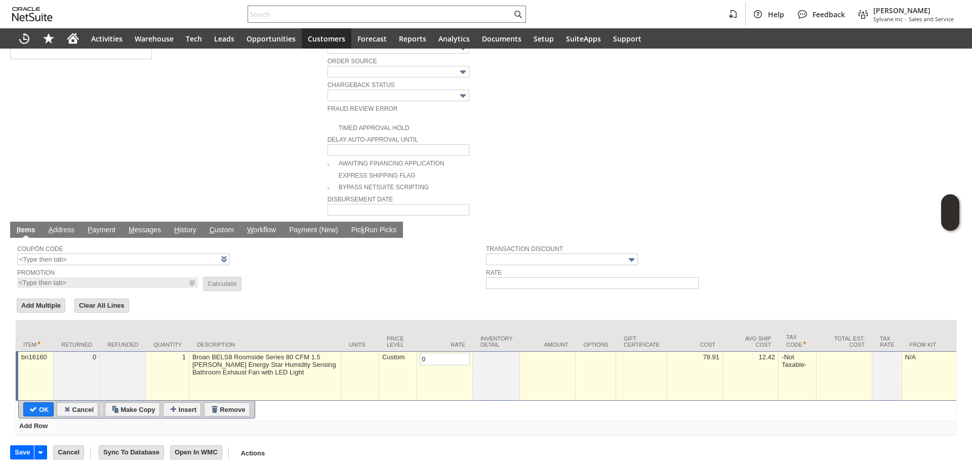
type input "0.00"
click at [37, 403] on input "OK" at bounding box center [38, 409] width 29 height 13
type input "Add"
type input "Copy Previous"
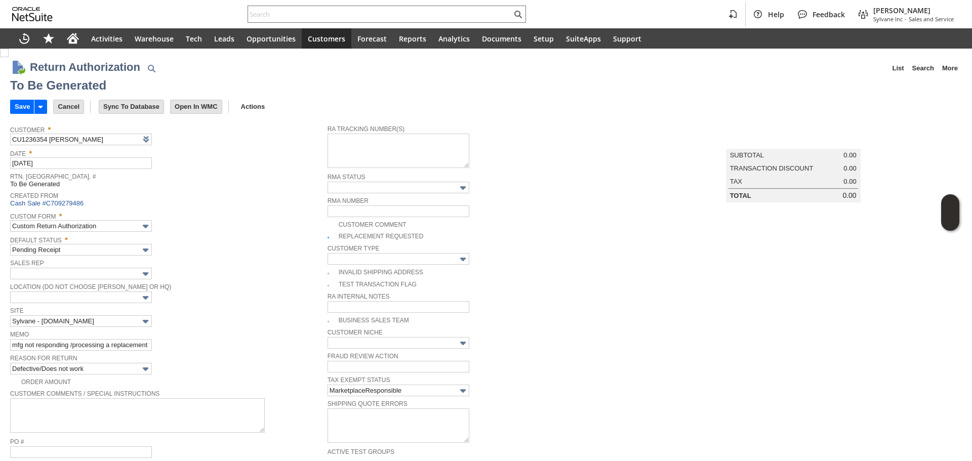
click at [16, 116] on div "Save Save Save & New Save & Print Save & Email Cancel Go To Register" at bounding box center [486, 107] width 952 height 25
click at [20, 106] on input "Save" at bounding box center [22, 106] width 23 height 13
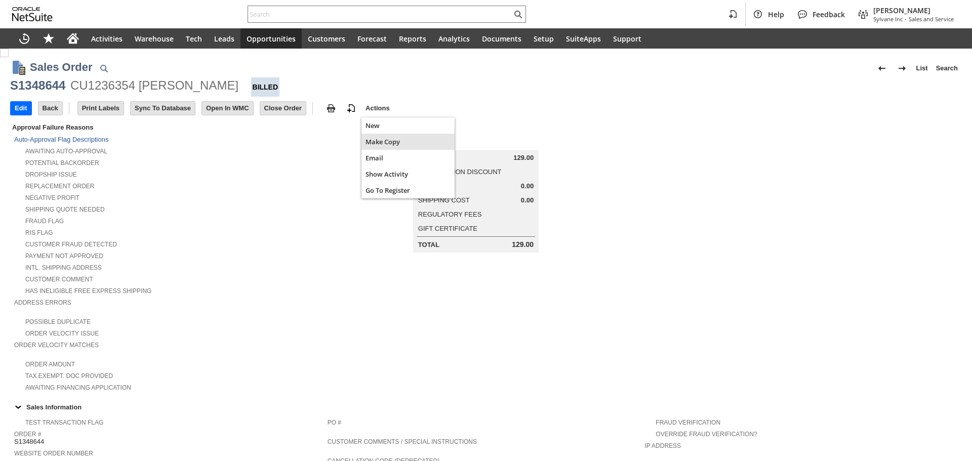
click at [380, 140] on span "Make Copy" at bounding box center [407, 141] width 85 height 9
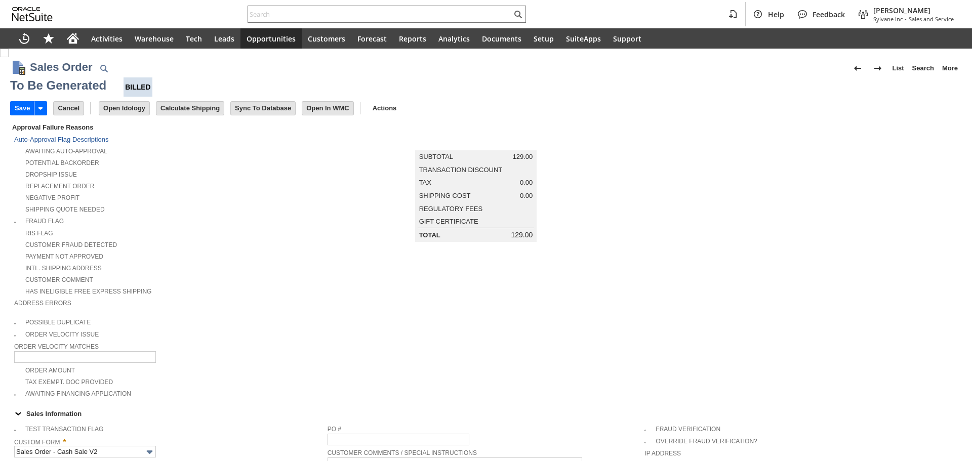
type input "Headquarters - Phone/Fax"
type input "bn16160"
type input "OK"
type input "Make Copy"
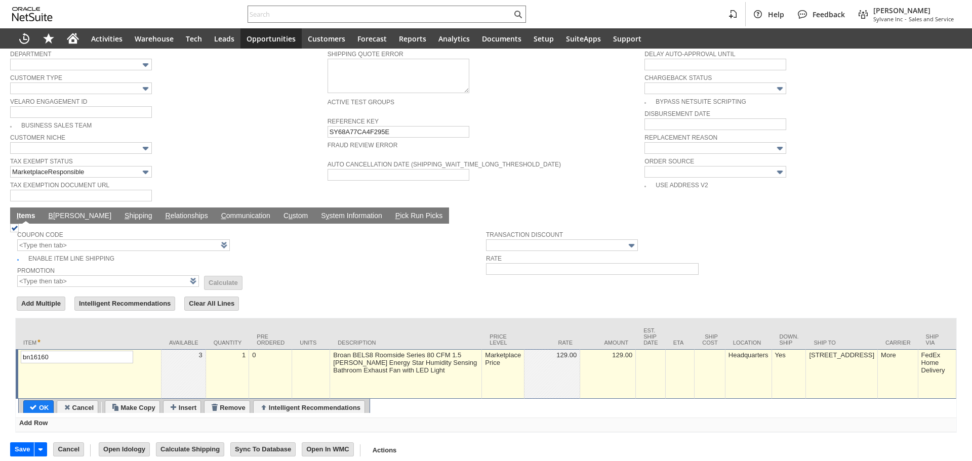
type input "Intelligent Recommendations ⁰"
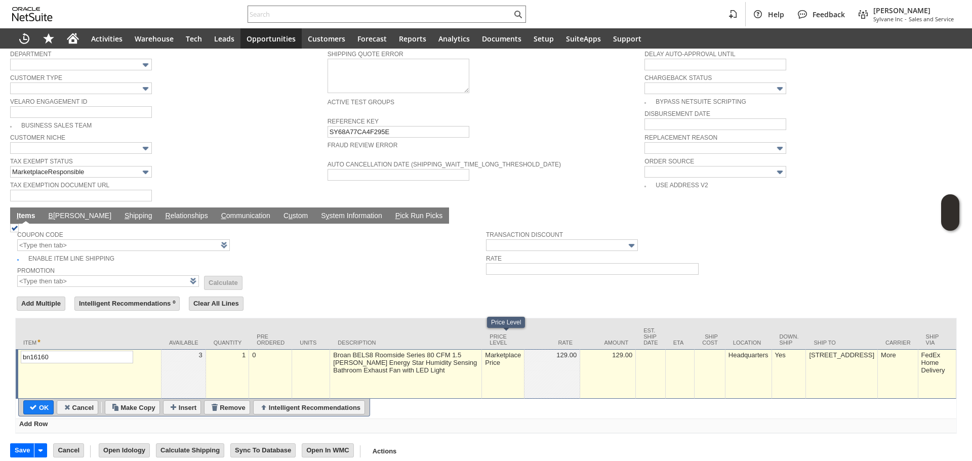
drag, startPoint x: 487, startPoint y: 360, endPoint x: 475, endPoint y: 363, distance: 12.5
click at [487, 360] on td "Marketplace Price" at bounding box center [503, 374] width 43 height 50
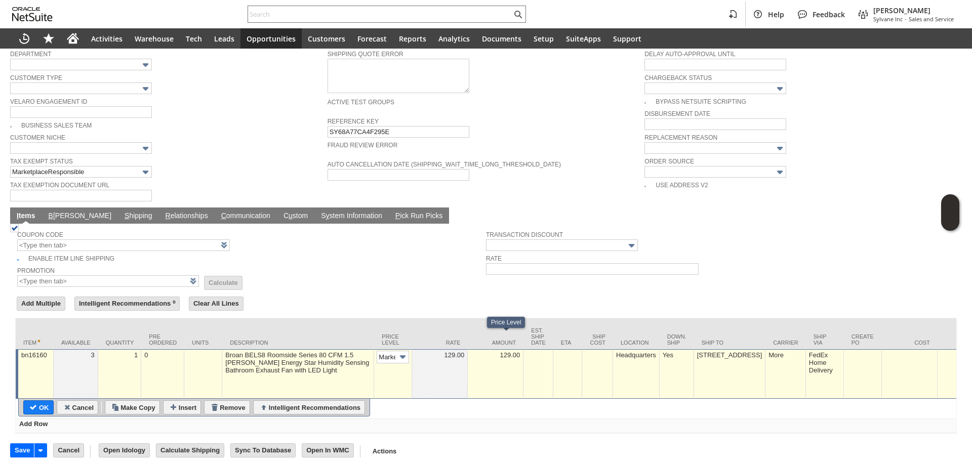
scroll to position [0, 18]
click at [397, 351] on img at bounding box center [403, 357] width 12 height 12
type input "Custom"
click at [429, 362] on td at bounding box center [440, 374] width 56 height 50
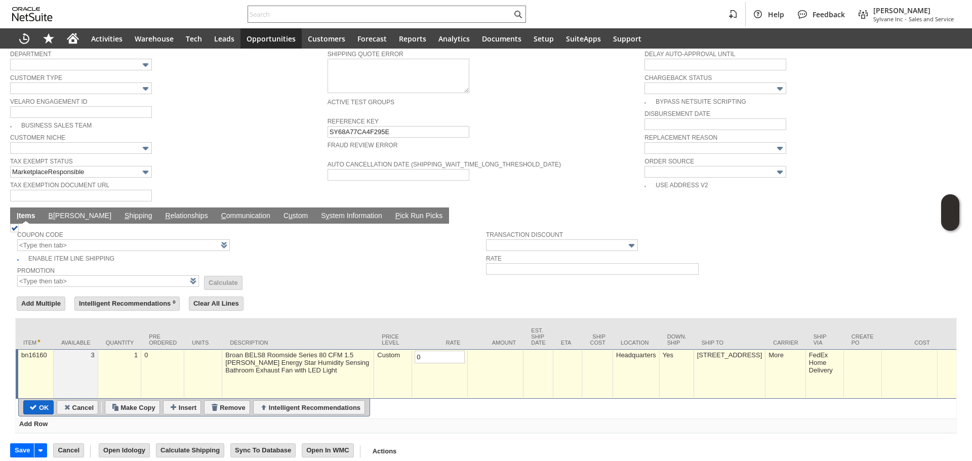
type input "0.00"
click at [37, 401] on input "OK" at bounding box center [38, 407] width 29 height 13
type input "Add"
type input "Copy Previous"
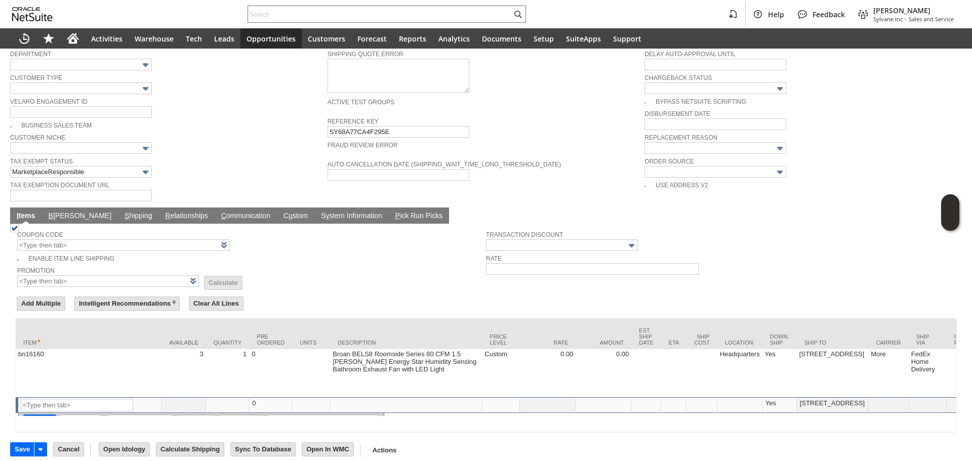
scroll to position [463, 0]
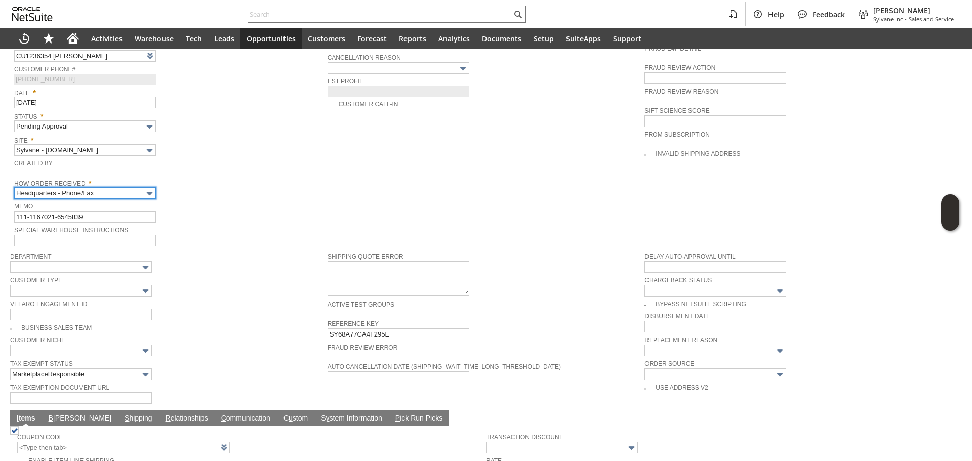
click at [109, 187] on input "Headquarters - Phone/Fax" at bounding box center [85, 193] width 142 height 12
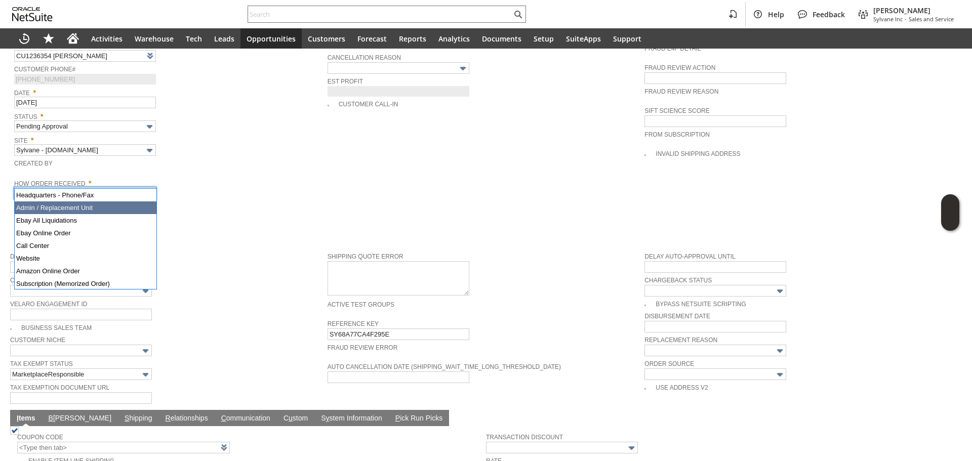
type input "Admin / Replacement Unit"
type input "bn16160"
type input "OK"
type input "Make Copy"
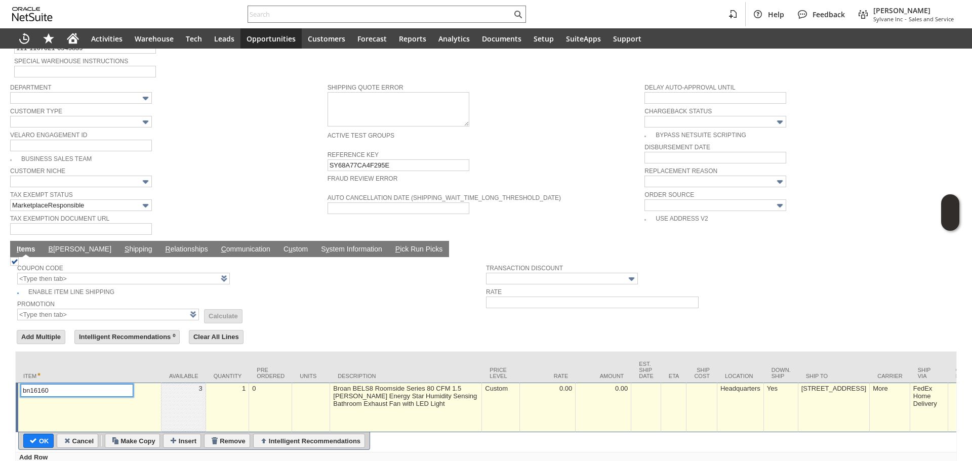
scroll to position [464, 0]
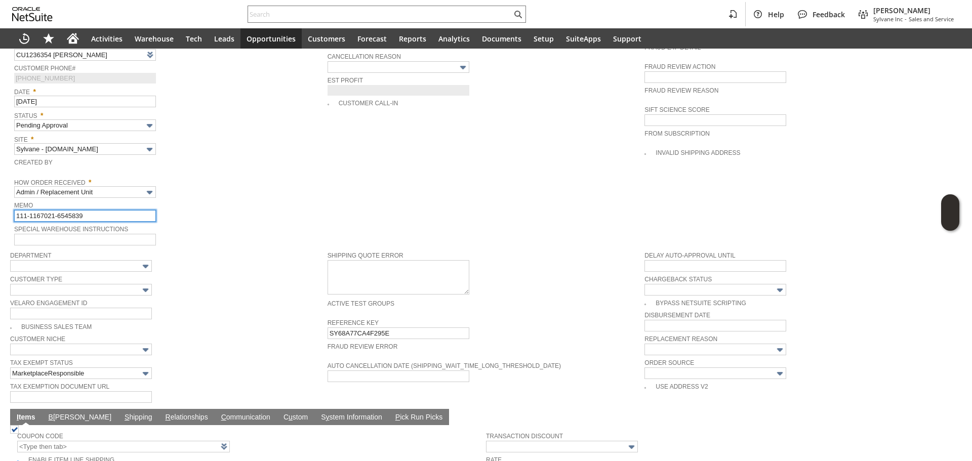
click at [102, 210] on input "111-1167021-6545839" at bounding box center [85, 216] width 142 height 12
type input "Replacement Order"
click at [214, 184] on div "How Order Received * Admin / Replacement Unit" at bounding box center [168, 186] width 308 height 23
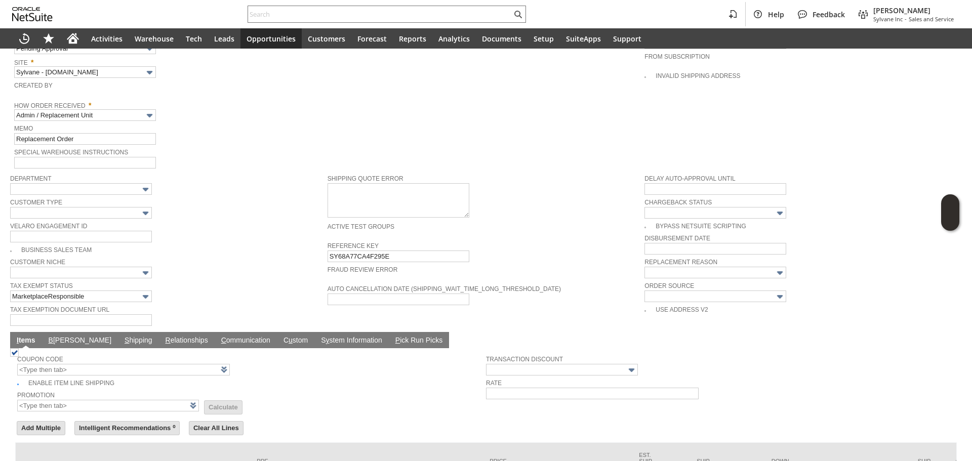
scroll to position [565, 0]
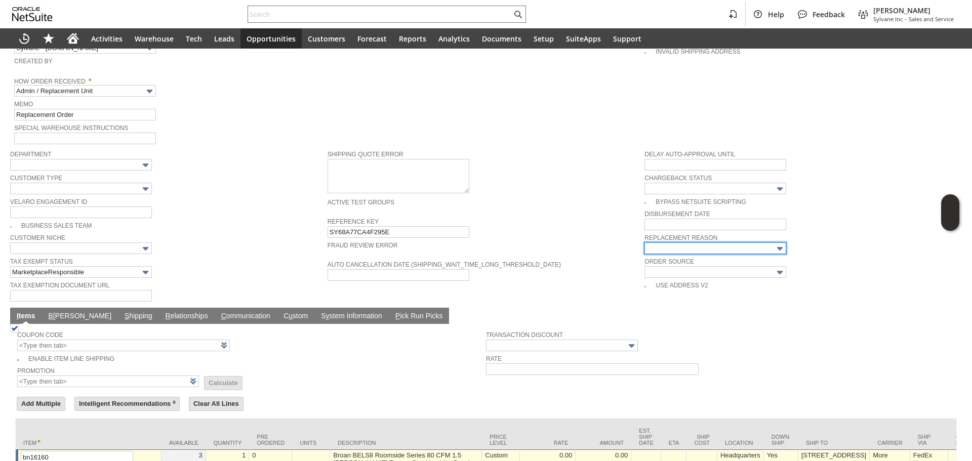
click at [684, 242] on input "text" at bounding box center [715, 248] width 142 height 12
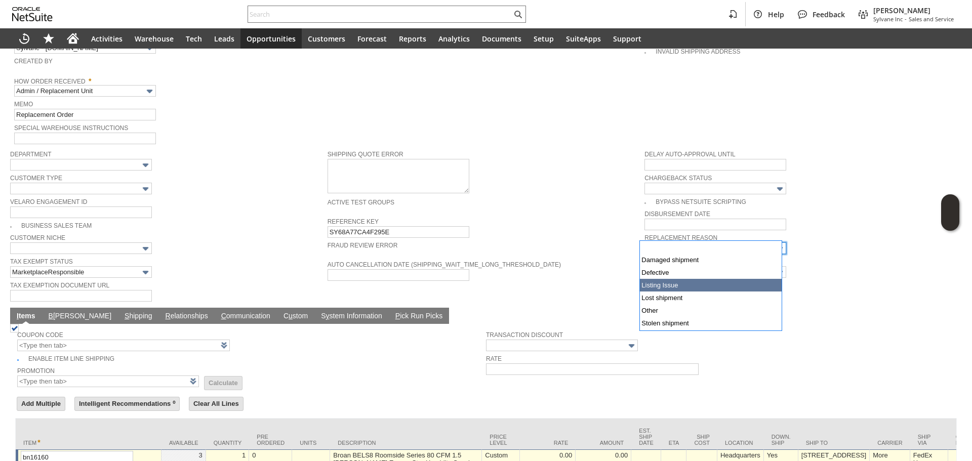
type input "Defective"
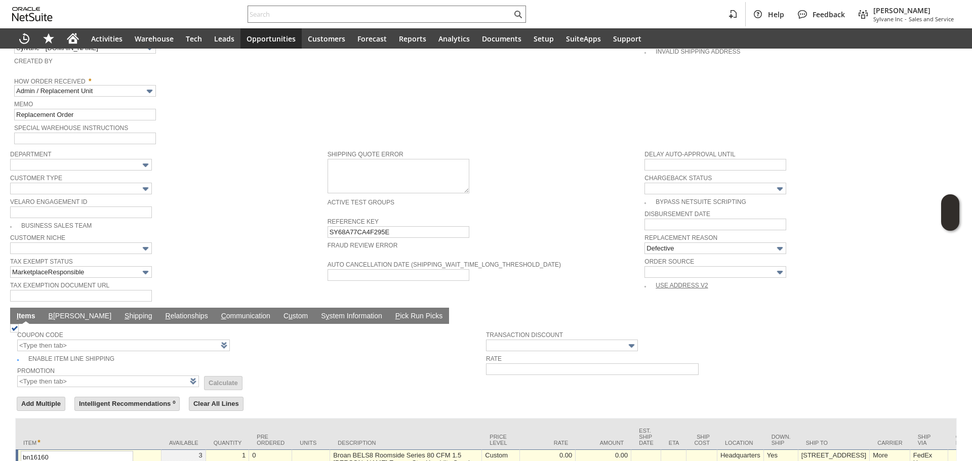
click at [558, 215] on span "Reference Key" at bounding box center [483, 220] width 312 height 11
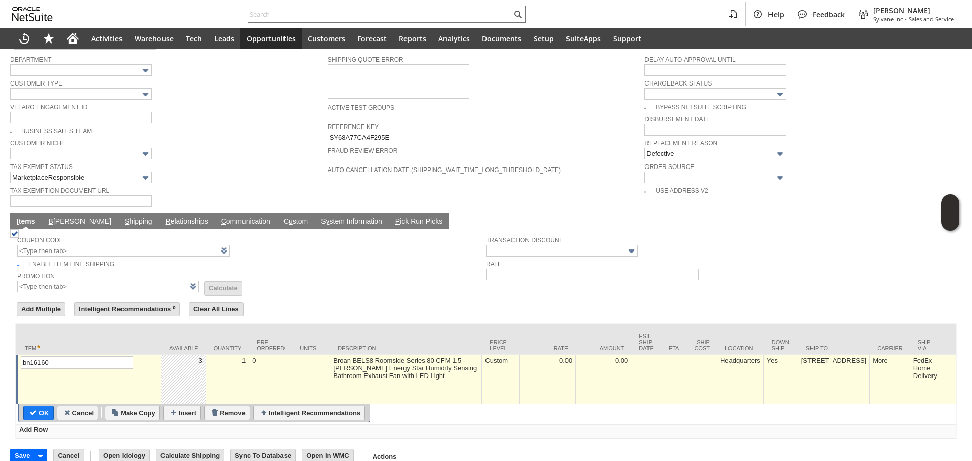
scroll to position [666, 0]
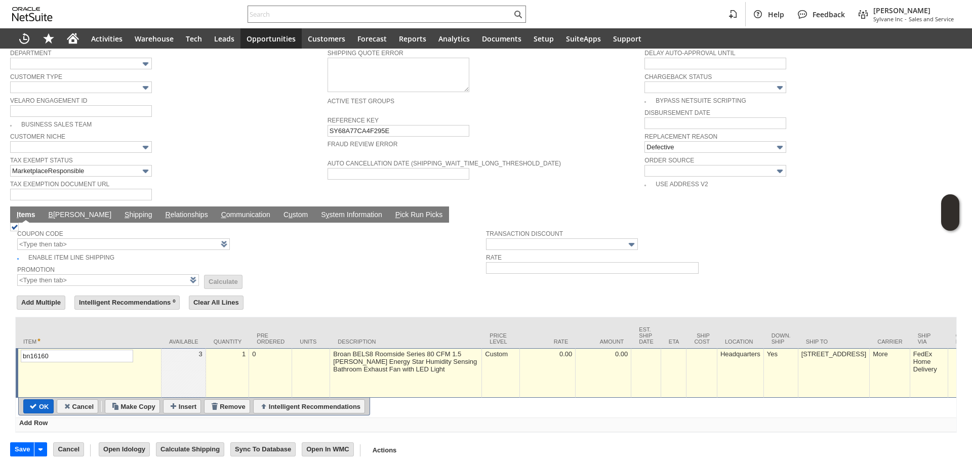
click at [44, 400] on input "OK" at bounding box center [38, 406] width 29 height 13
type input "Add"
type input "Copy Previous"
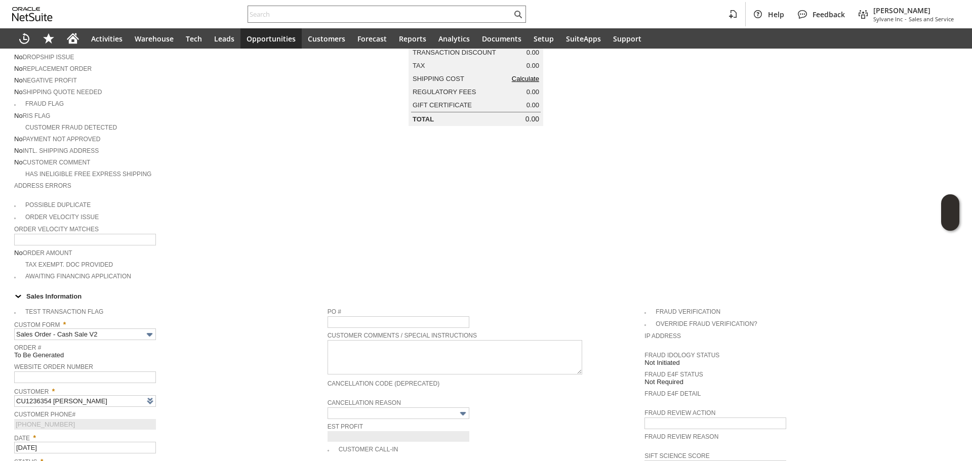
scroll to position [0, 0]
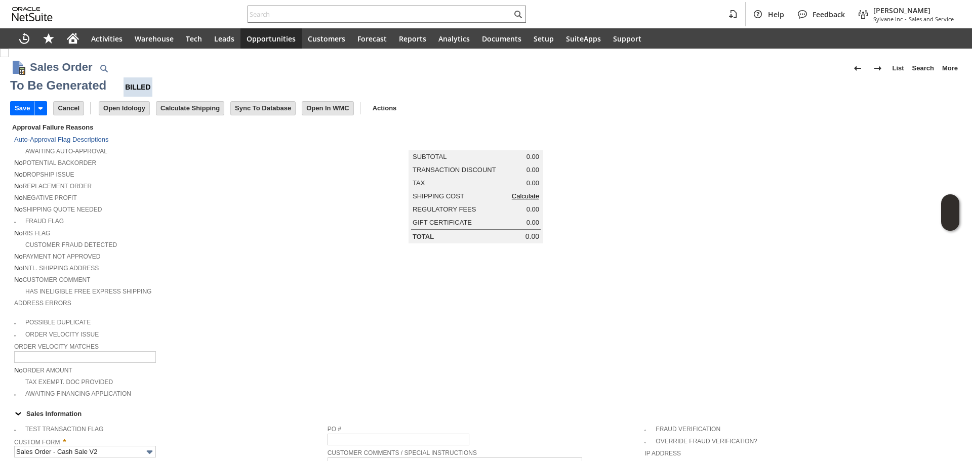
click at [519, 200] on link "Calculate" at bounding box center [525, 196] width 27 height 8
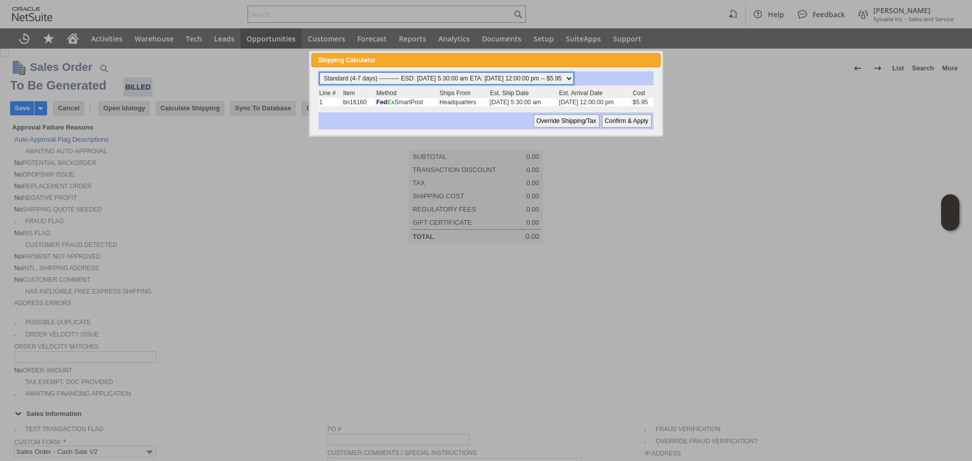
click at [464, 73] on select "Standard (4-7 days) ---------- ESD: 08/30/2025 5:30:00 am ETA: 09/03/2025 12:00…" at bounding box center [446, 78] width 254 height 12
click at [319, 72] on select "Standard (4-7 days) ---------- ESD: 08/30/2025 5:30:00 am ETA: 09/03/2025 12:00…" at bounding box center [446, 78] width 254 height 12
click at [497, 82] on select "Standard (4-7 days) ---------- ESD: 08/30/2025 5:30:00 am ETA: 09/03/2025 12:00…" at bounding box center [446, 78] width 254 height 12
select select "Next Business Day ------------ ESD: 08/30/2025 5:30:00 am ETA: 08/30/2025 12:00…"
click at [319, 72] on select "Standard (4-7 days) ---------- ESD: 08/30/2025 5:30:00 am ETA: 09/03/2025 12:00…" at bounding box center [446, 78] width 254 height 12
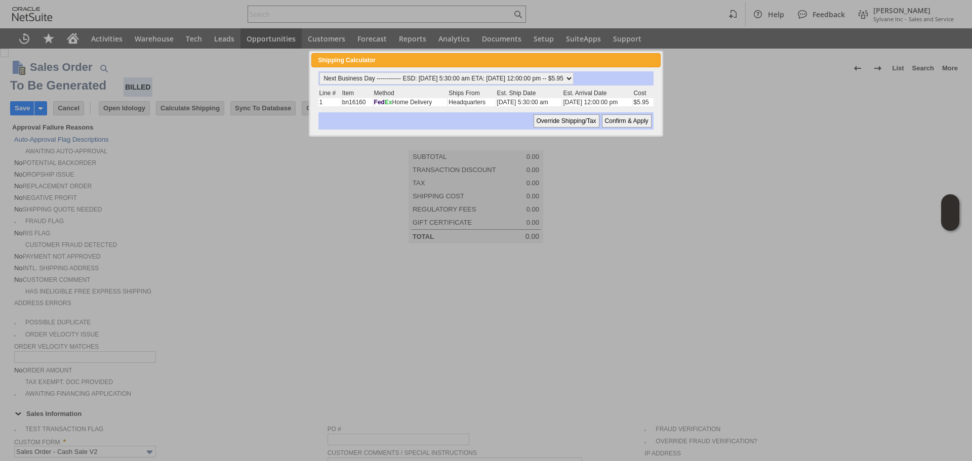
drag, startPoint x: 619, startPoint y: 114, endPoint x: 614, endPoint y: 117, distance: 5.9
click at [617, 115] on div "Override Shipping/Tax Confirm & Apply" at bounding box center [485, 120] width 335 height 17
drag, startPoint x: 614, startPoint y: 117, endPoint x: 481, endPoint y: 368, distance: 284.6
click at [614, 117] on input "Confirm & Apply" at bounding box center [627, 120] width 50 height 13
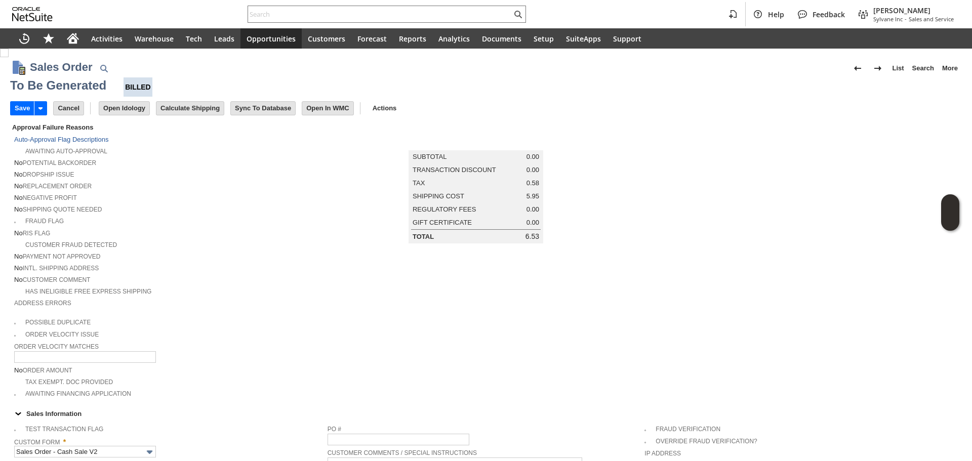
type input "NotExempt"
type input "Add"
type input "Copy Previous"
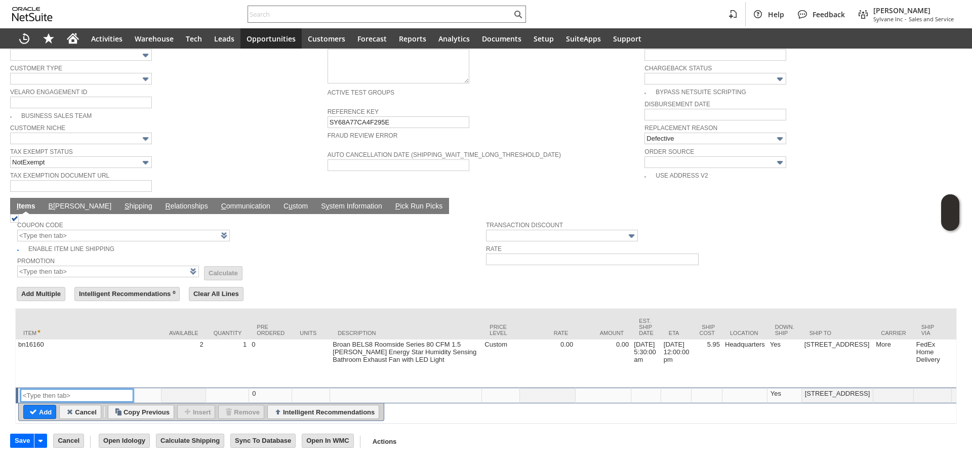
scroll to position [685, 0]
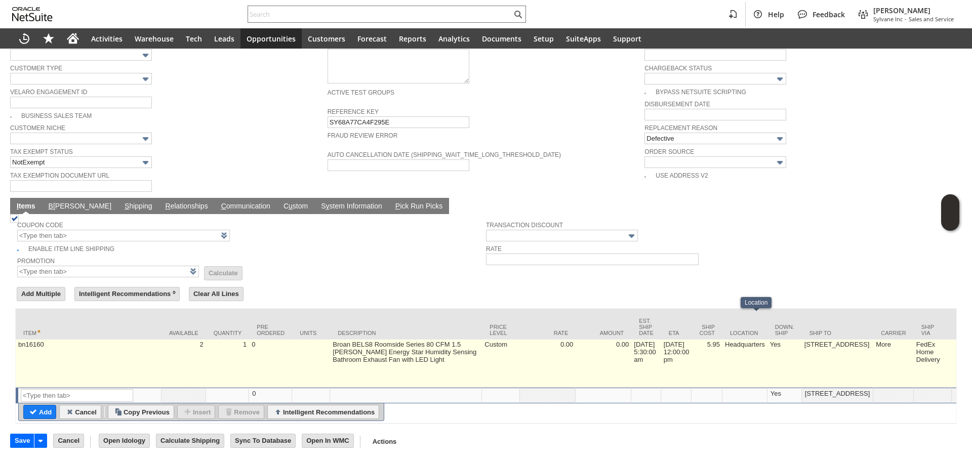
click at [722, 340] on td "5.95" at bounding box center [706, 364] width 31 height 48
type input "5.95"
type input "9.75%"
type input "OK"
type input "Make Copy"
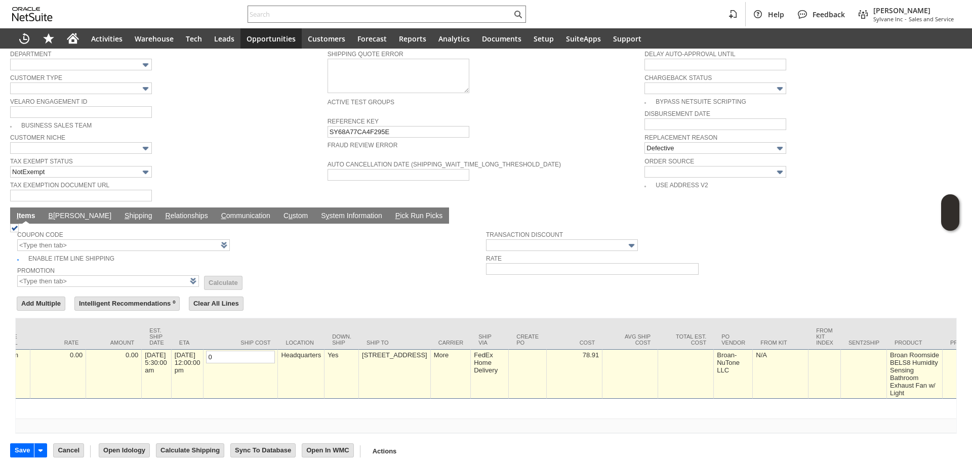
scroll to position [0, 1506]
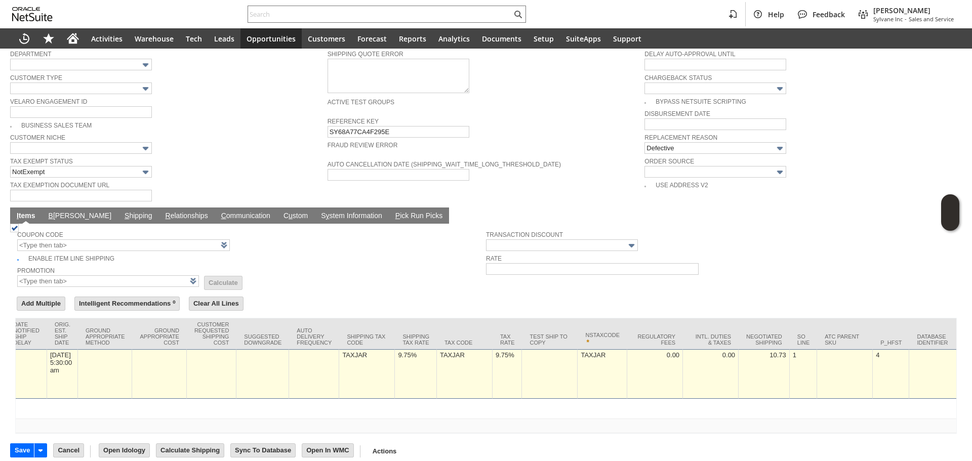
type input "0"
click at [496, 362] on td "9.75%" at bounding box center [507, 374] width 30 height 50
type input "0.0%"
click at [332, 359] on td "TAXJAR" at bounding box center [324, 374] width 56 height 50
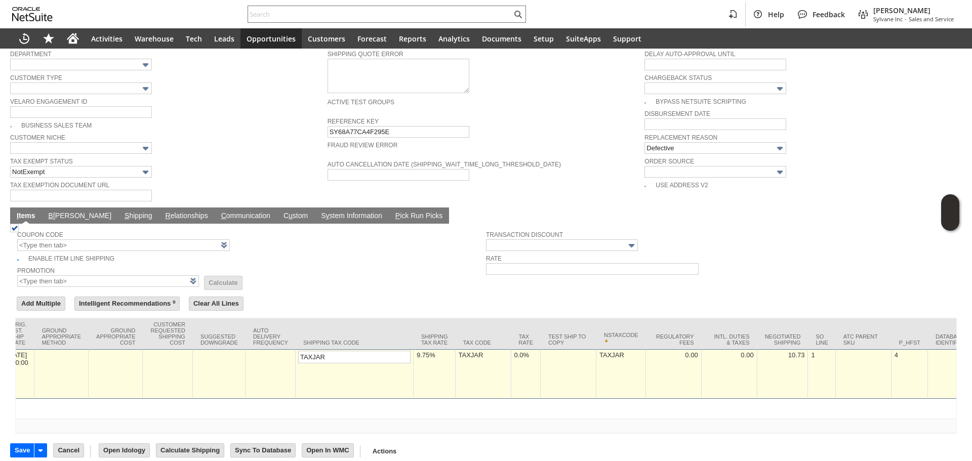
click at [414, 368] on td "9.75%" at bounding box center [435, 374] width 42 height 50
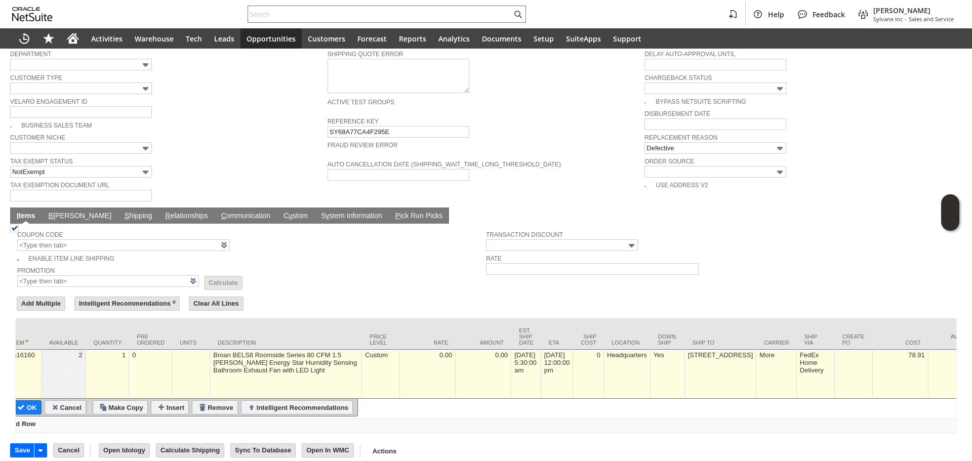
scroll to position [0, 0]
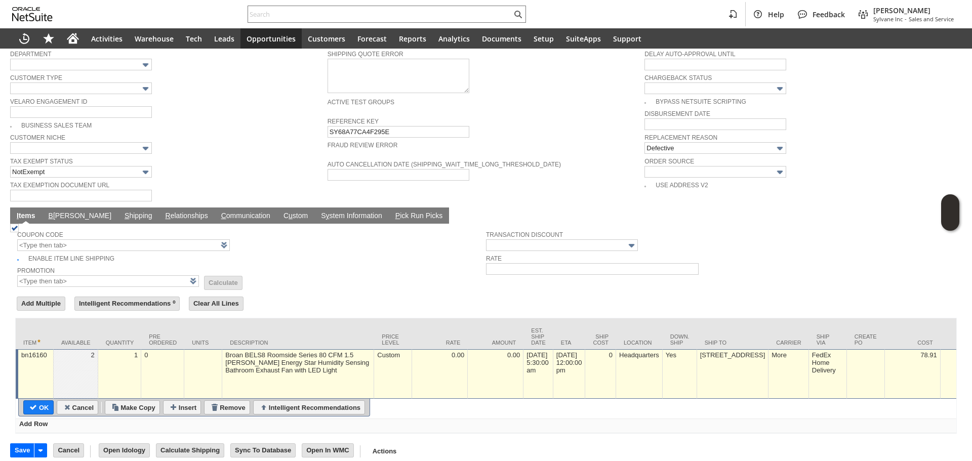
type input "0.0%"
drag, startPoint x: 36, startPoint y: 390, endPoint x: 80, endPoint y: 213, distance: 182.9
click at [37, 401] on input "OK" at bounding box center [38, 407] width 29 height 13
type input "Add"
type input "Copy Previous"
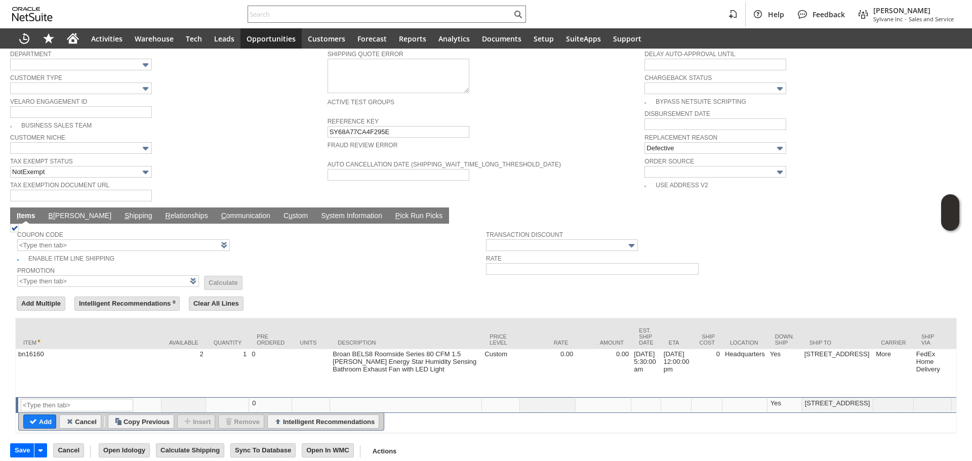
click at [65, 212] on link "B illing" at bounding box center [80, 217] width 68 height 10
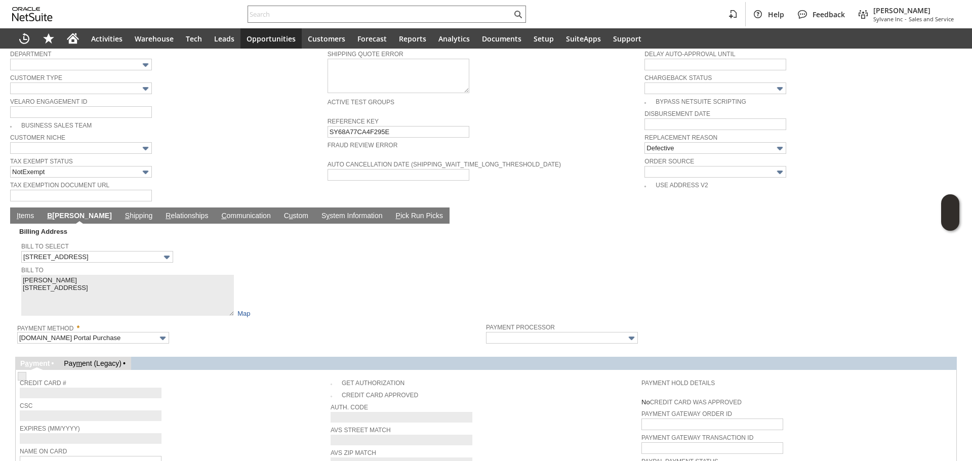
click at [219, 212] on link "C ommunication" at bounding box center [246, 217] width 54 height 10
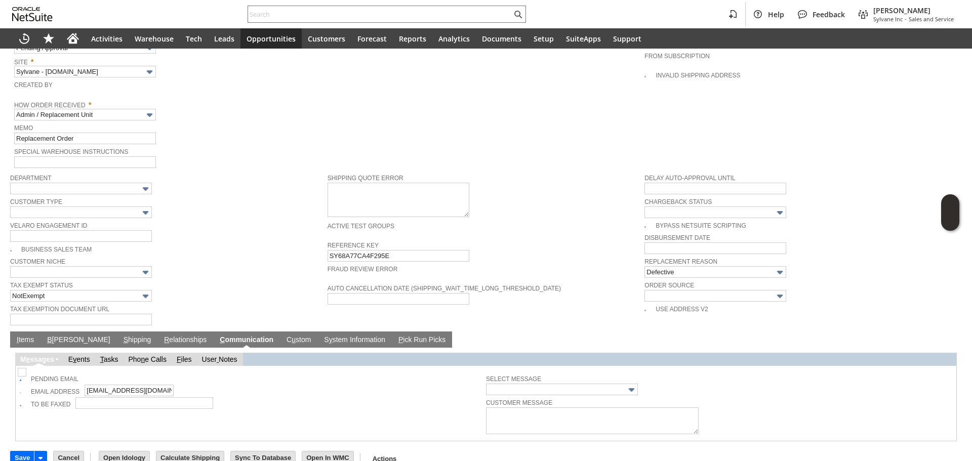
click at [30, 336] on link "I tems" at bounding box center [25, 341] width 22 height 10
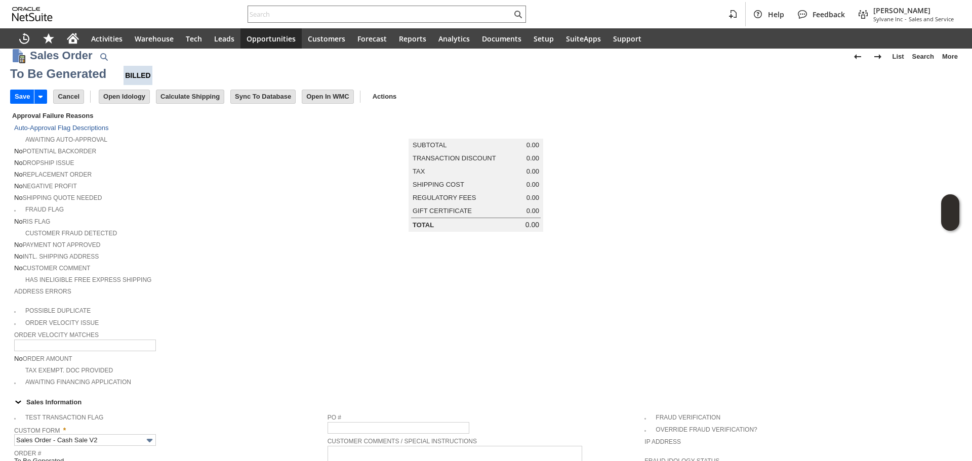
scroll to position [0, 0]
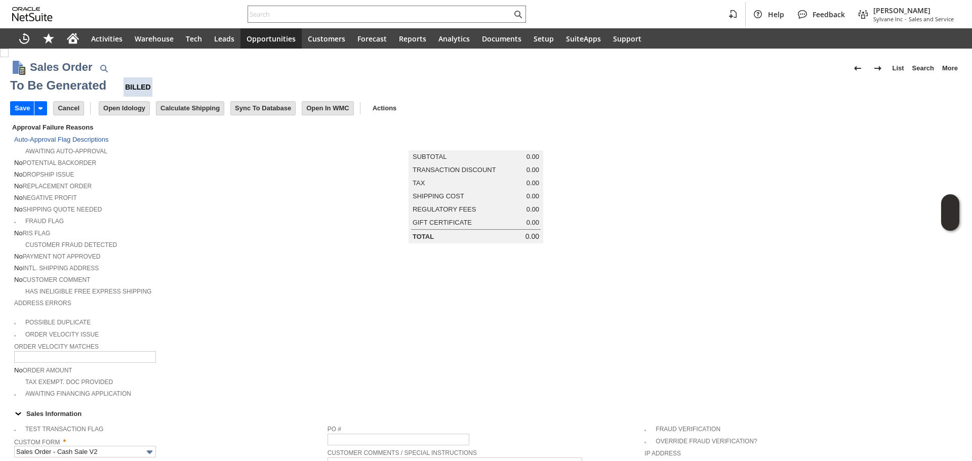
click at [288, 215] on div "Fraud Flag" at bounding box center [170, 220] width 313 height 11
click at [25, 109] on input "Save" at bounding box center [22, 108] width 23 height 13
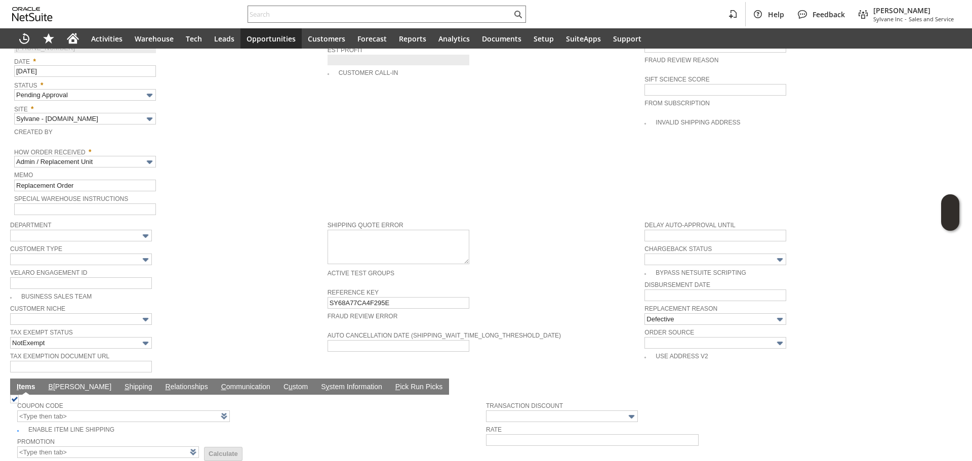
scroll to position [506, 0]
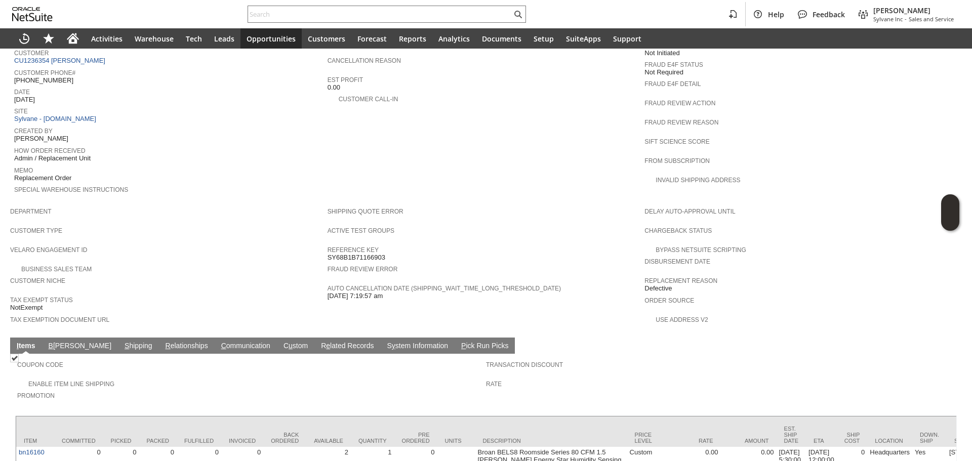
click at [73, 338] on tr "I tems B [PERSON_NAME] S hipping R elationships C ommunication [PERSON_NAME] R …" at bounding box center [262, 346] width 505 height 16
click at [122, 342] on link "S hipping" at bounding box center [138, 347] width 33 height 10
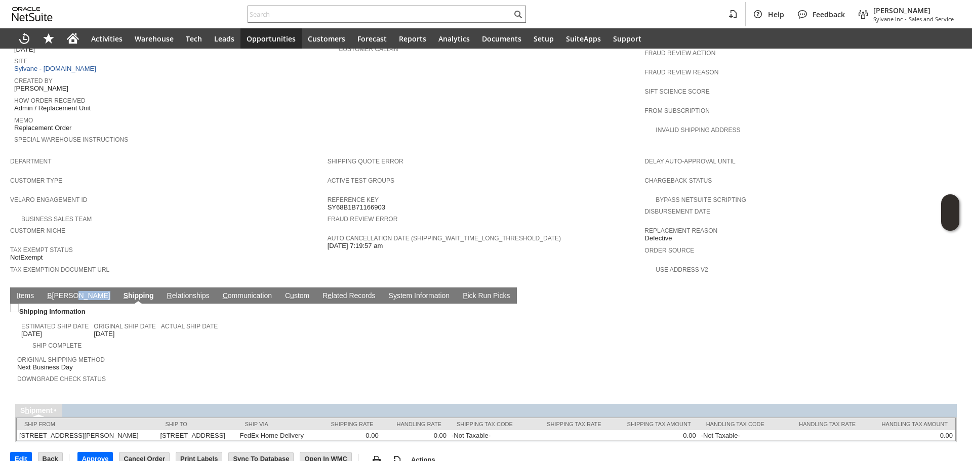
scroll to position [513, 0]
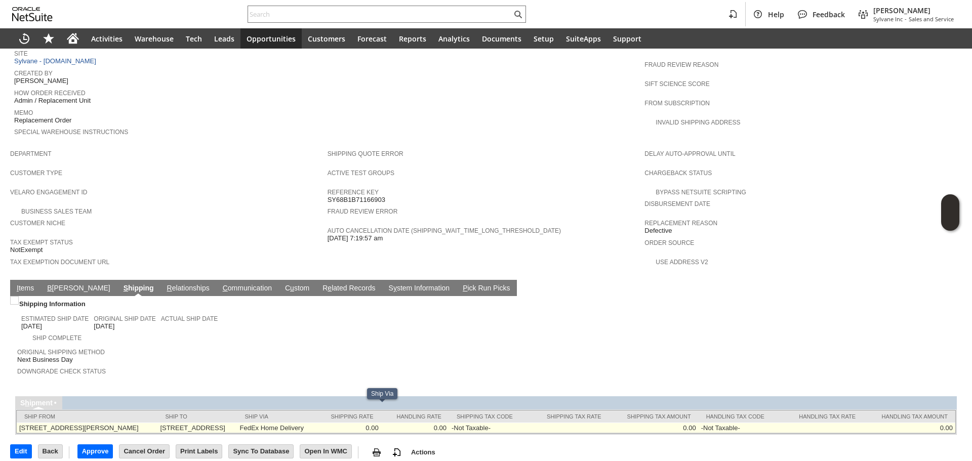
drag, startPoint x: 352, startPoint y: 410, endPoint x: 380, endPoint y: 407, distance: 28.5
click at [316, 423] on td "FedEx Home Delivery" at bounding box center [276, 428] width 78 height 11
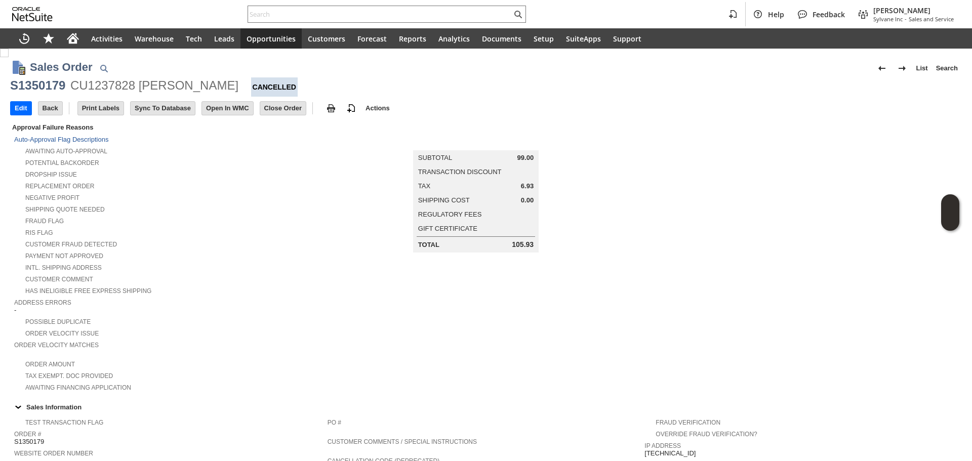
scroll to position [449, 0]
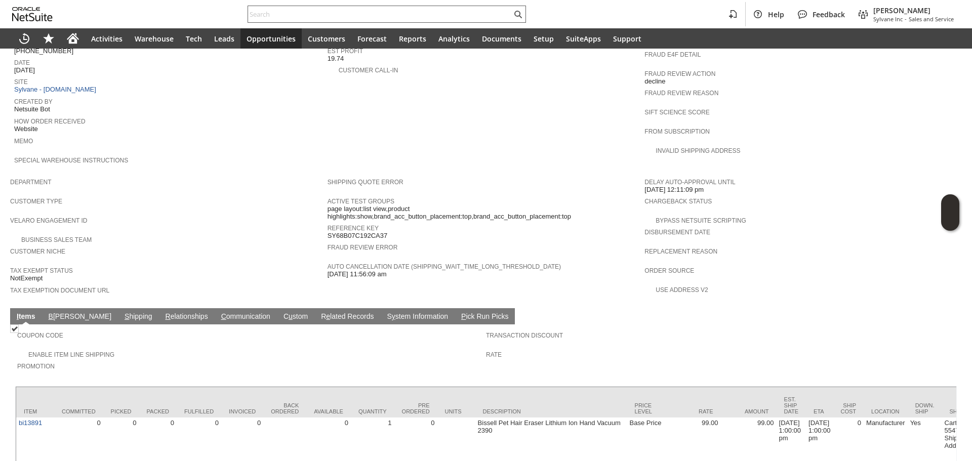
paste input "SY68B07C192CA37"
click at [333, 17] on input "text" at bounding box center [380, 14] width 264 height 12
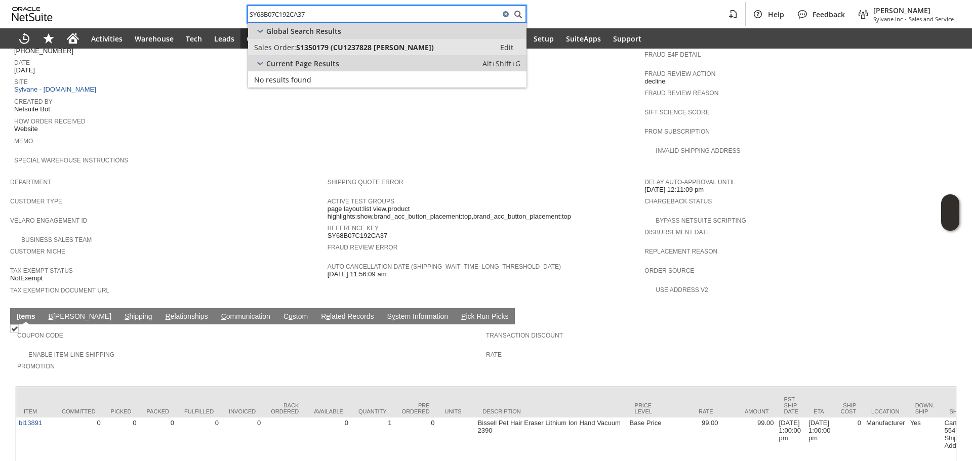
type input "SY68B07C192CA37"
click at [341, 46] on span "S1350179 (CU1237828 [PERSON_NAME])" at bounding box center [365, 48] width 138 height 10
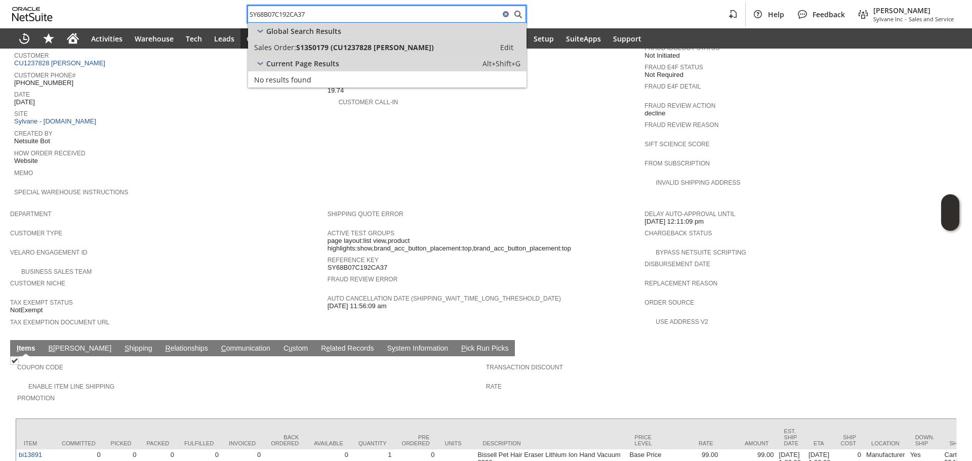
scroll to position [246, 0]
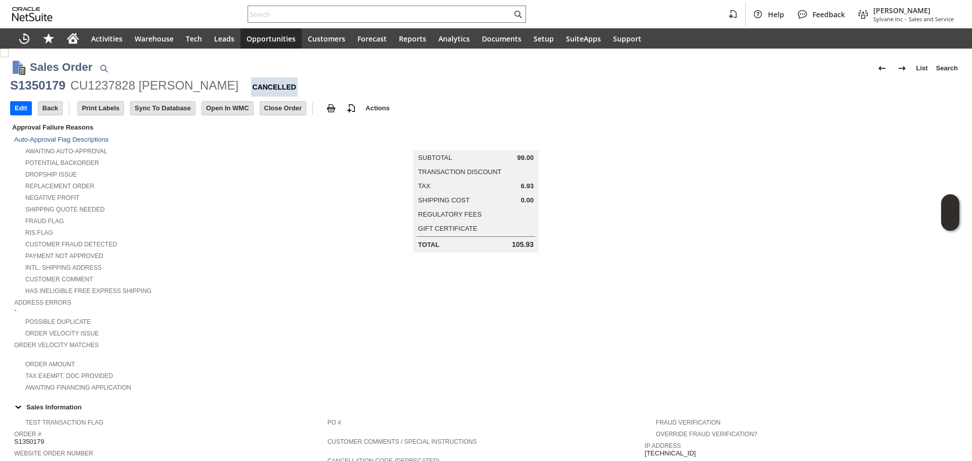
scroll to position [354, 0]
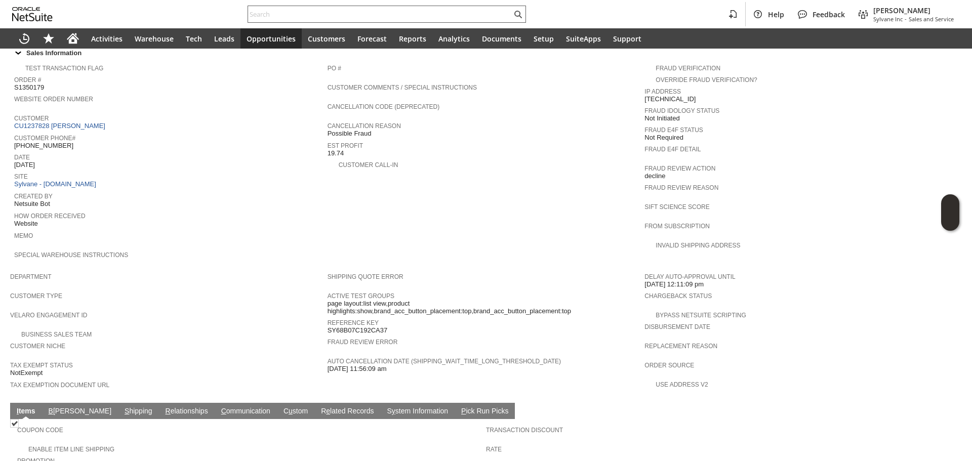
click at [315, 19] on input "text" at bounding box center [380, 14] width 264 height 12
paste input "P217510"
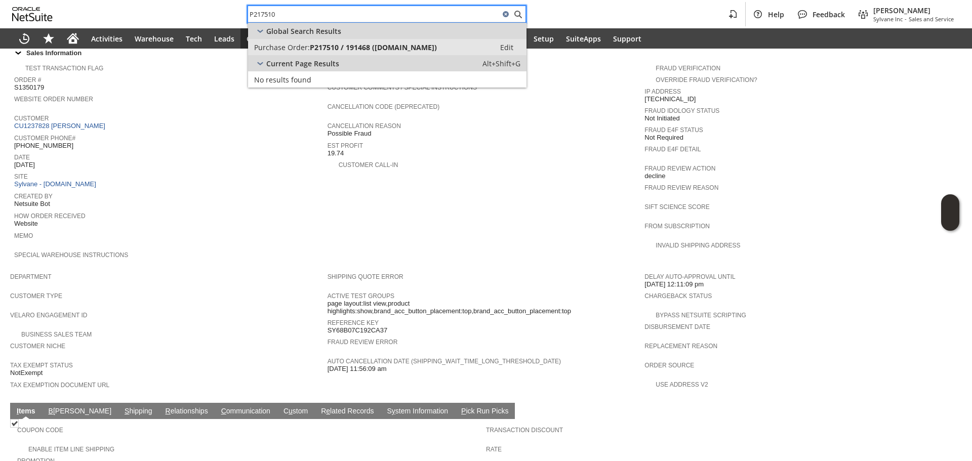
type input "P217510"
click at [344, 46] on span "P217510 / 191468 ([DOMAIN_NAME])" at bounding box center [373, 48] width 127 height 10
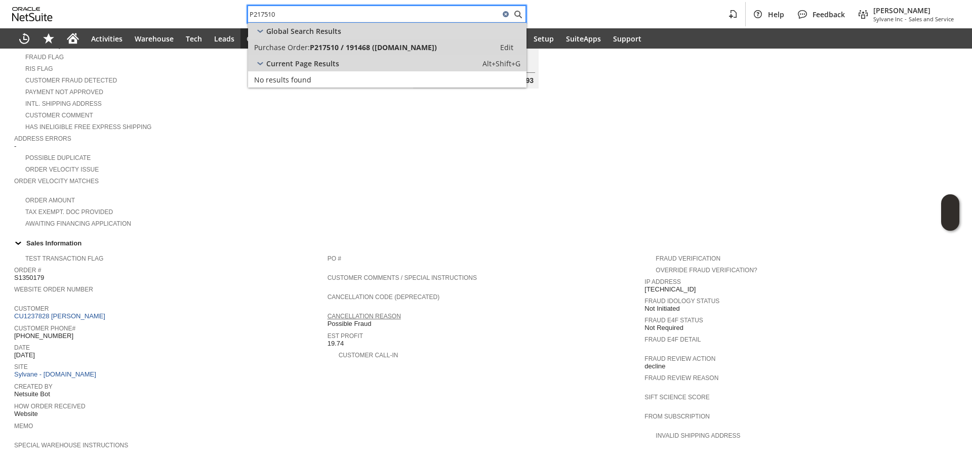
scroll to position [152, 0]
